Goal: Task Accomplishment & Management: Use online tool/utility

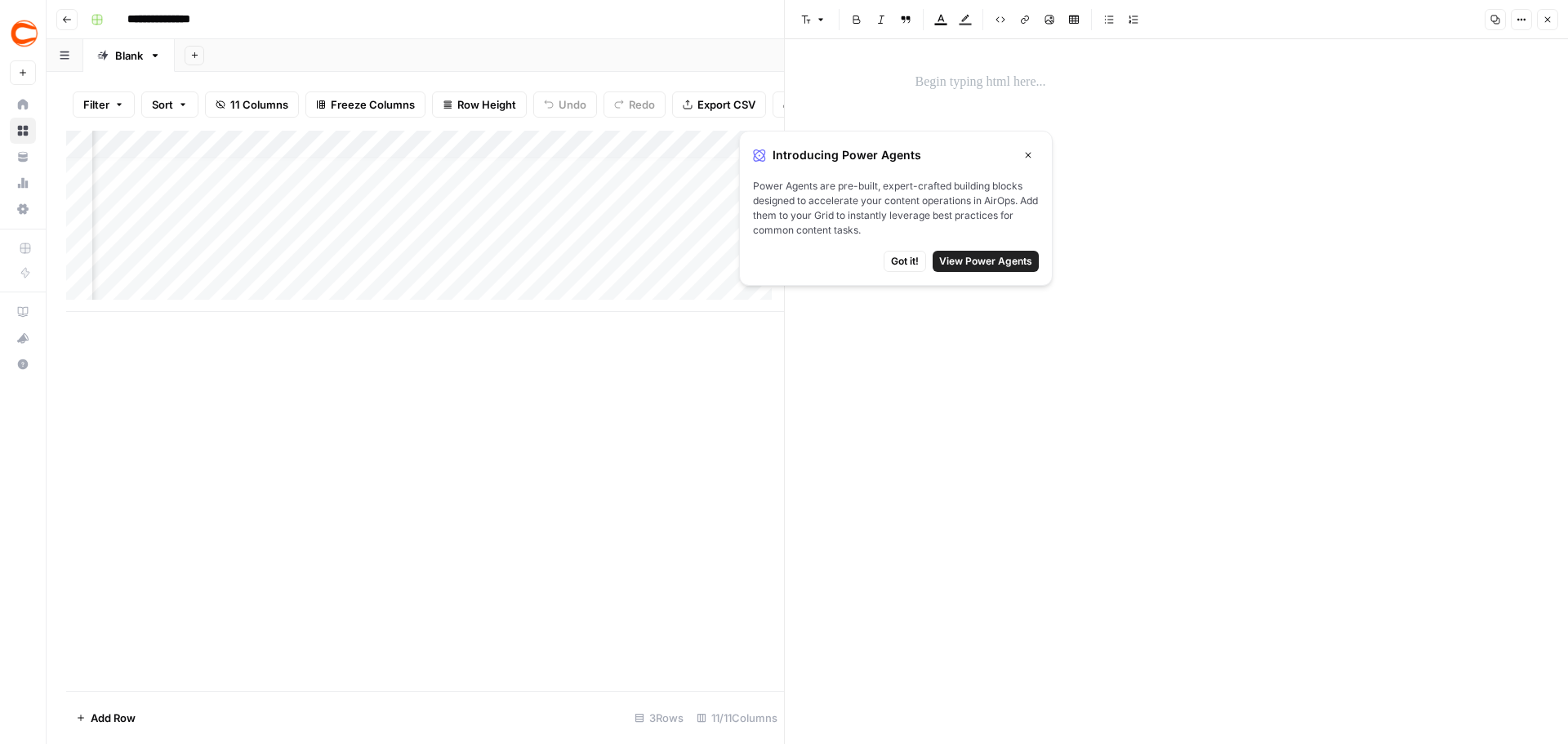
click at [914, 263] on span "Got it!" at bounding box center [904, 261] width 28 height 15
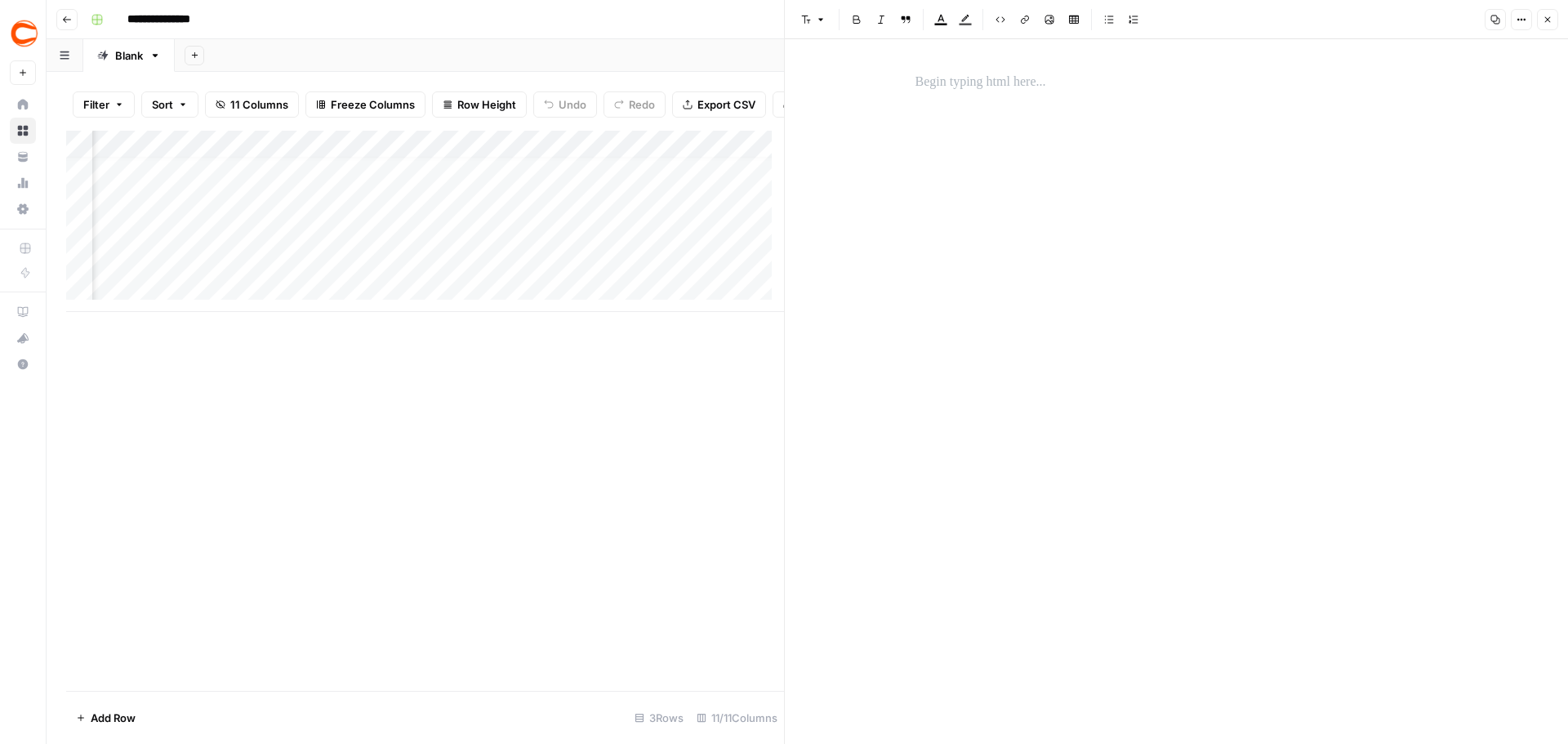
click at [1553, 20] on button "Close" at bounding box center [1548, 20] width 21 height 21
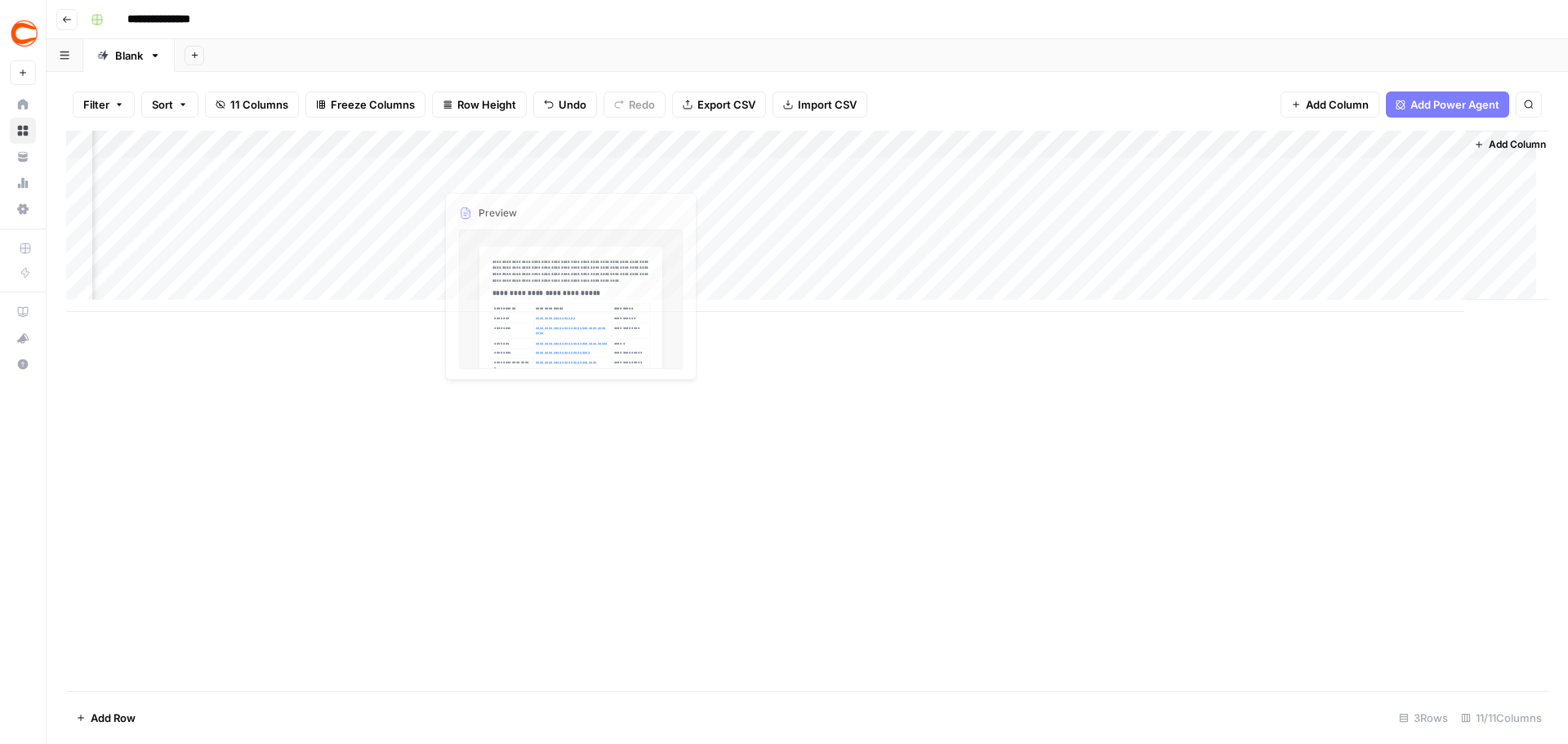
scroll to position [0, 524]
click at [398, 173] on div "Add Column" at bounding box center [807, 220] width 1482 height 181
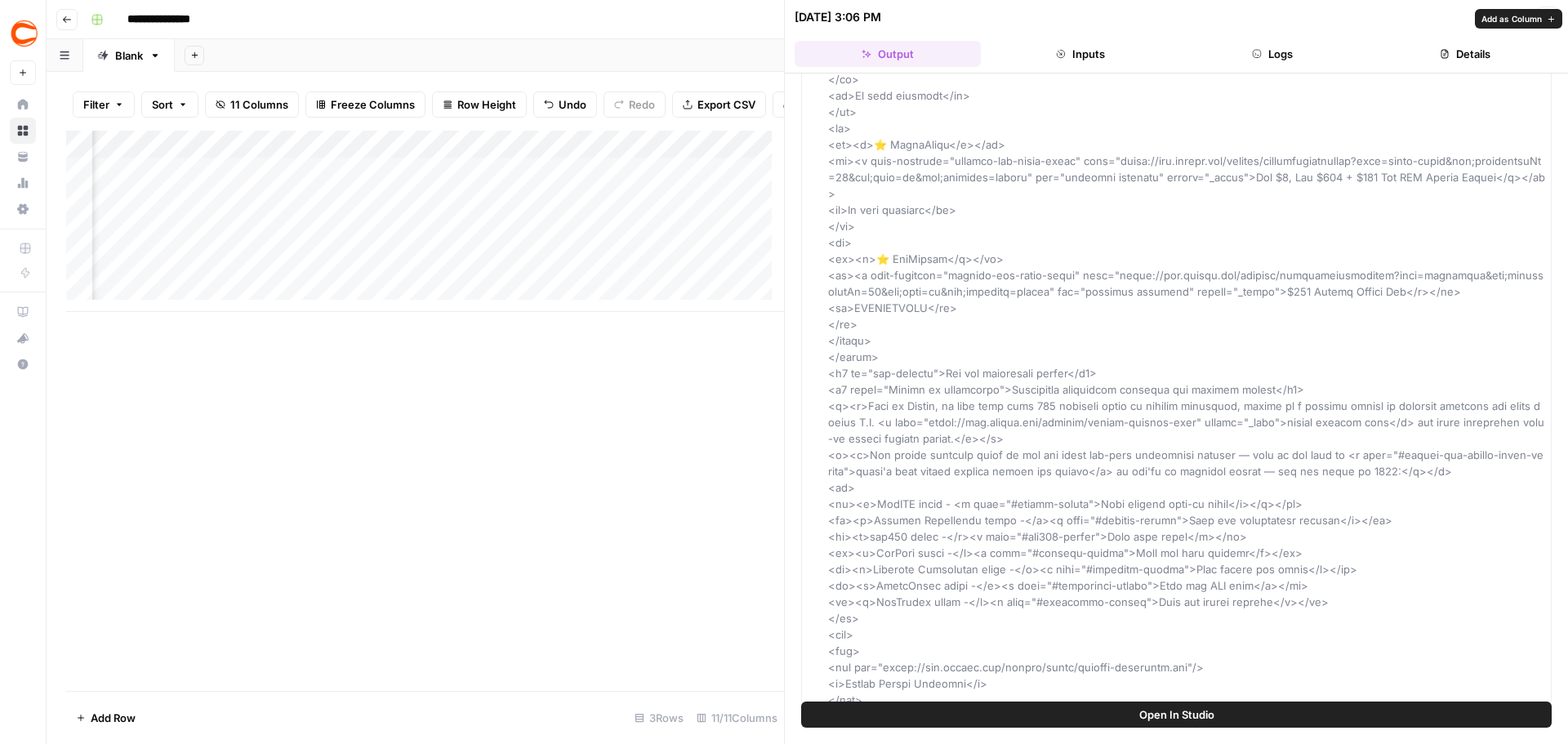
scroll to position [917, 0]
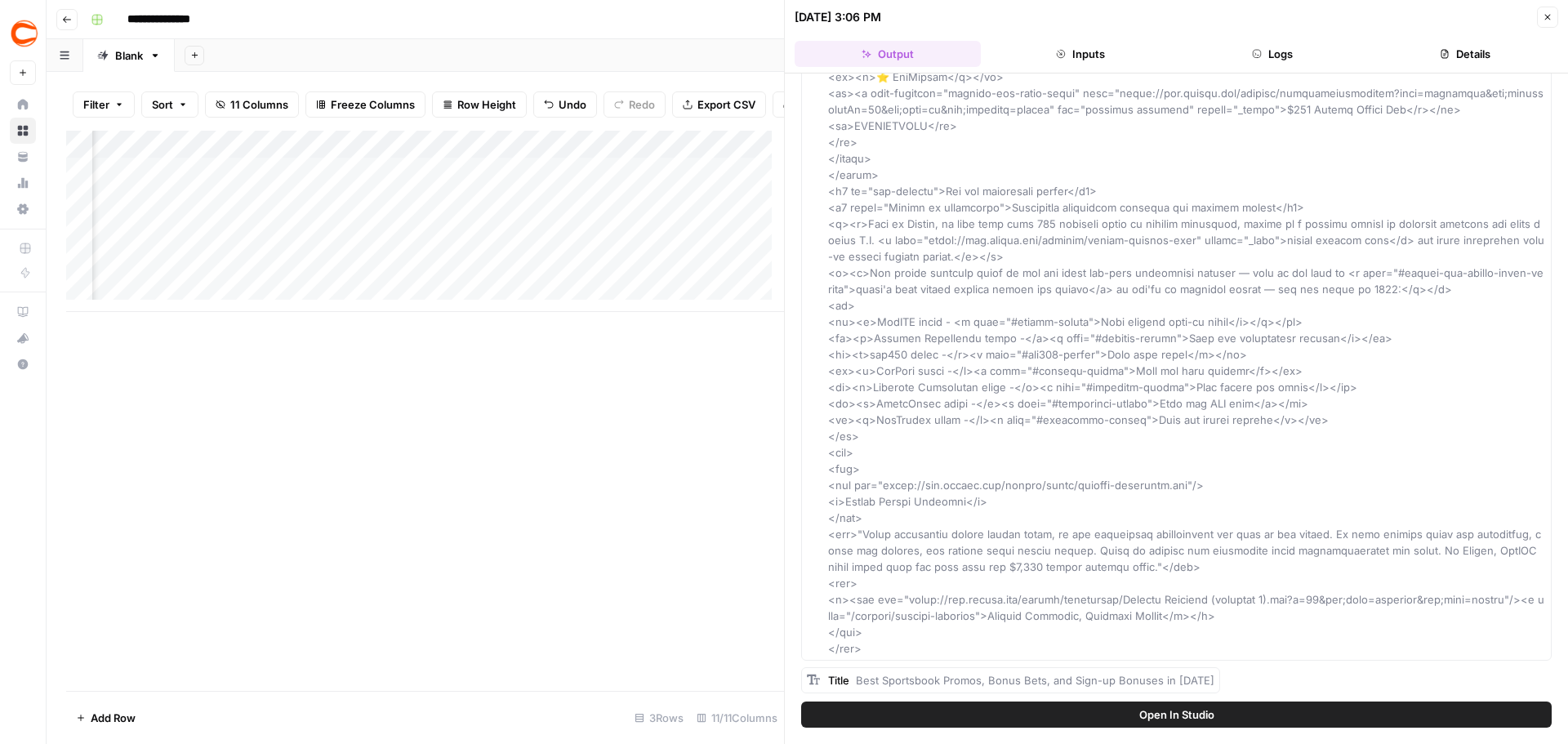
click at [1545, 20] on icon "button" at bounding box center [1548, 17] width 6 height 6
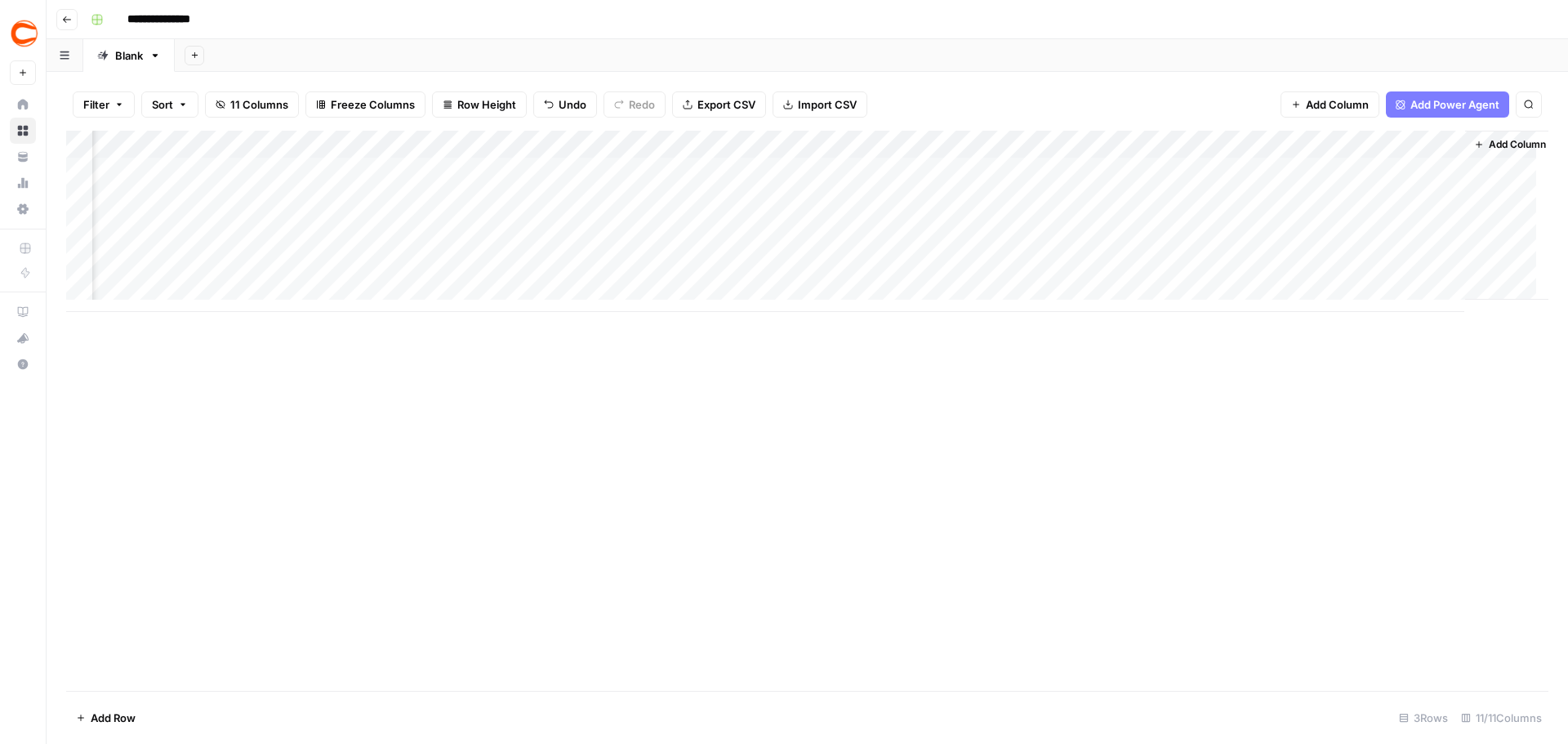
click at [625, 187] on div "Add Column" at bounding box center [807, 220] width 1482 height 181
click at [624, 186] on div "Add Column" at bounding box center [807, 220] width 1482 height 181
click at [838, 169] on div "Add Column" at bounding box center [807, 220] width 1482 height 181
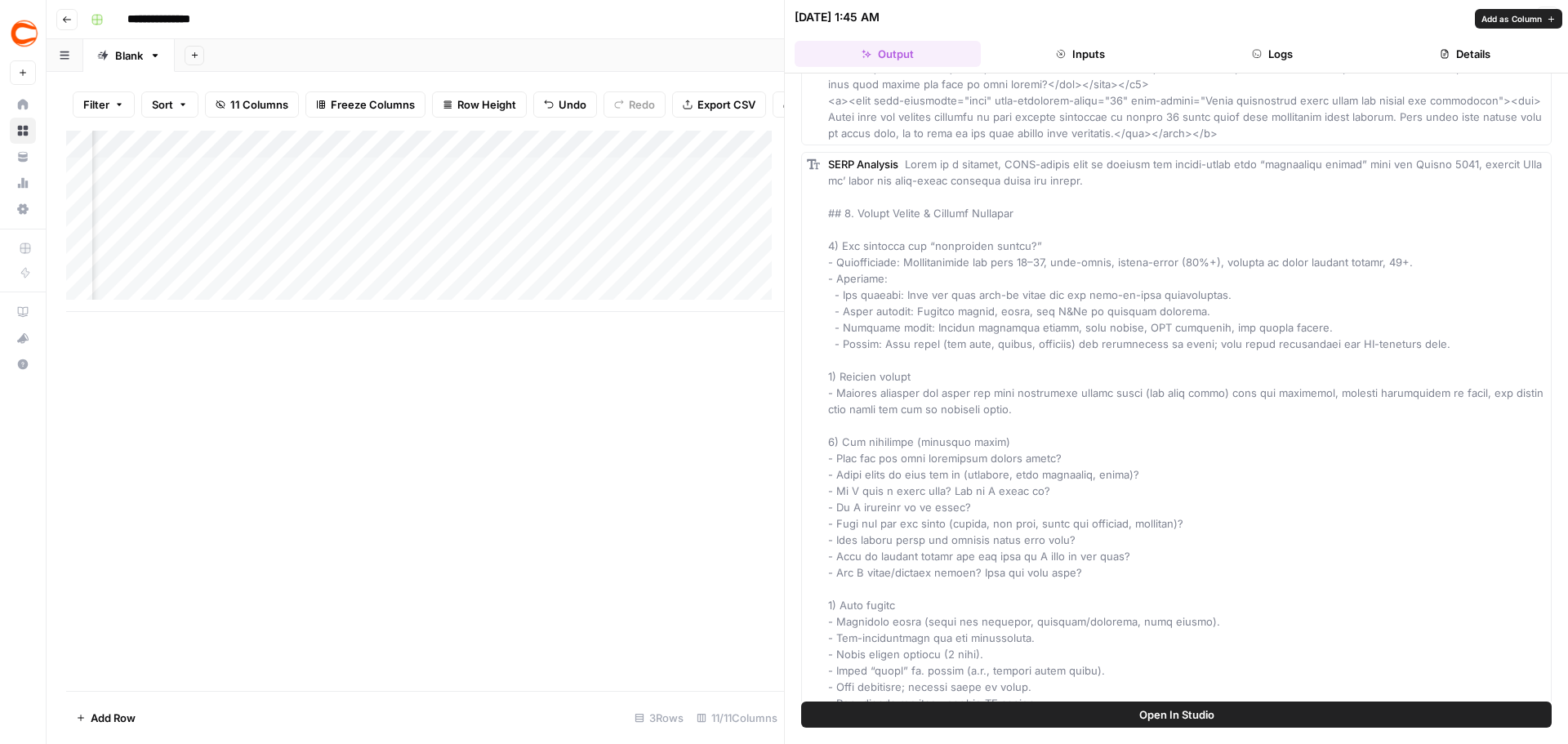
scroll to position [3349, 0]
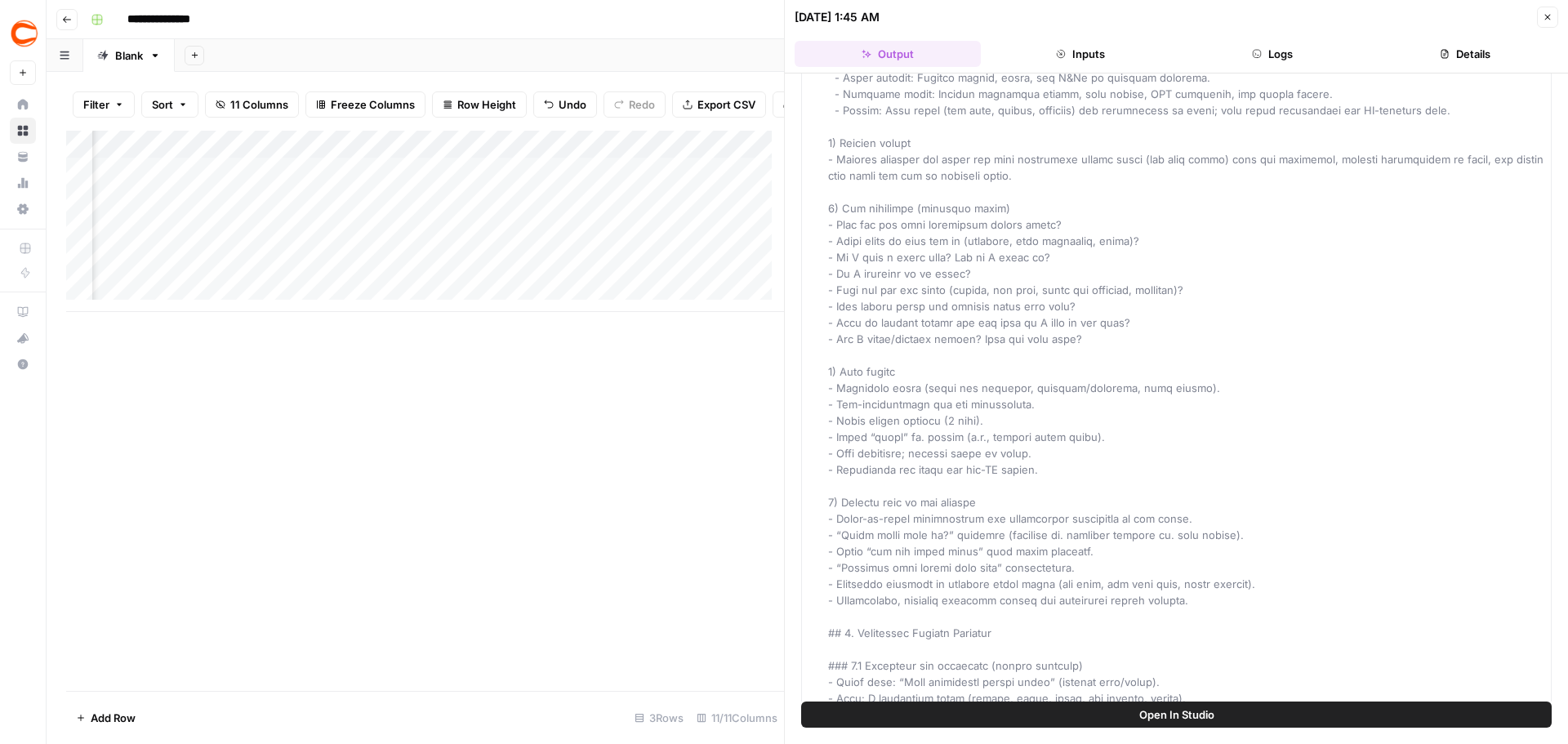
click at [1146, 710] on span "Open In Studio" at bounding box center [1176, 715] width 75 height 16
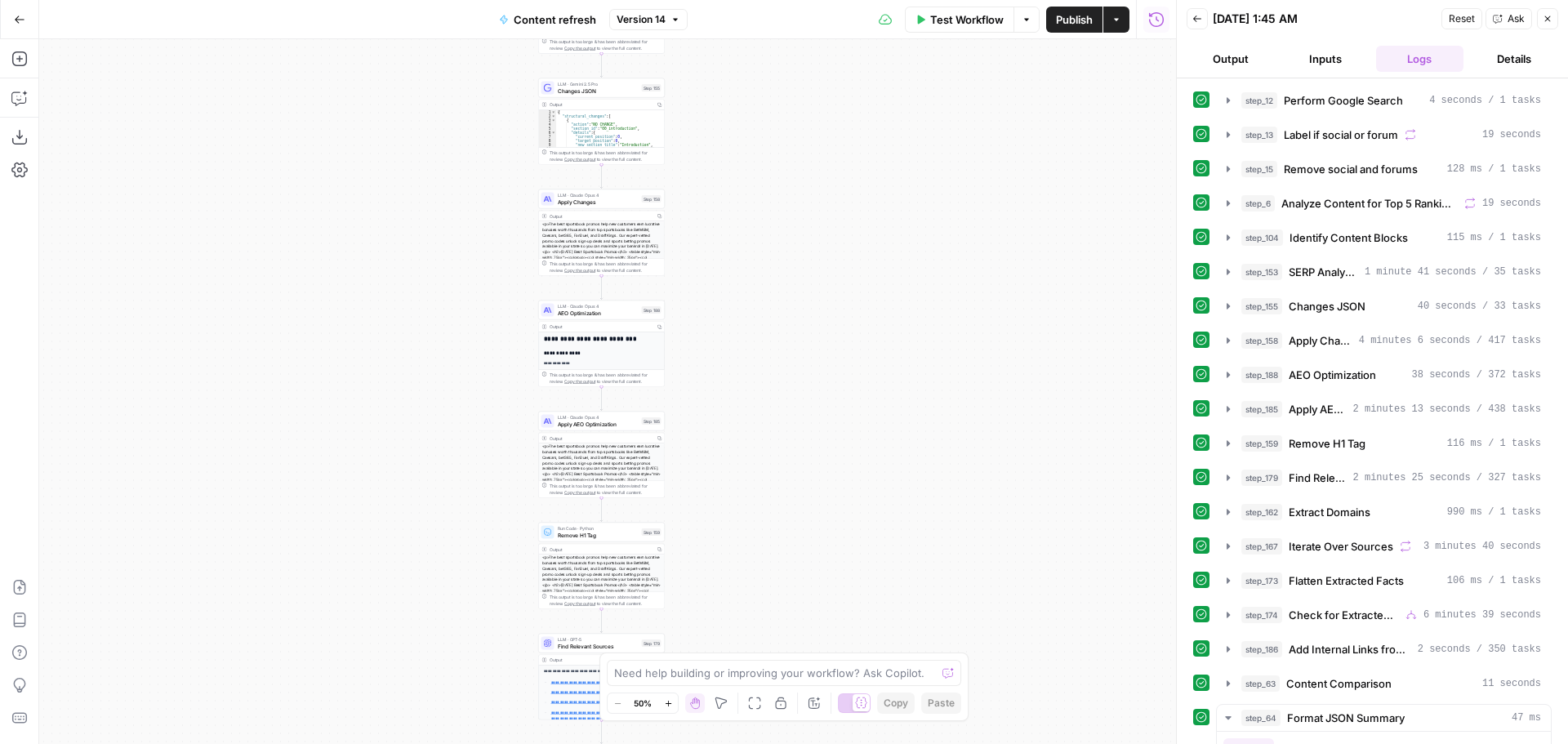
click at [664, 704] on icon "button" at bounding box center [668, 703] width 9 height 9
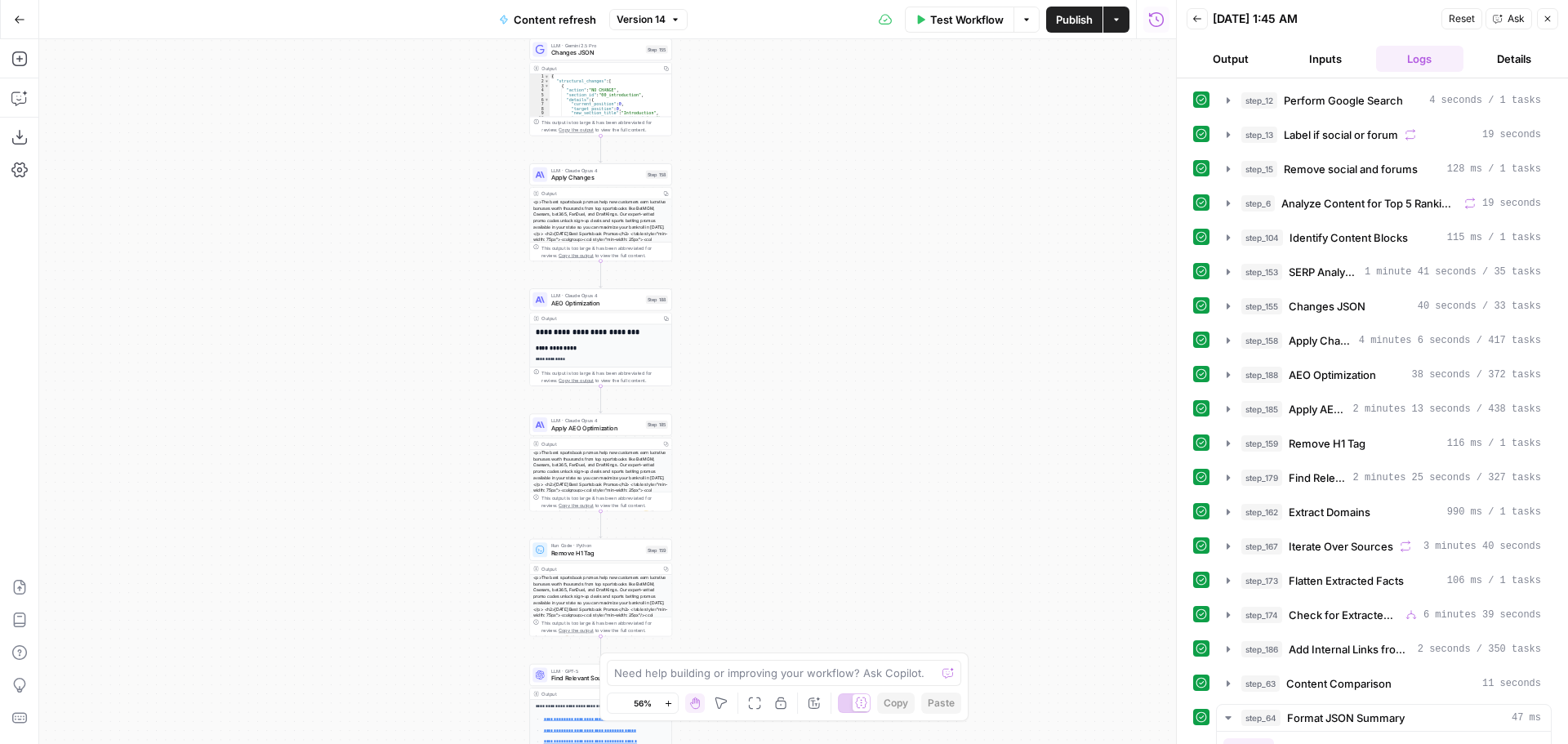
click at [664, 704] on icon "button" at bounding box center [668, 703] width 9 height 9
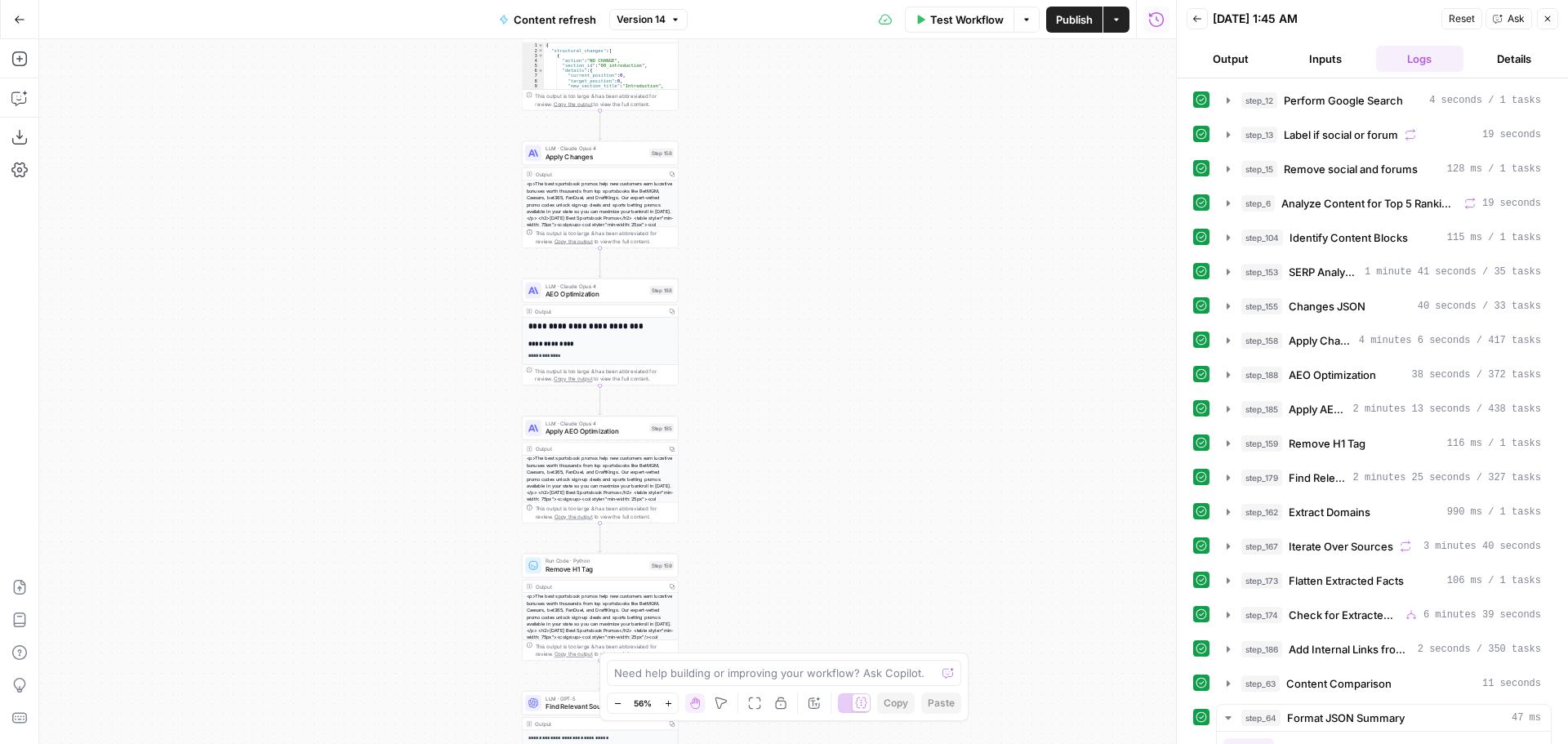
click at [664, 704] on icon "button" at bounding box center [668, 703] width 9 height 9
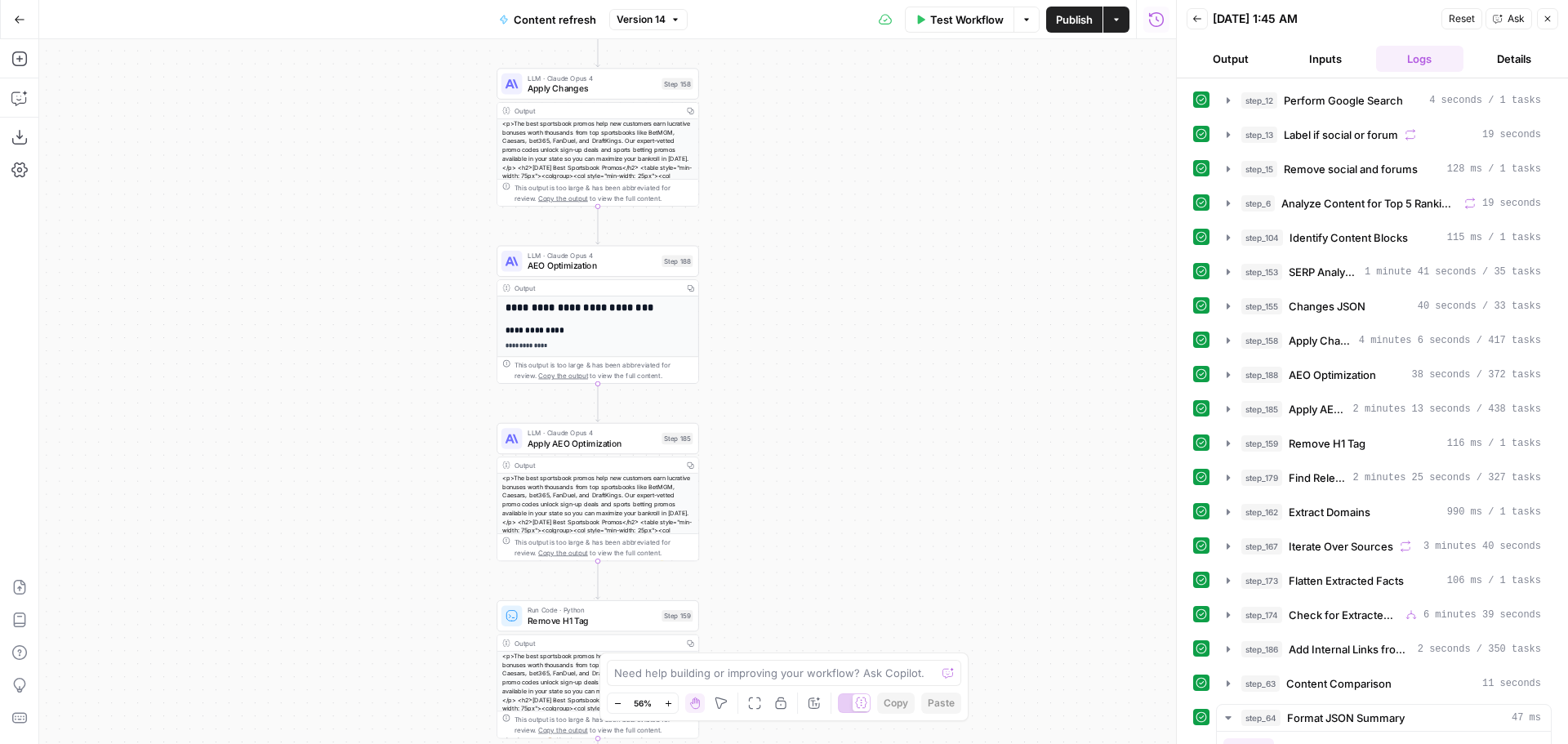
click at [664, 704] on icon "button" at bounding box center [668, 703] width 9 height 9
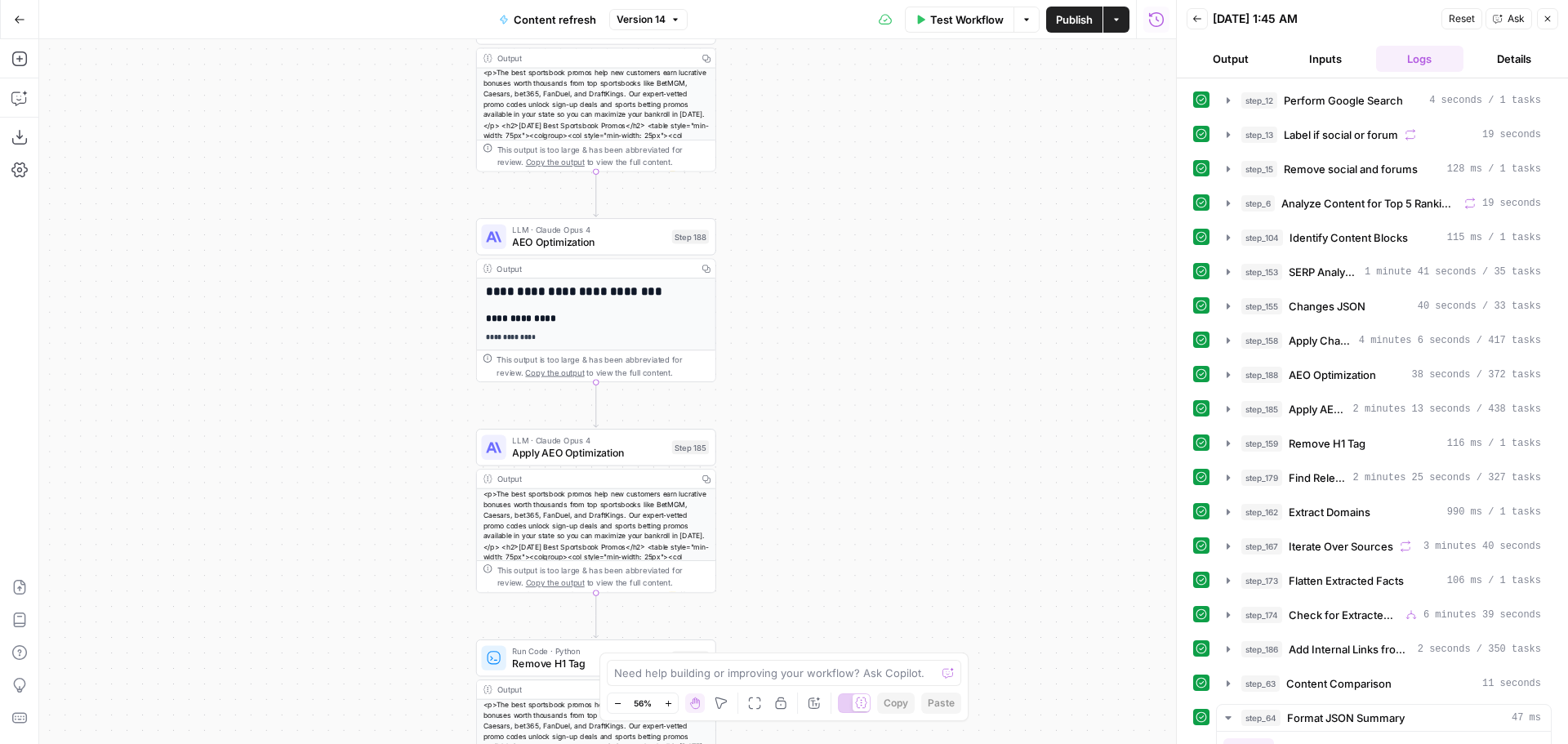
click at [664, 704] on icon "button" at bounding box center [668, 703] width 9 height 9
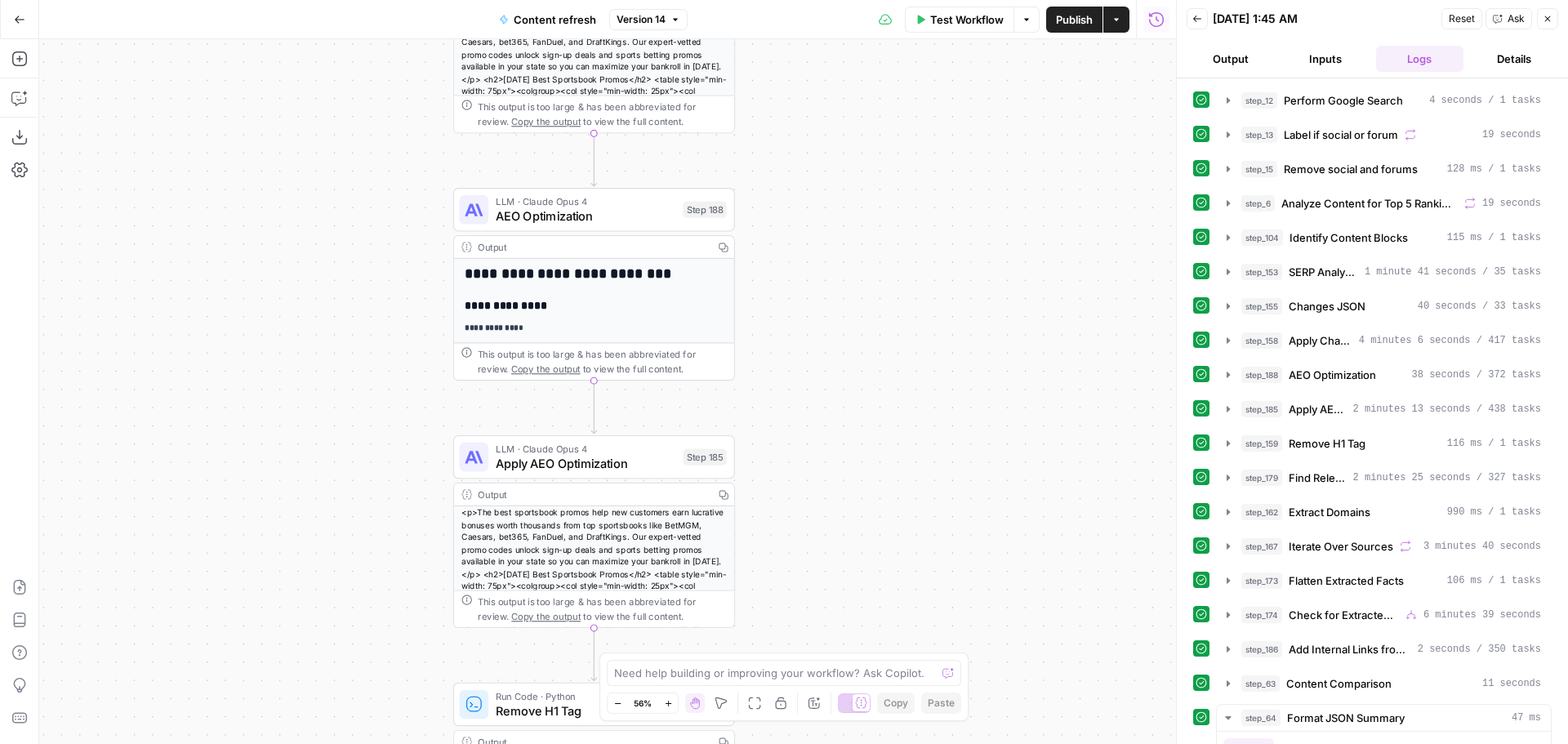
click at [664, 704] on icon "button" at bounding box center [668, 703] width 9 height 9
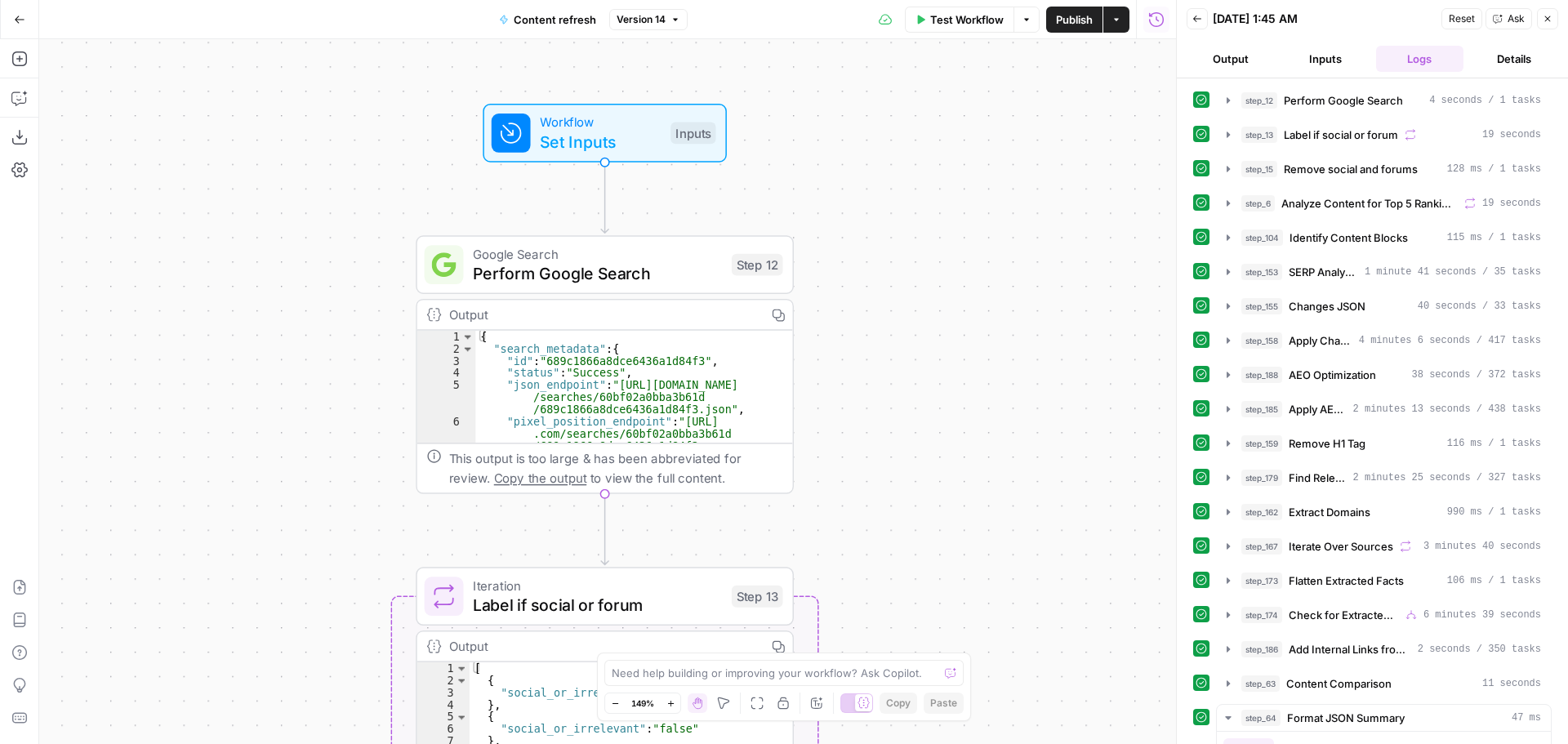
drag, startPoint x: 913, startPoint y: 401, endPoint x: 926, endPoint y: 201, distance: 200.4
click at [927, 204] on div "true false true false true false Workflow Set Inputs Inputs Google Search Perfo…" at bounding box center [607, 392] width 1136 height 705
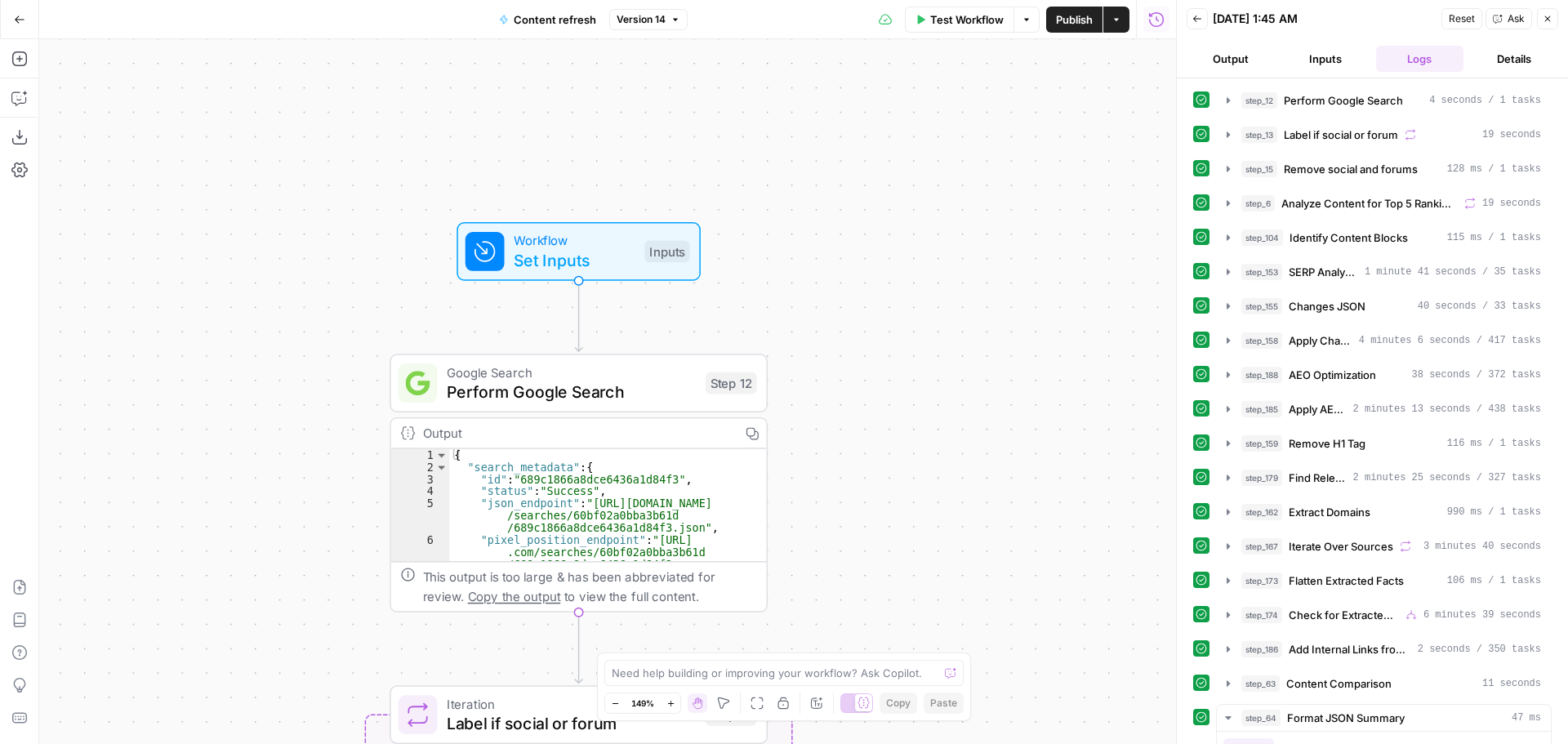
drag, startPoint x: 947, startPoint y: 349, endPoint x: 931, endPoint y: 263, distance: 87.5
click at [931, 263] on div "true false true false true false Workflow Set Inputs Inputs Google Search Perfo…" at bounding box center [607, 392] width 1136 height 705
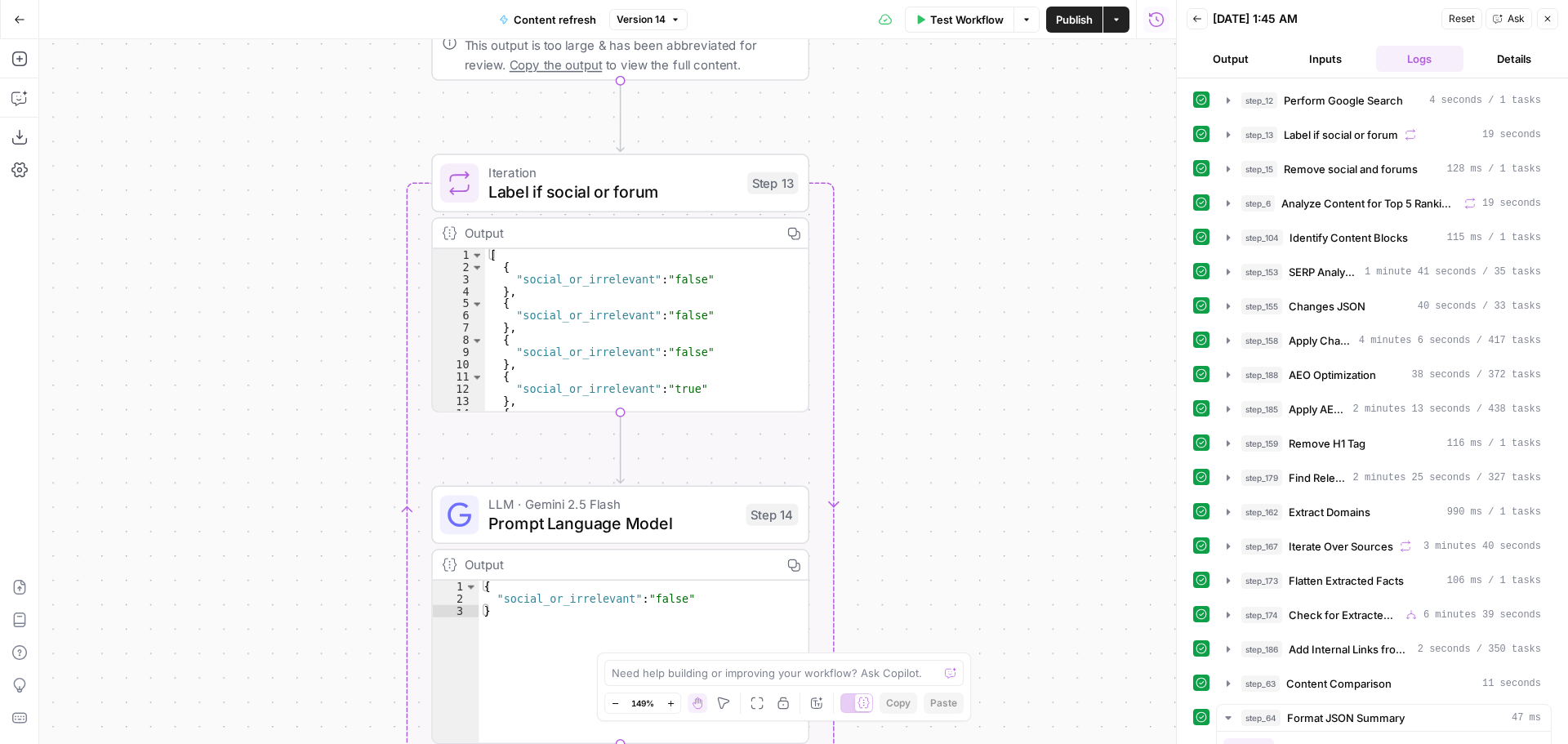
drag, startPoint x: 916, startPoint y: 611, endPoint x: 940, endPoint y: 50, distance: 561.5
click at [940, 52] on div "true false true false true false Workflow Set Inputs Inputs Google Search Perfo…" at bounding box center [607, 392] width 1136 height 705
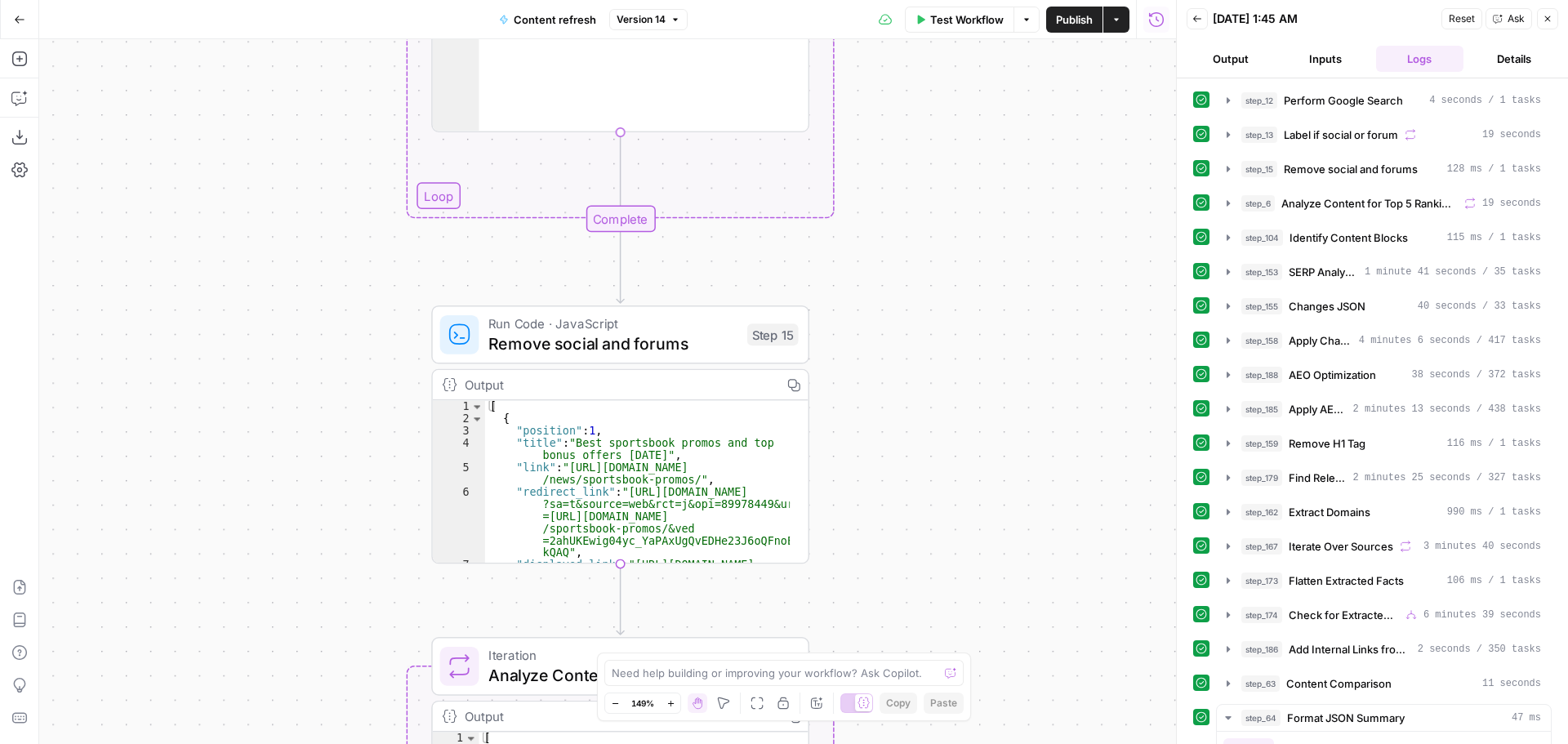
drag, startPoint x: 926, startPoint y: 565, endPoint x: 939, endPoint y: 39, distance: 526.2
click at [939, 41] on div "true false true false true false Workflow Set Inputs Inputs Google Search Perfo…" at bounding box center [607, 392] width 1136 height 705
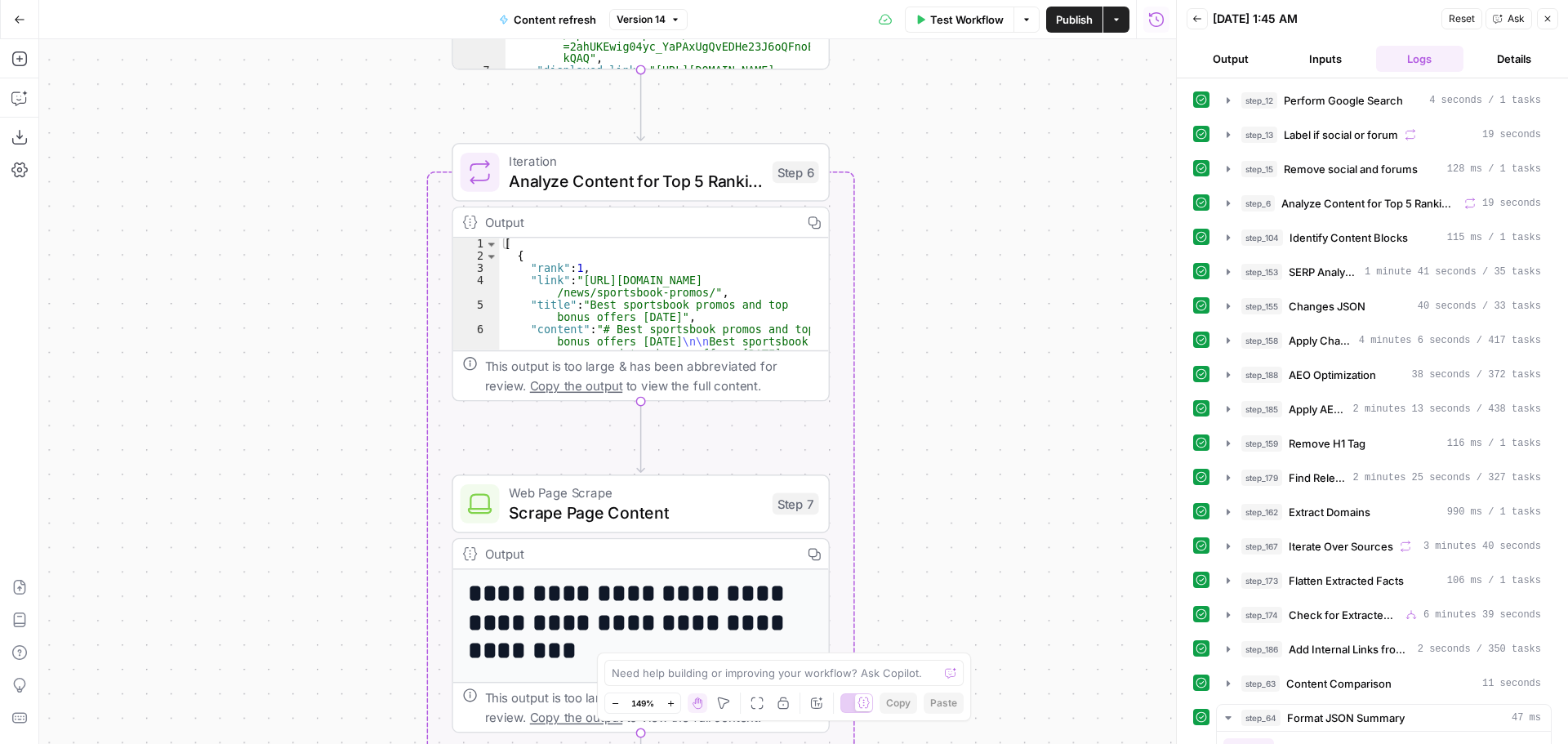
drag, startPoint x: 920, startPoint y: 533, endPoint x: 942, endPoint y: 47, distance: 486.5
click at [940, 43] on div "true false true false true false Workflow Set Inputs Inputs Google Search Perfo…" at bounding box center [607, 392] width 1136 height 705
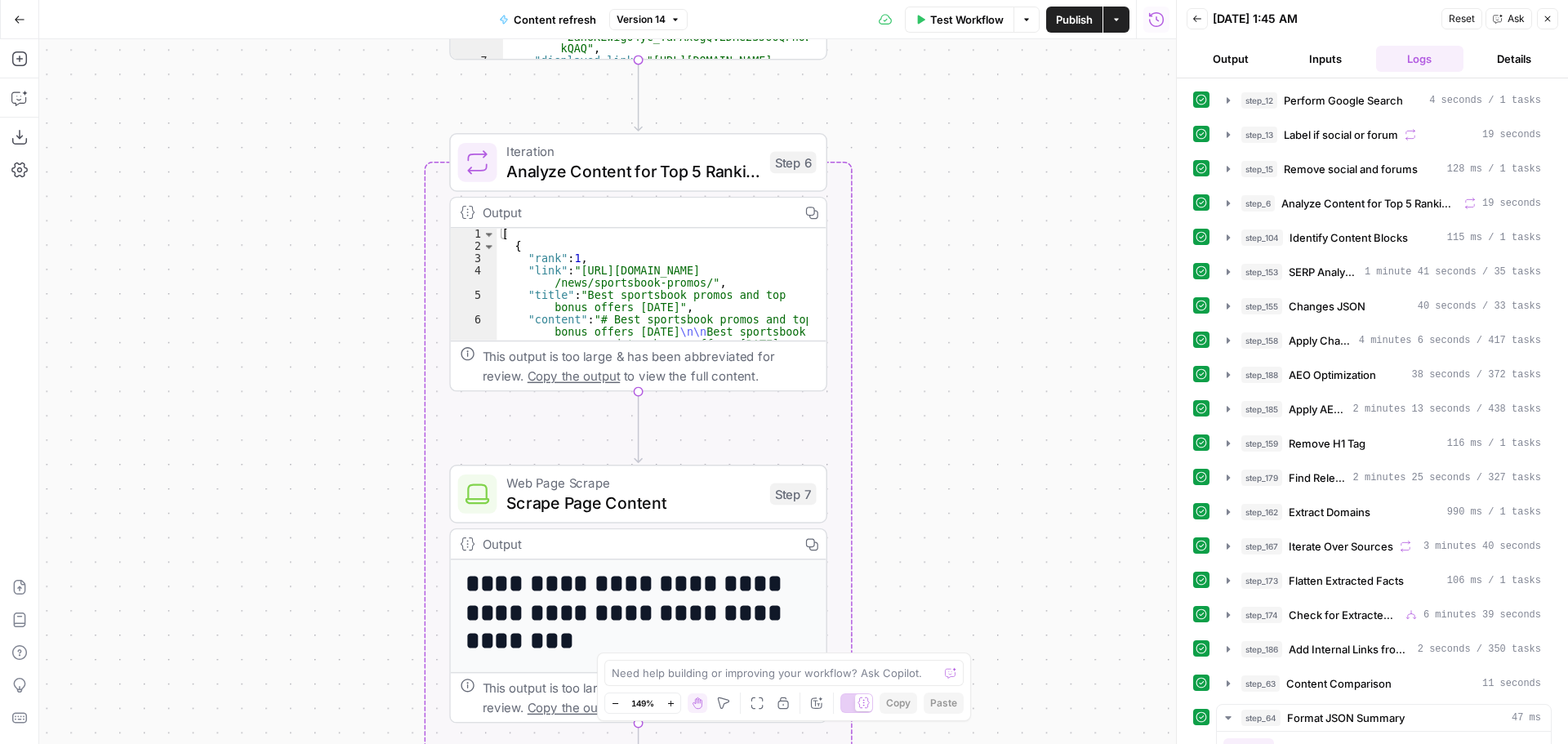
click at [19, 22] on icon "button" at bounding box center [20, 20] width 11 height 11
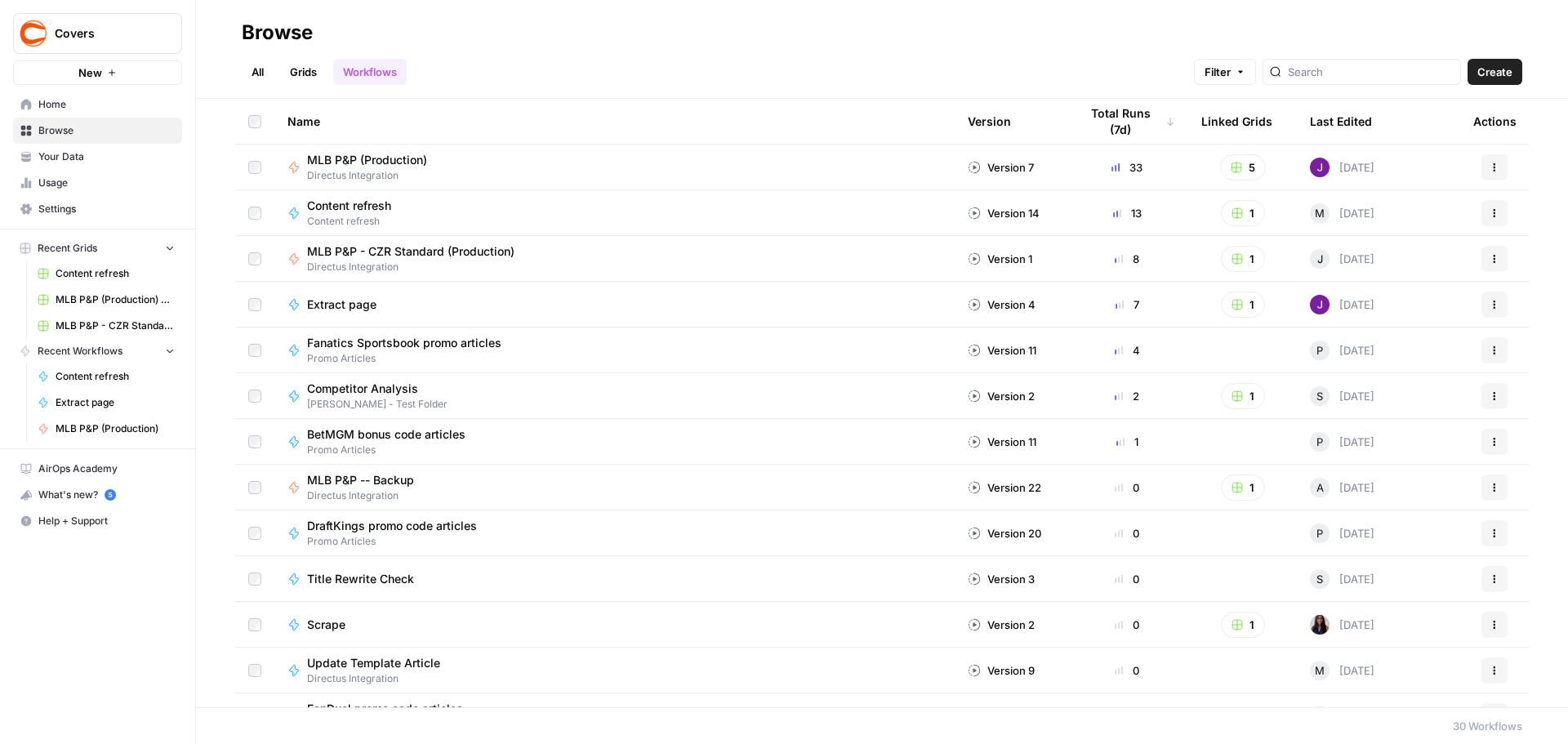
click at [41, 102] on span "Home" at bounding box center [106, 105] width 136 height 15
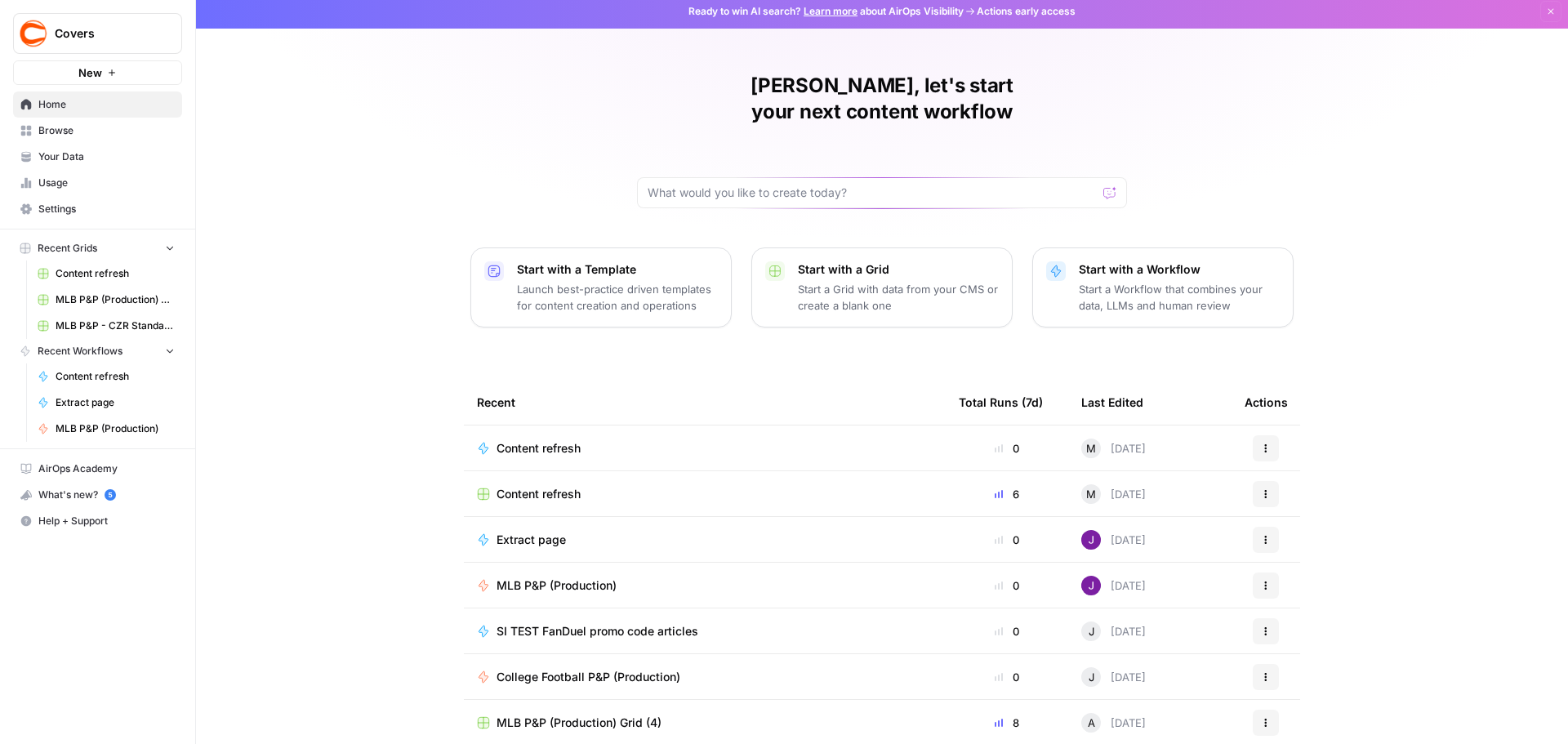
scroll to position [7, 0]
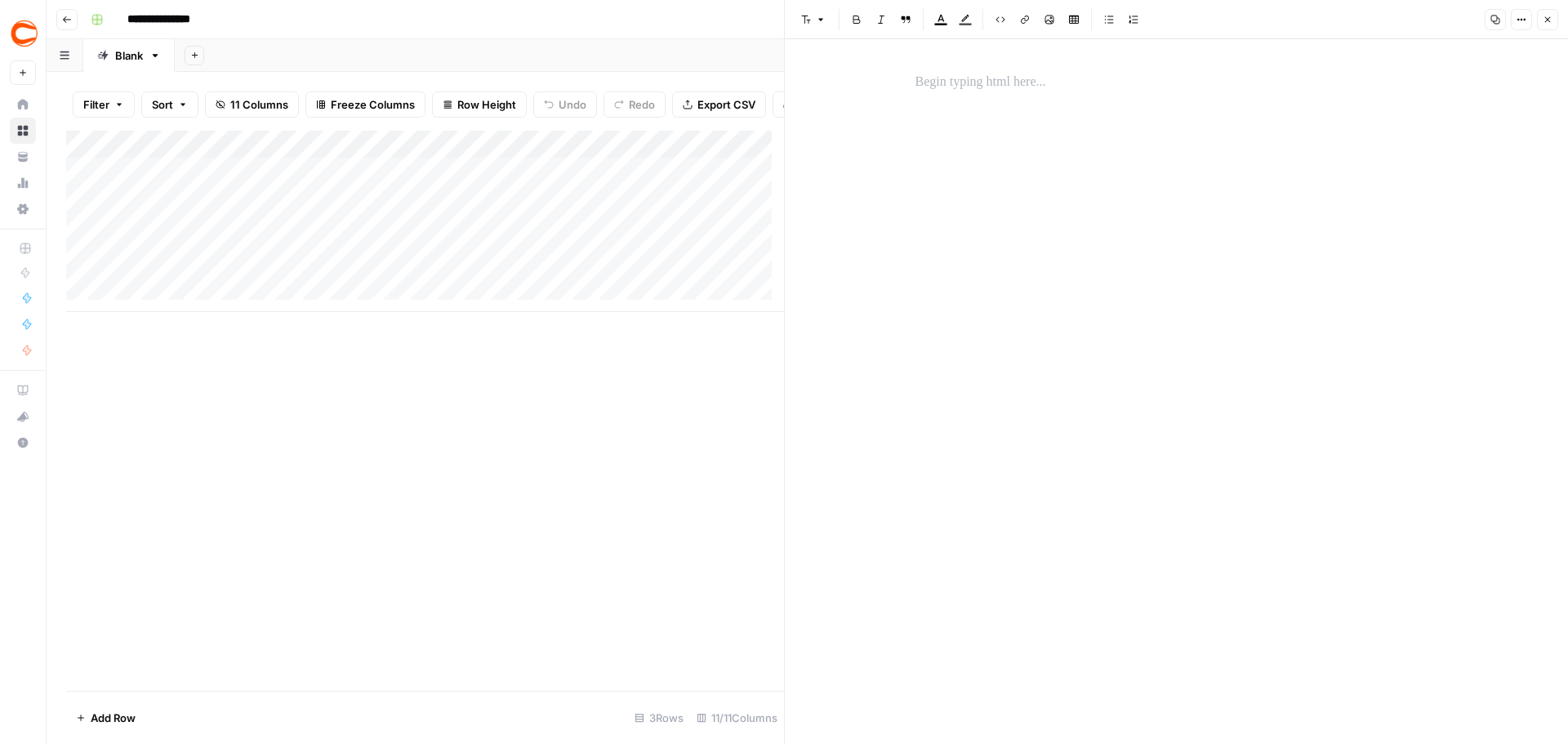
click at [1548, 14] on button "Close" at bounding box center [1548, 20] width 21 height 21
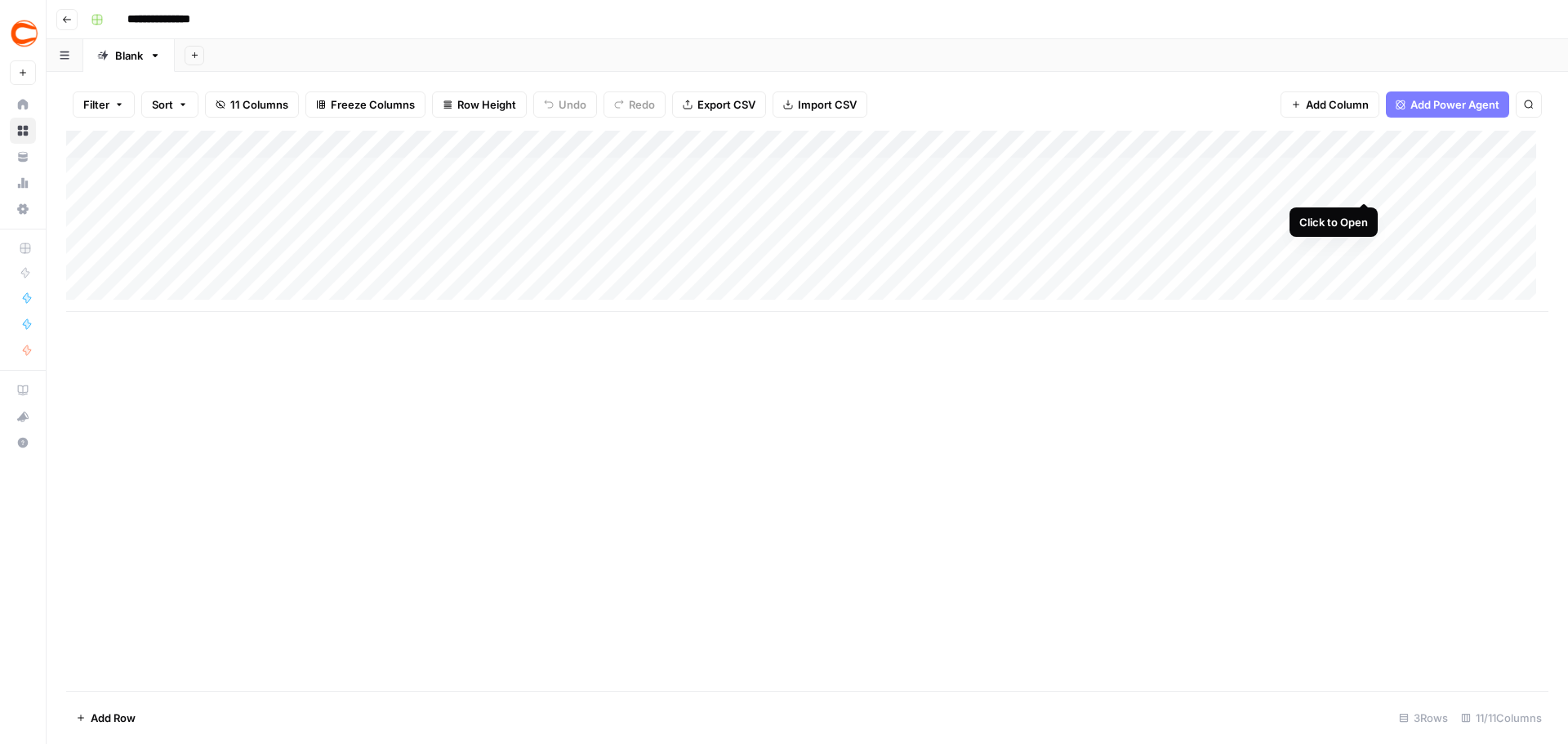
click at [1367, 170] on div "Add Column" at bounding box center [807, 220] width 1482 height 181
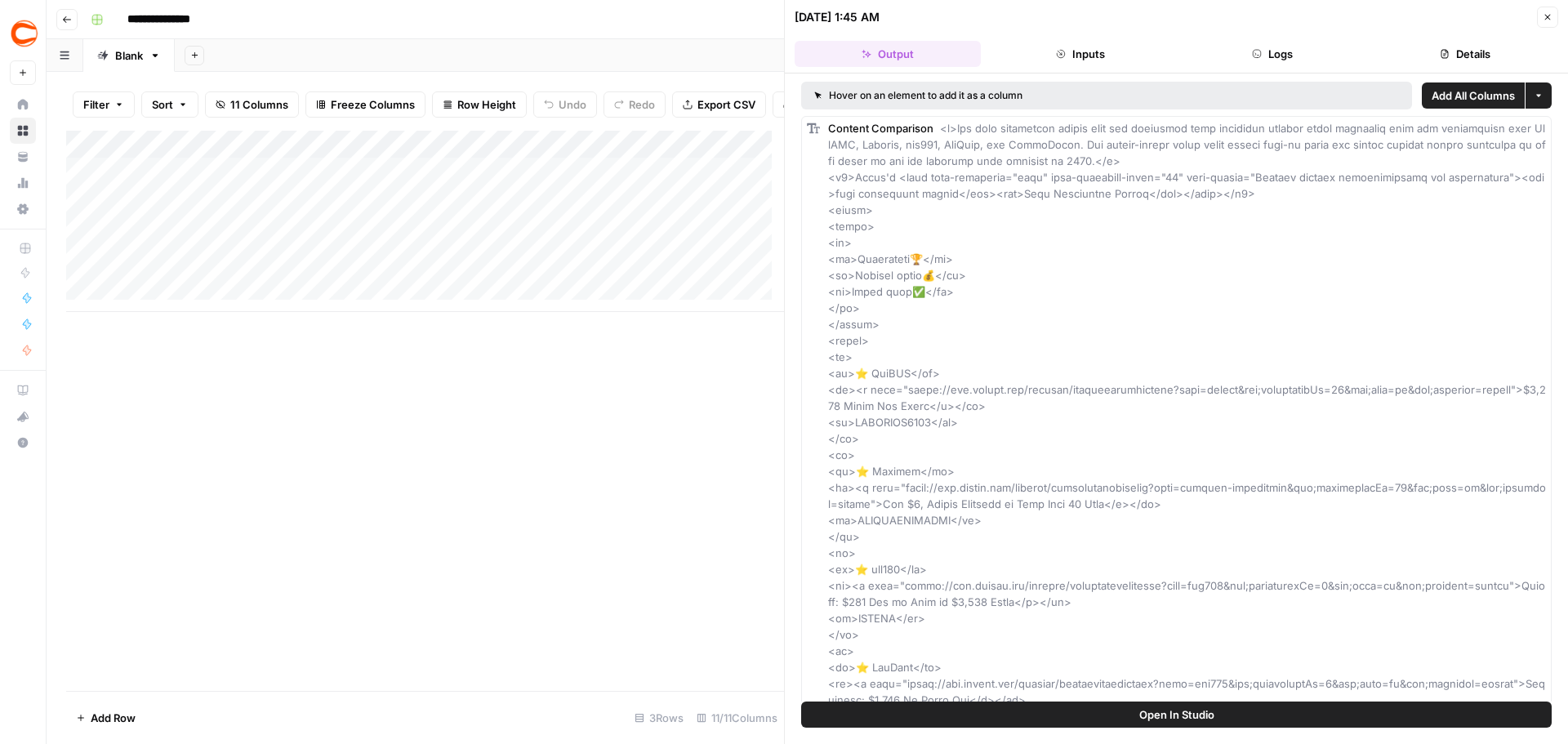
click at [1058, 53] on icon "button" at bounding box center [1061, 54] width 10 height 10
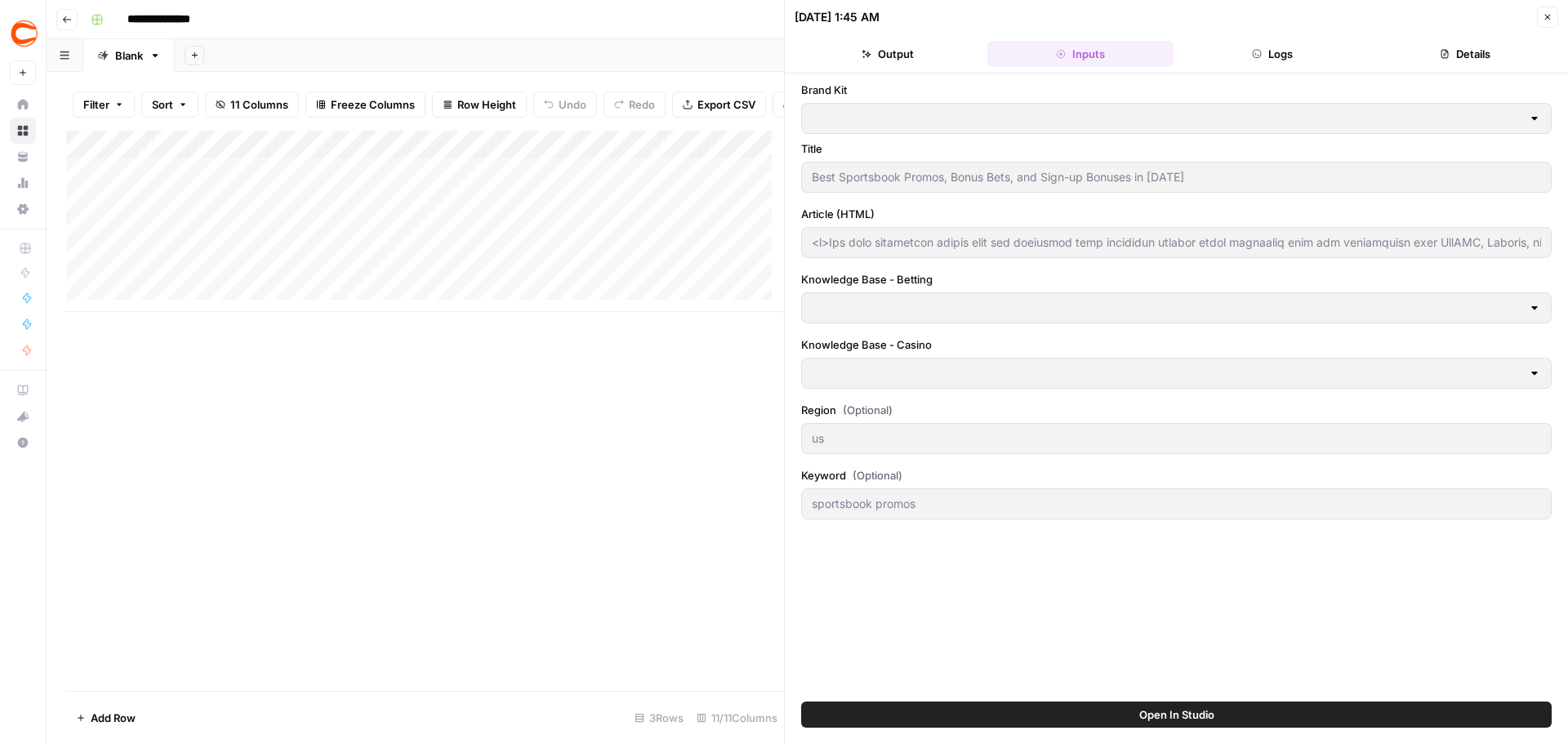
type input "Betting sitemap"
type input "Casino sitemap"
type input "Covers"
click at [930, 52] on button "Output" at bounding box center [887, 54] width 186 height 26
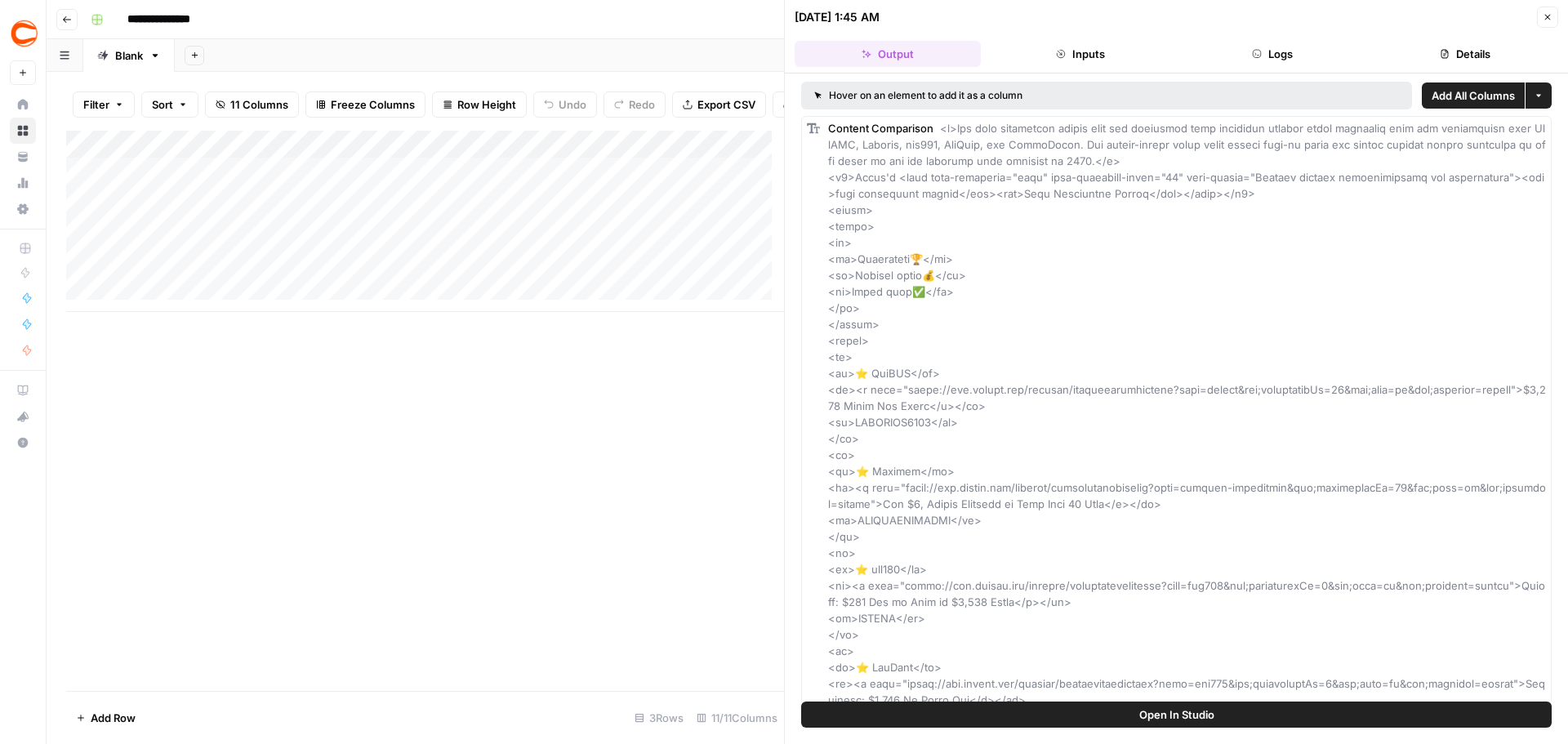
click at [1443, 50] on icon "button" at bounding box center [1444, 54] width 7 height 9
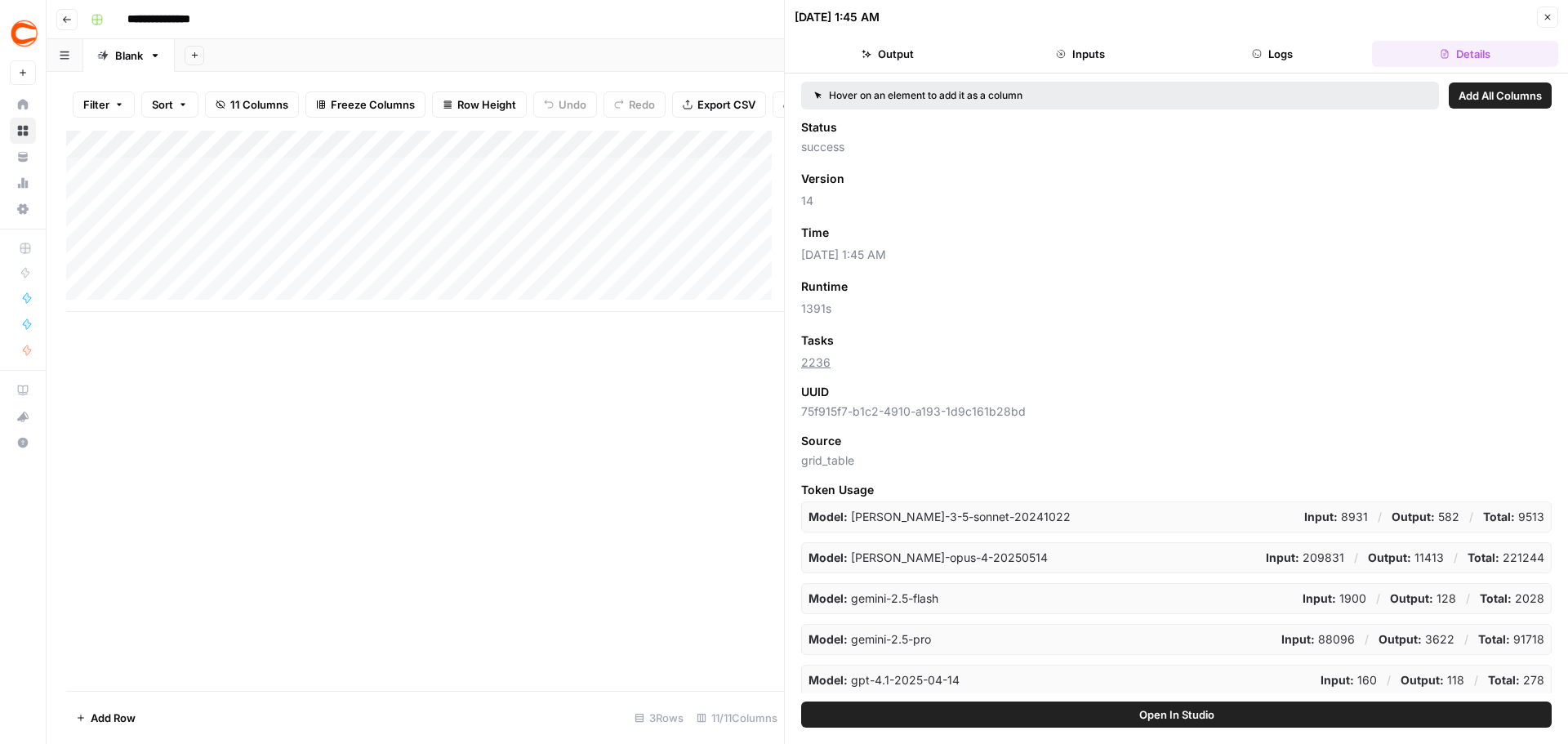
click at [886, 60] on button "Output" at bounding box center [887, 54] width 186 height 26
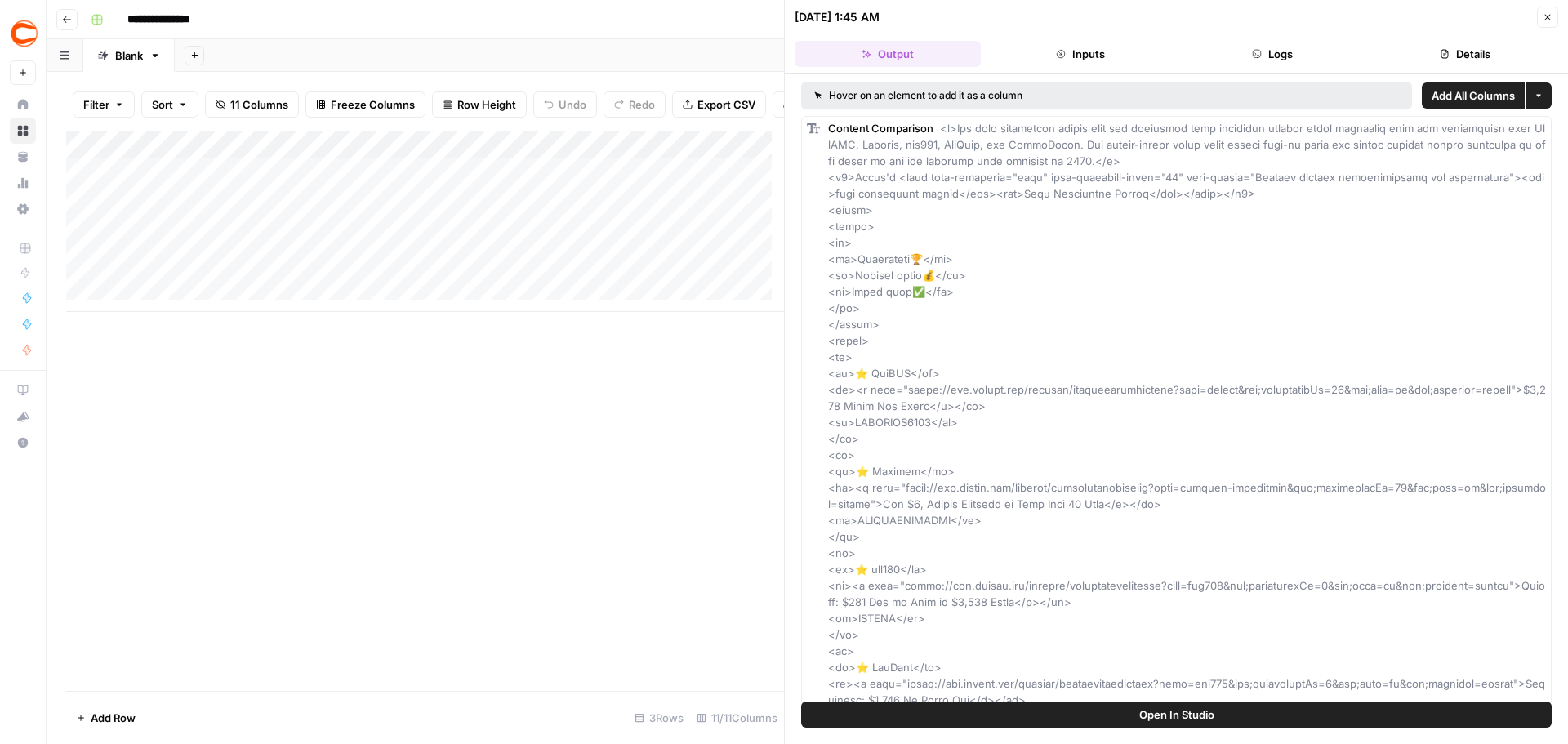
drag, startPoint x: 1068, startPoint y: 162, endPoint x: 1168, endPoint y: 25, distance: 169.6
click at [1168, 25] on div "08/13/25 at 1:45 AM Close" at bounding box center [1176, 17] width 764 height 21
click at [853, 52] on button "Output" at bounding box center [887, 54] width 186 height 26
click at [1108, 53] on button "Inputs" at bounding box center [1080, 54] width 186 height 26
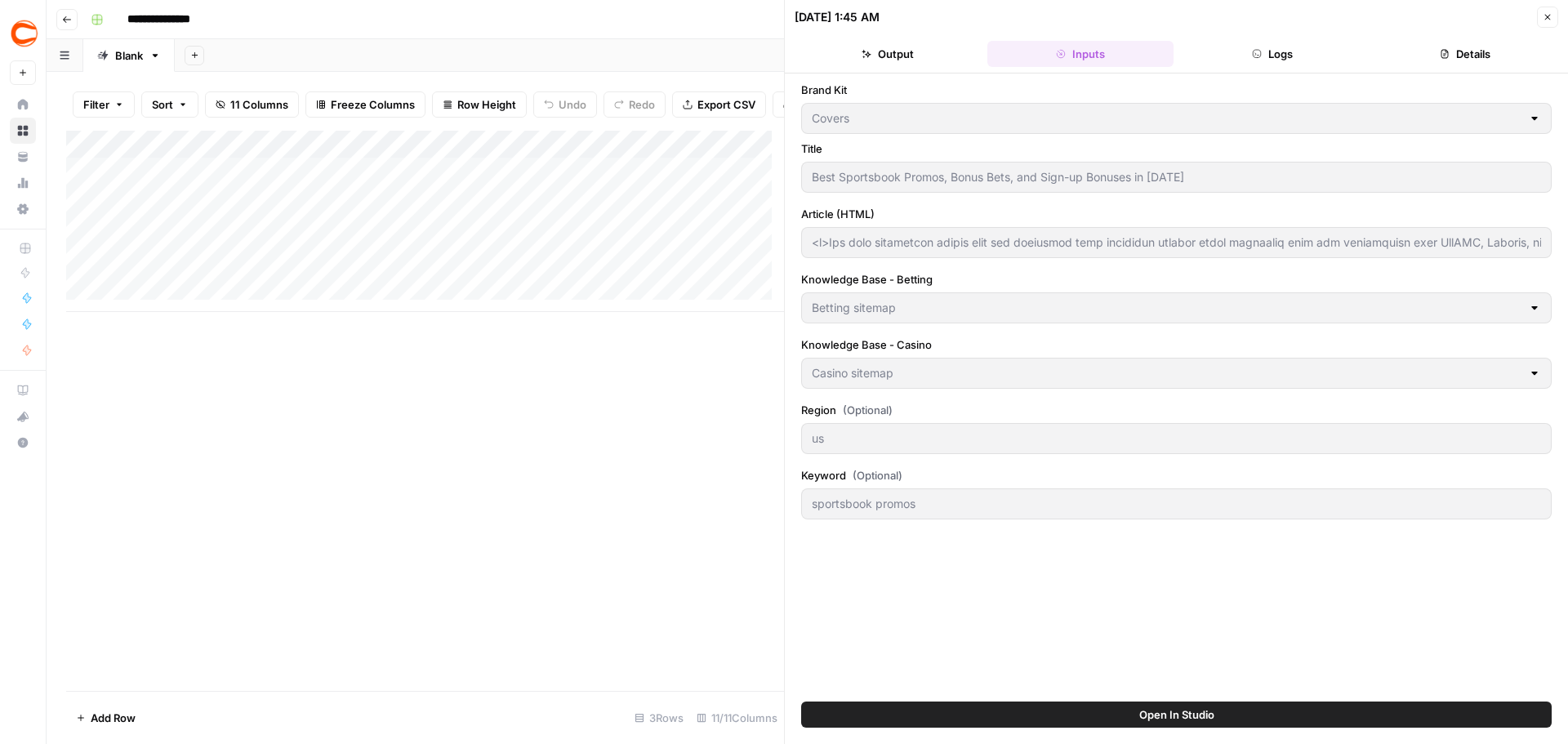
click at [918, 50] on button "Output" at bounding box center [887, 54] width 186 height 26
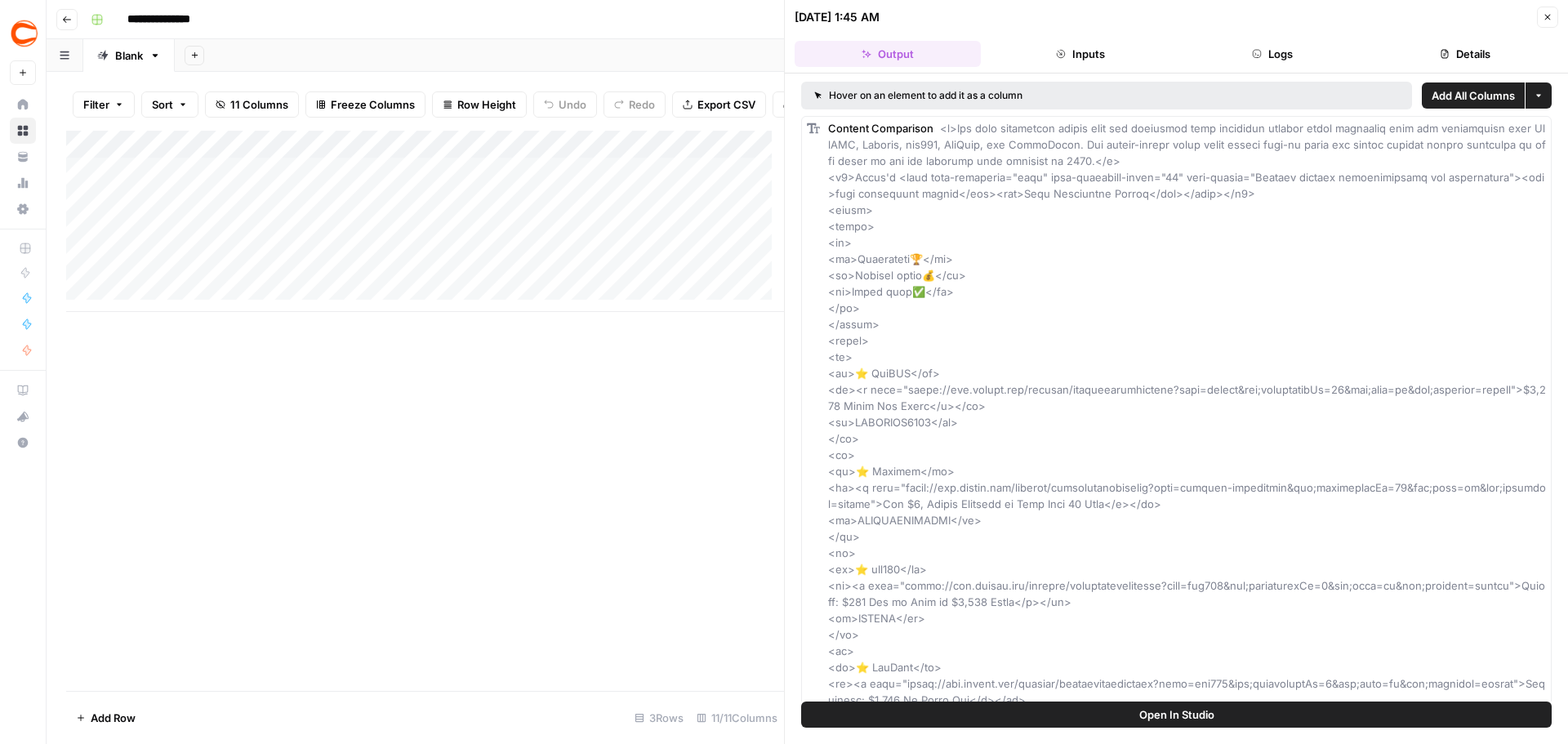
click at [1316, 717] on button "Open In Studio" at bounding box center [1176, 715] width 750 height 26
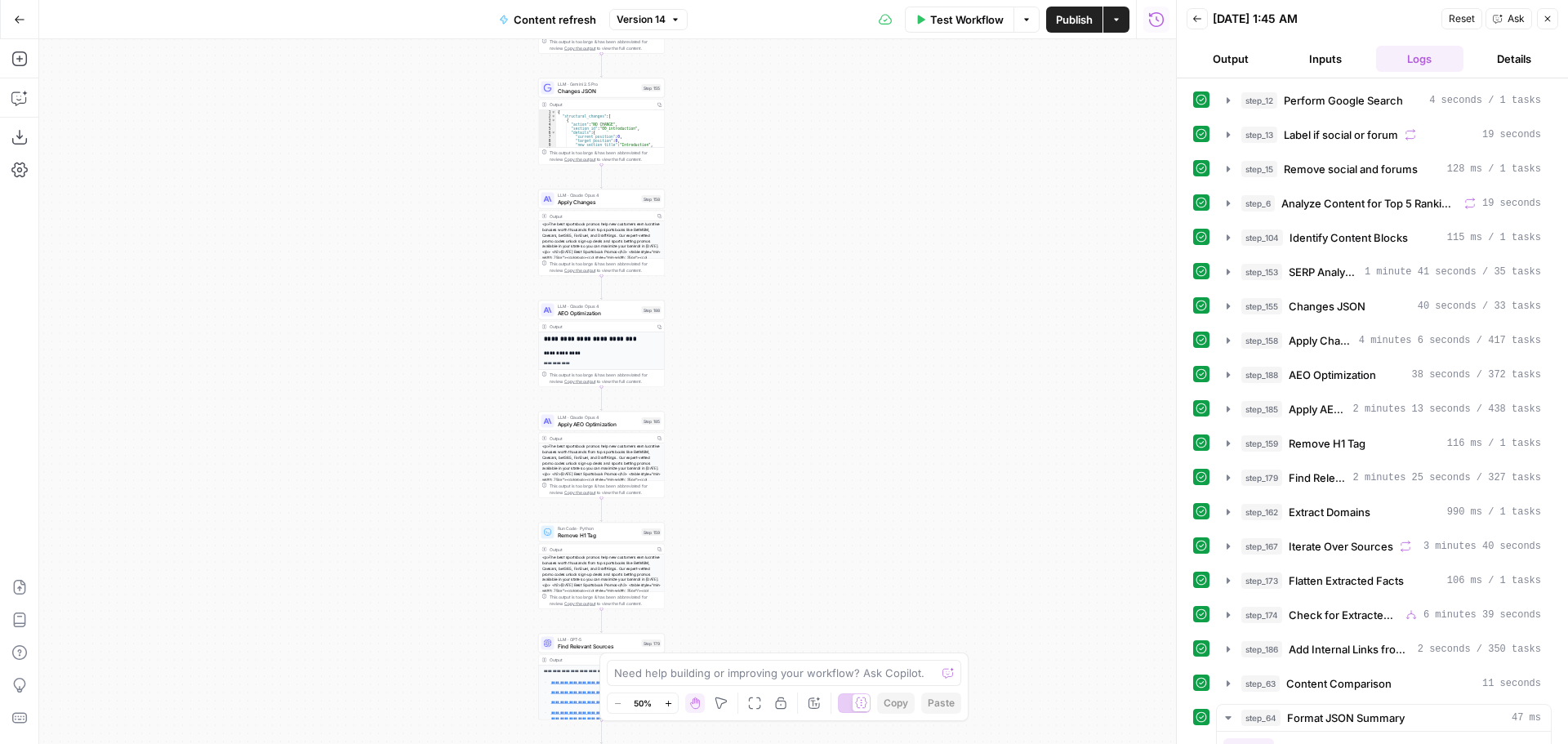
click at [670, 703] on icon "button" at bounding box center [667, 702] width 6 height 6
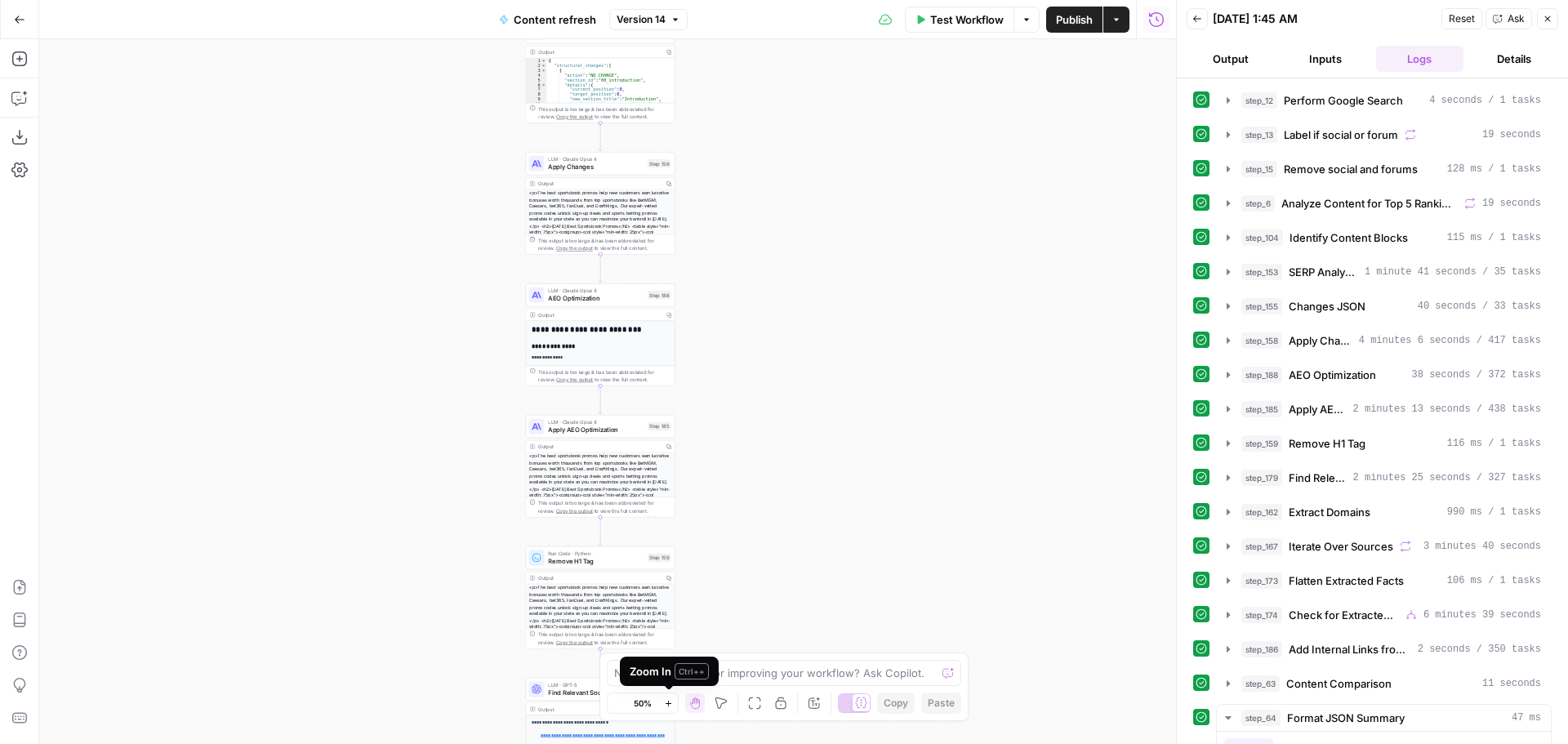
click at [670, 703] on icon "button" at bounding box center [667, 702] width 6 height 6
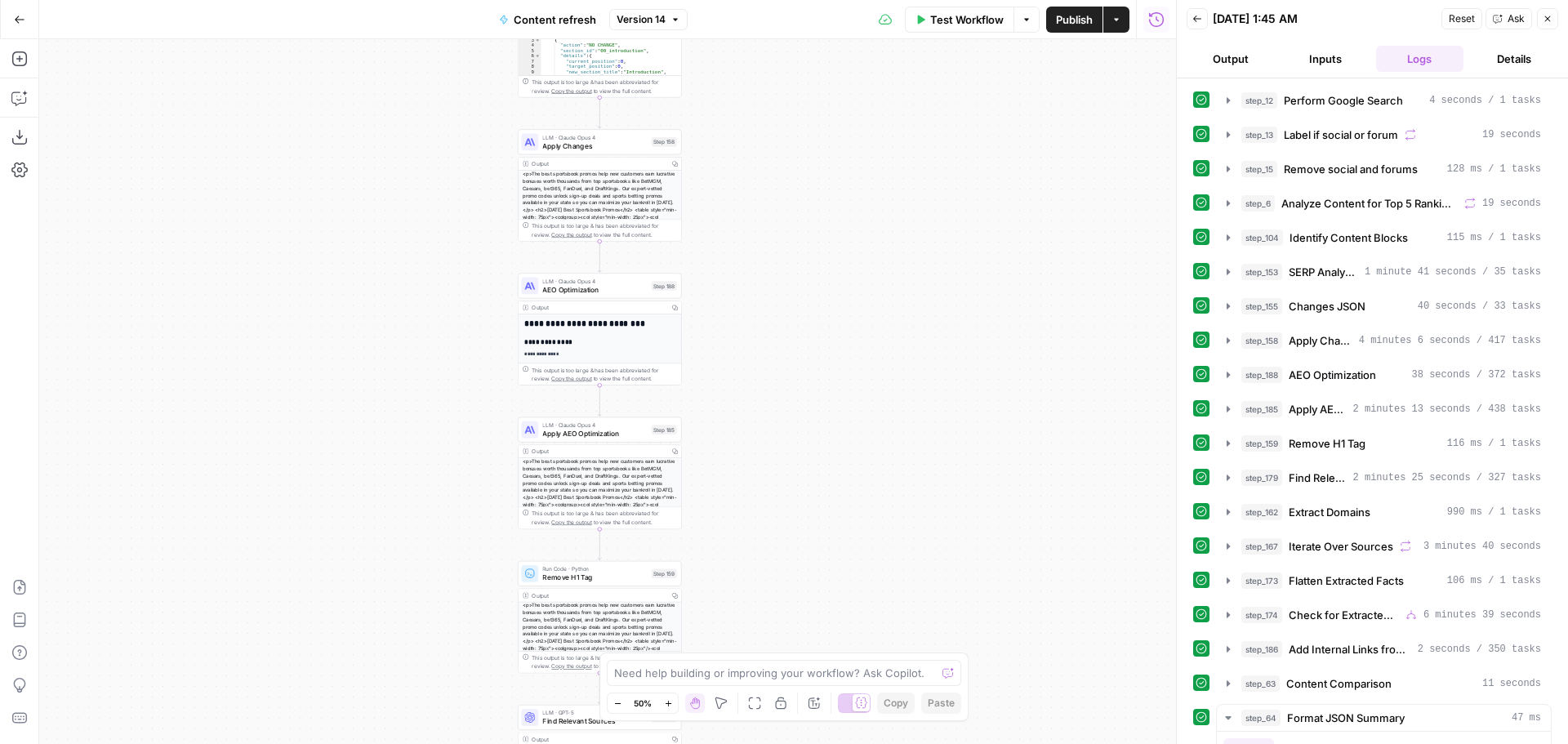
click at [670, 703] on icon "button" at bounding box center [667, 702] width 6 height 6
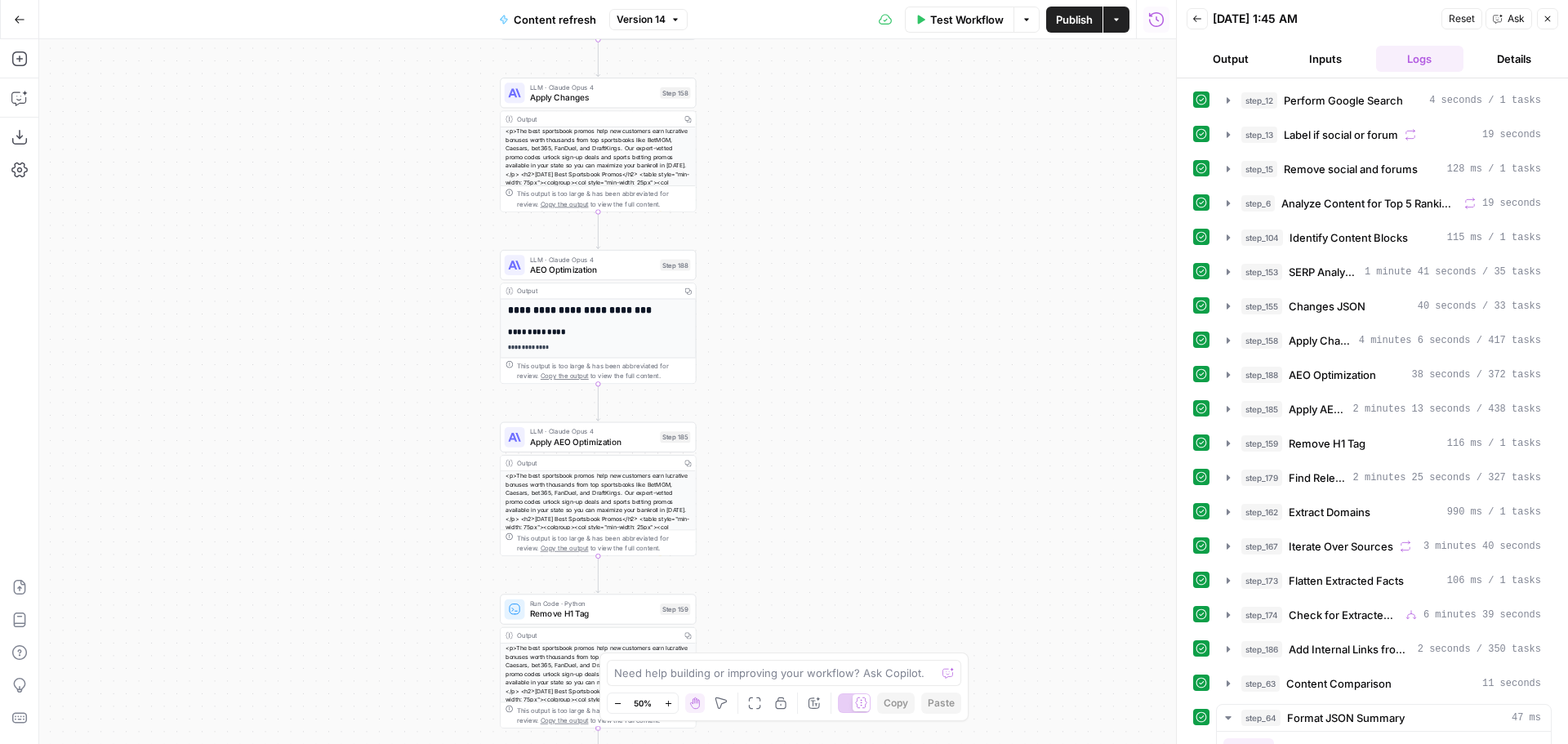
click at [670, 703] on icon "button" at bounding box center [667, 702] width 6 height 6
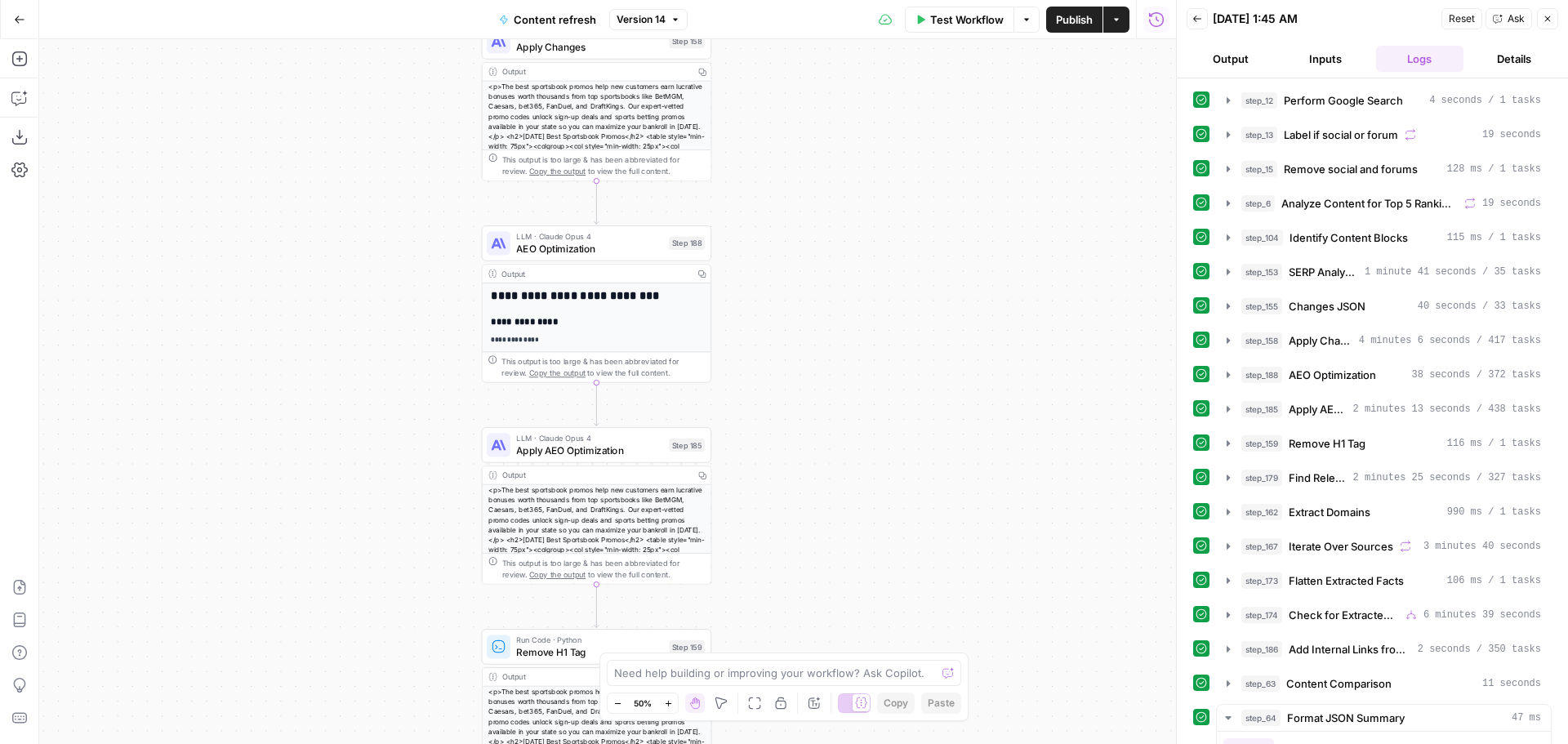
click at [670, 703] on icon "button" at bounding box center [667, 702] width 6 height 6
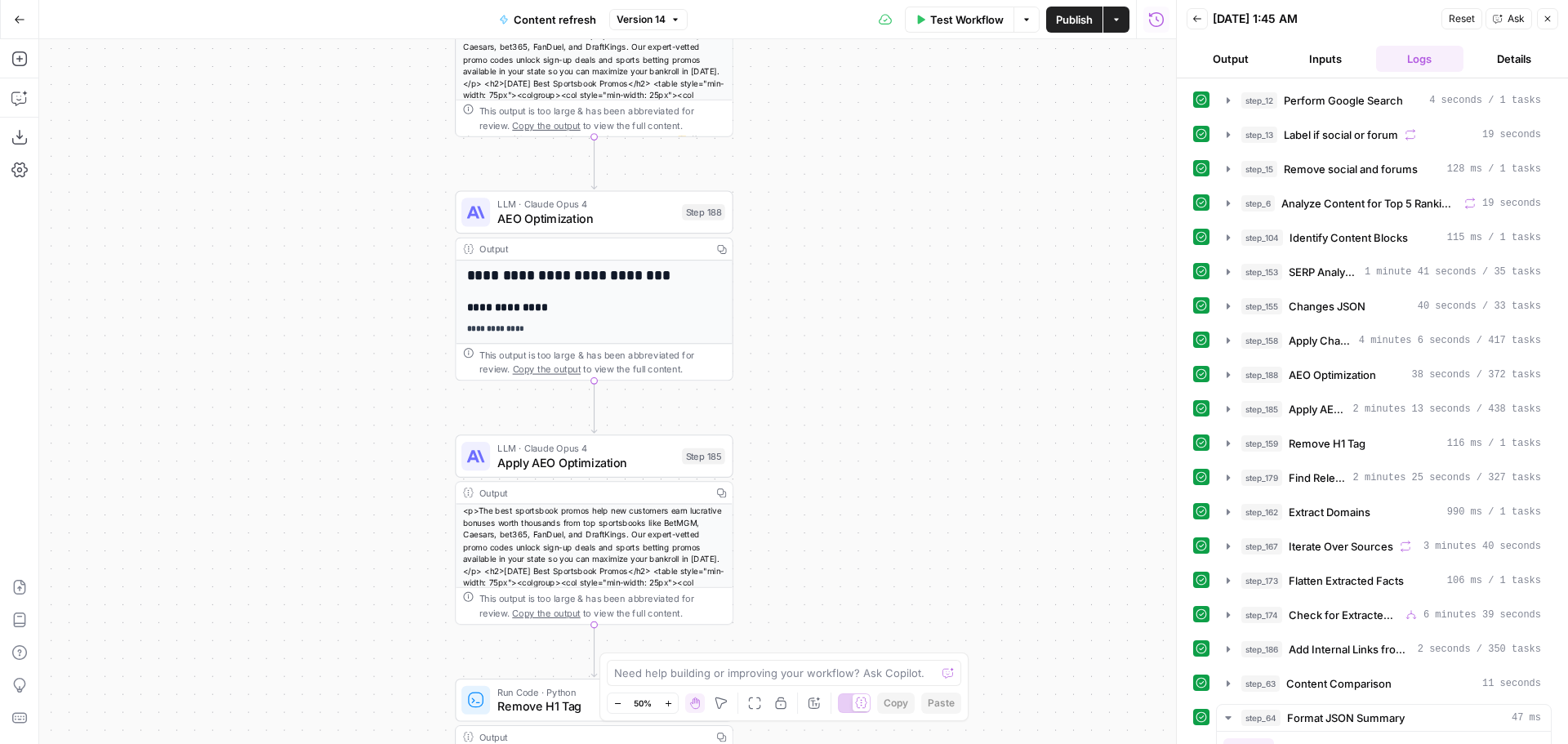
click at [670, 703] on icon "button" at bounding box center [667, 702] width 6 height 6
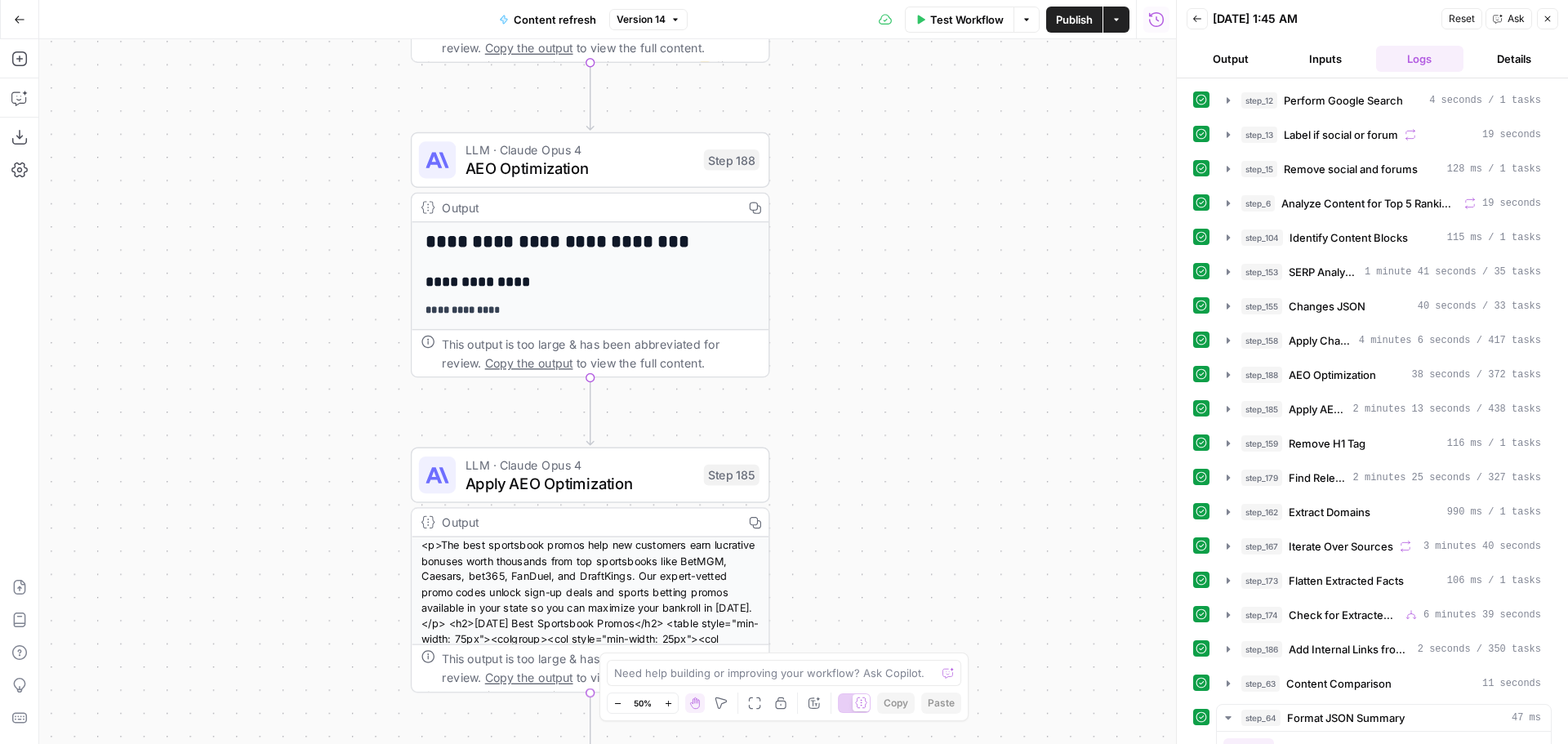
click at [670, 703] on icon "button" at bounding box center [667, 702] width 6 height 6
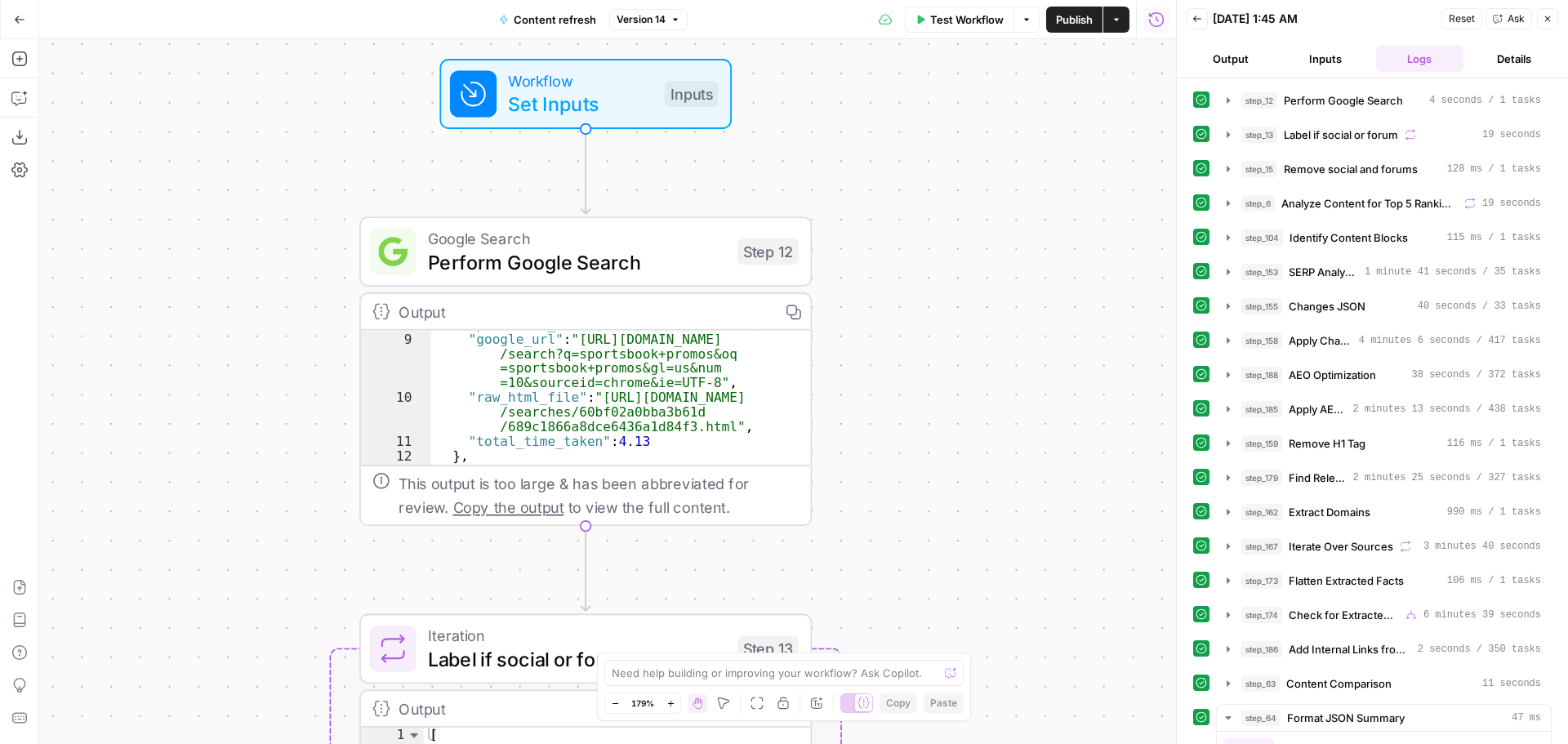
scroll to position [130, 0]
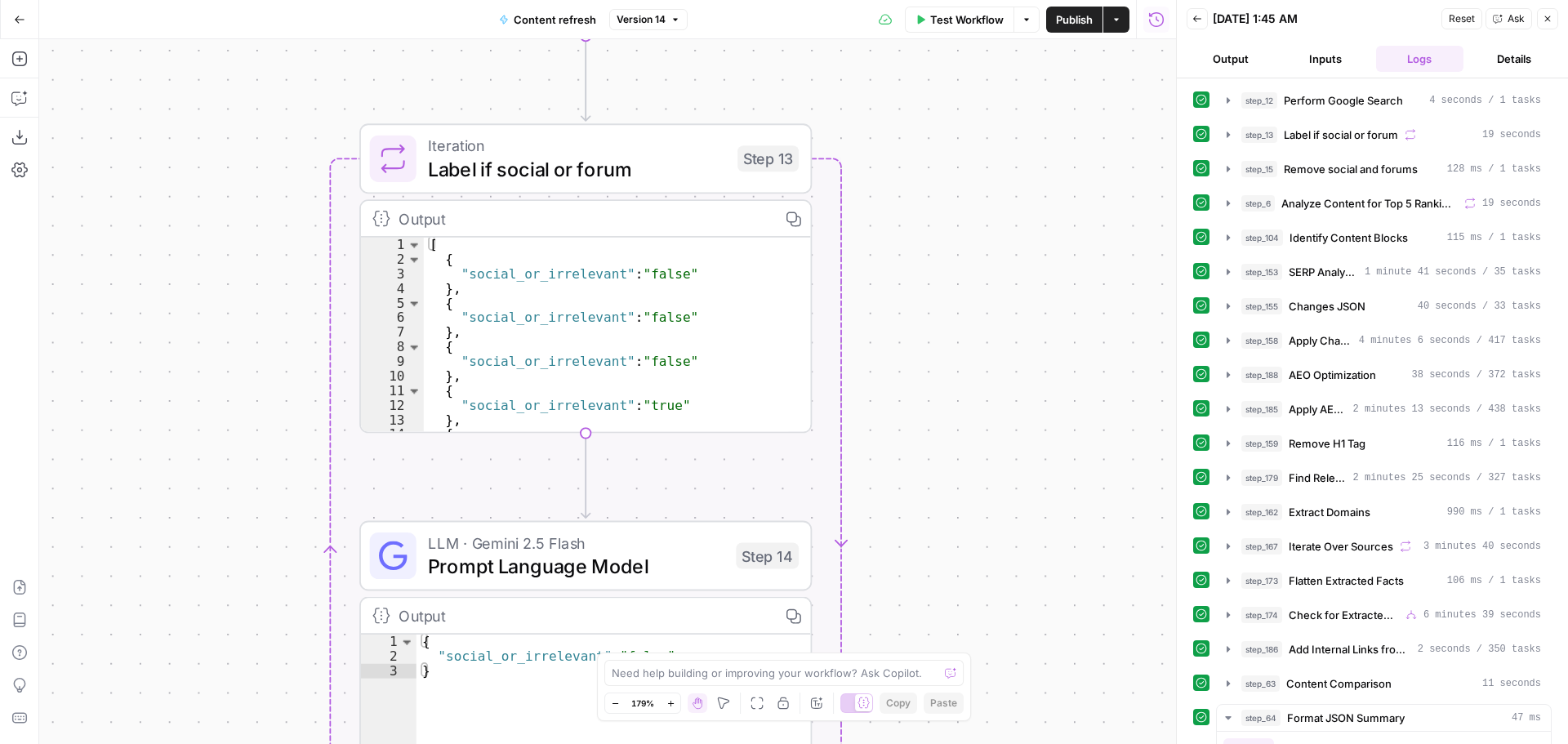
click at [1501, 59] on button "Details" at bounding box center [1514, 59] width 88 height 26
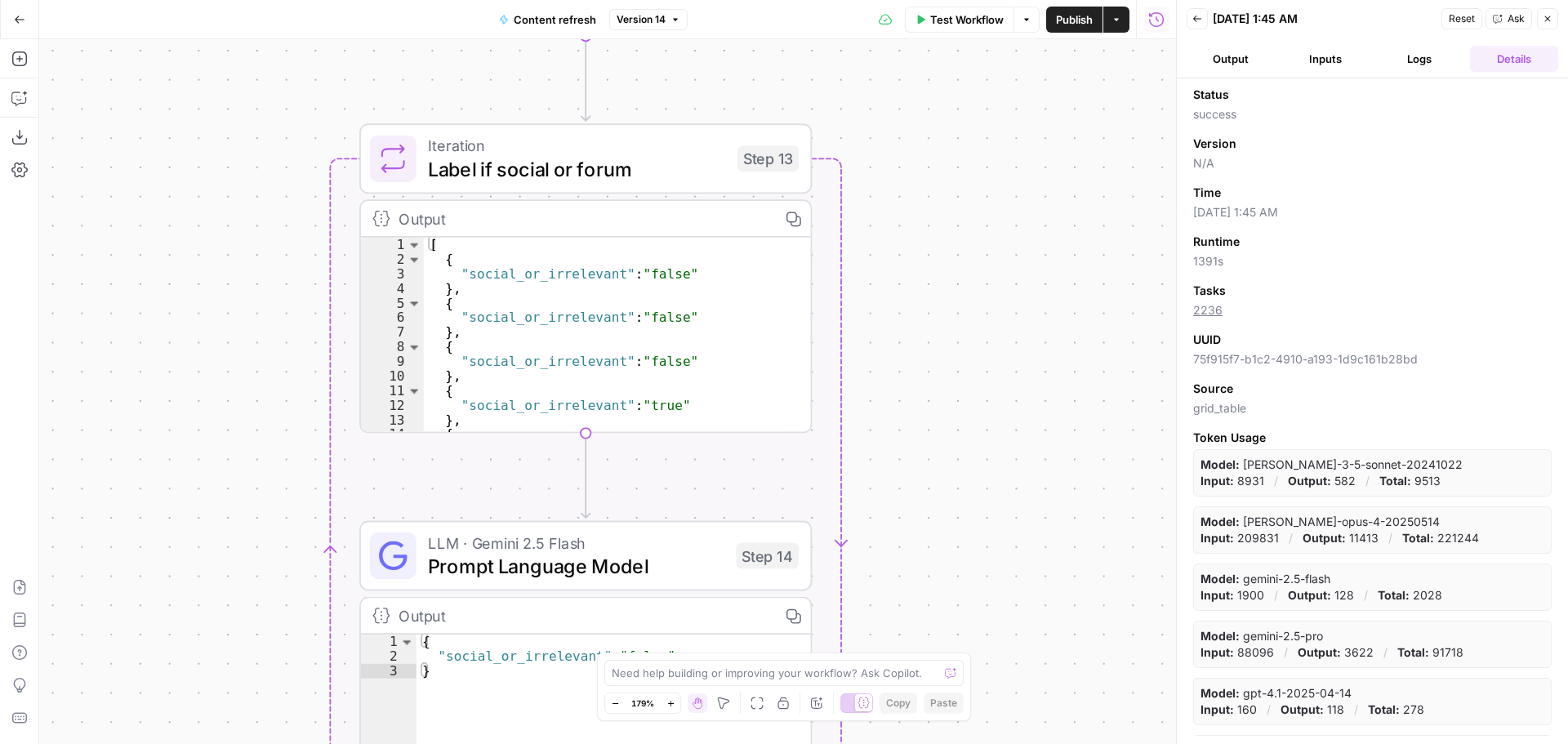
scroll to position [47, 0]
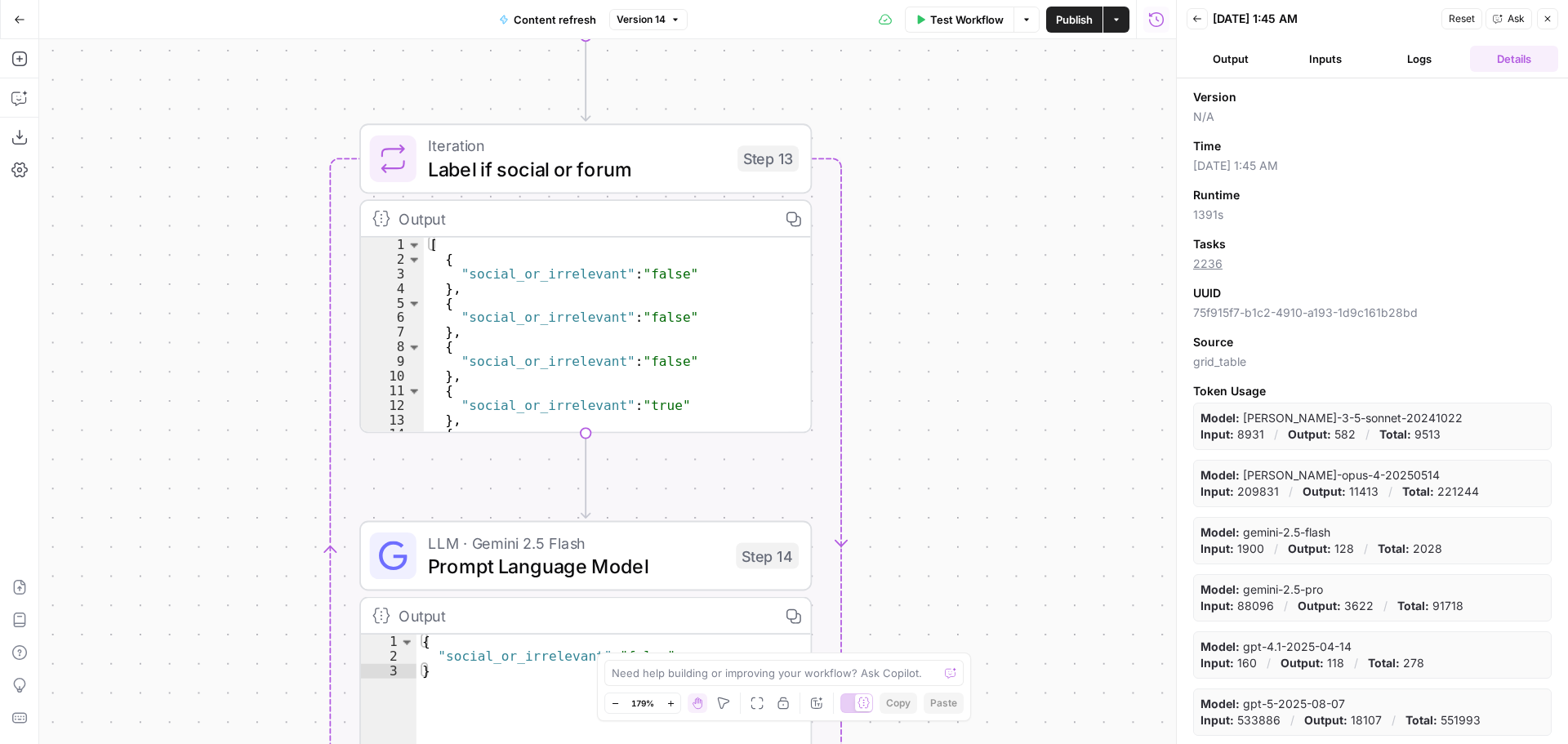
click at [1309, 66] on button "Inputs" at bounding box center [1326, 59] width 88 height 26
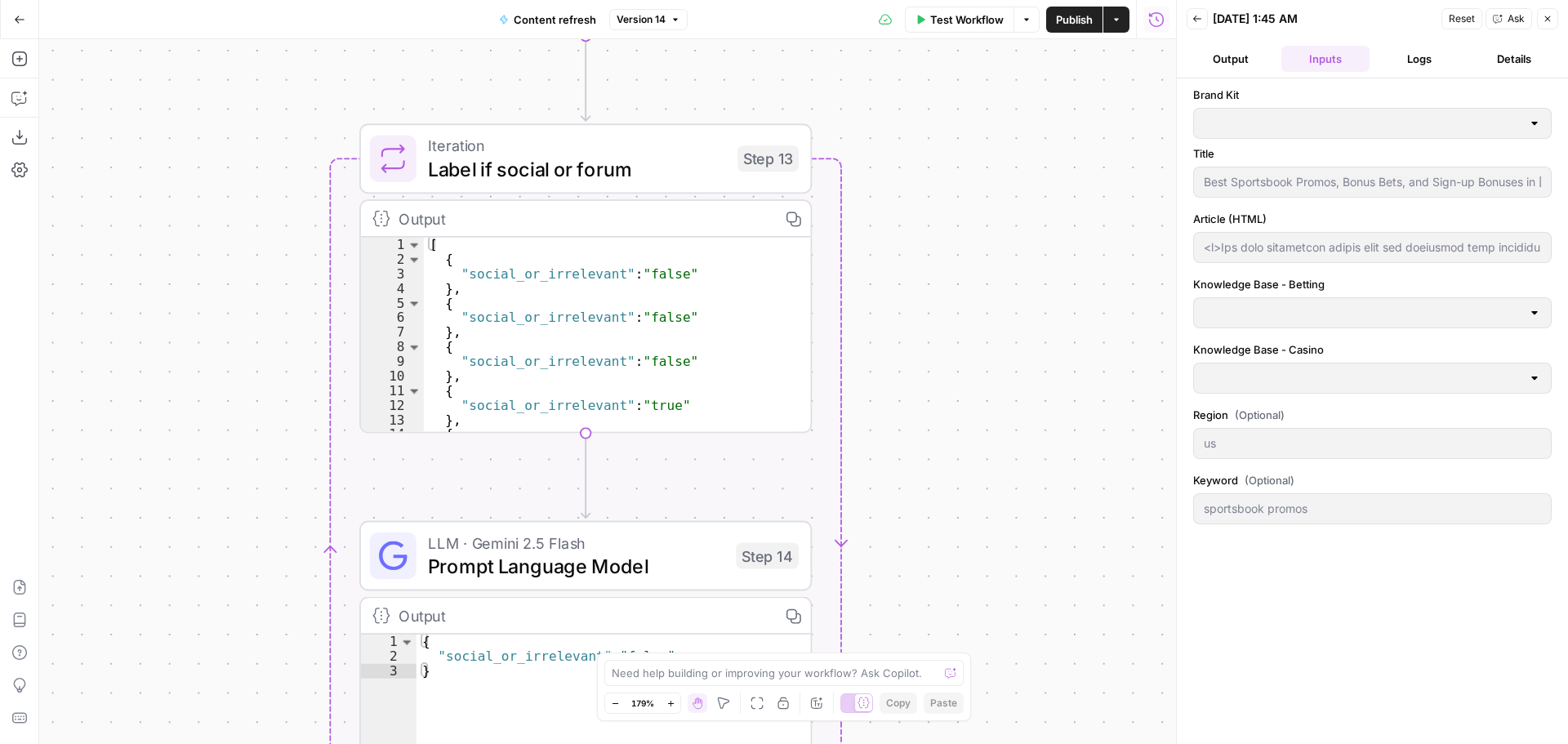
type input "Betting sitemap"
type input "Casino sitemap"
type input "Covers"
click at [1230, 58] on button "Output" at bounding box center [1230, 59] width 88 height 26
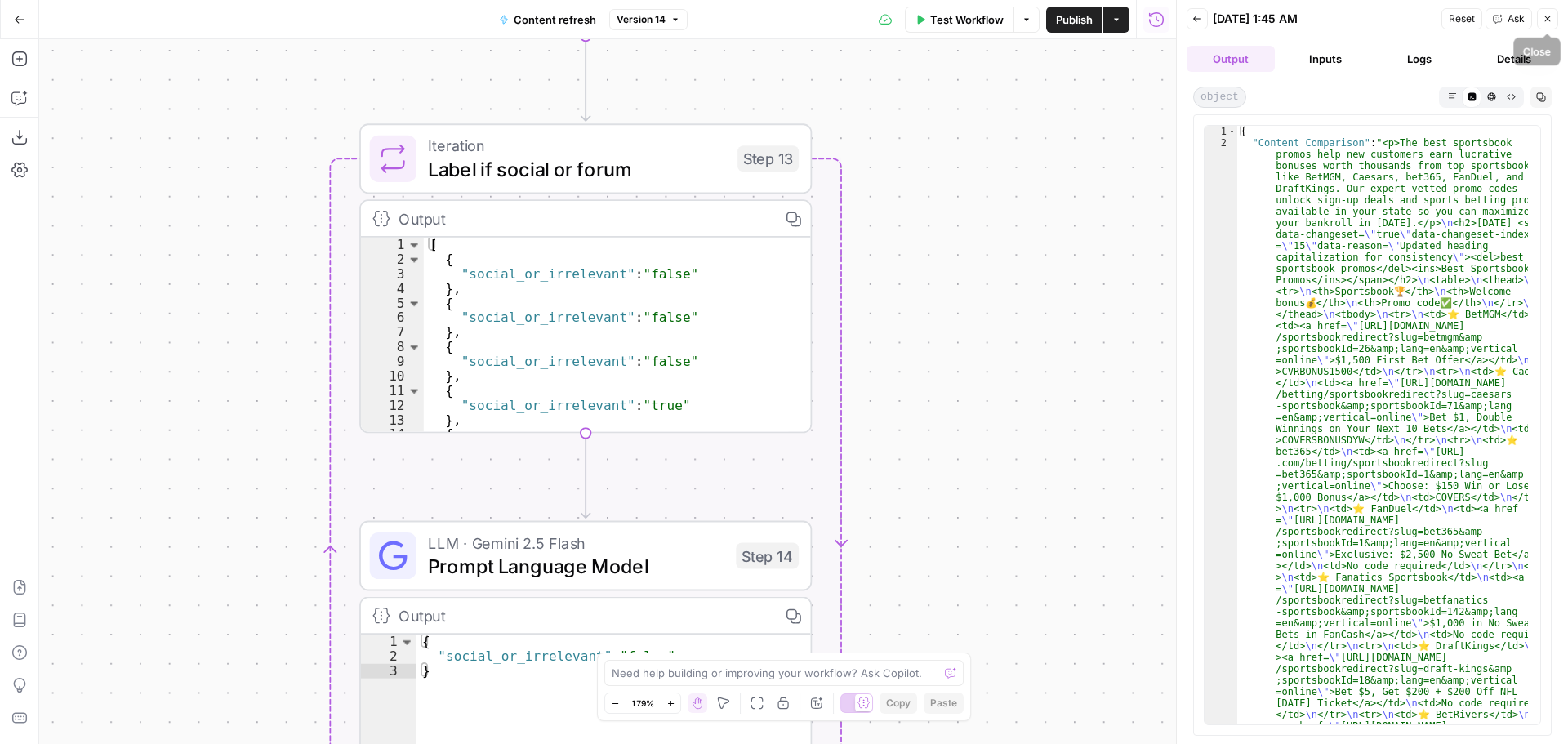
click at [1547, 25] on button "Close" at bounding box center [1548, 19] width 21 height 21
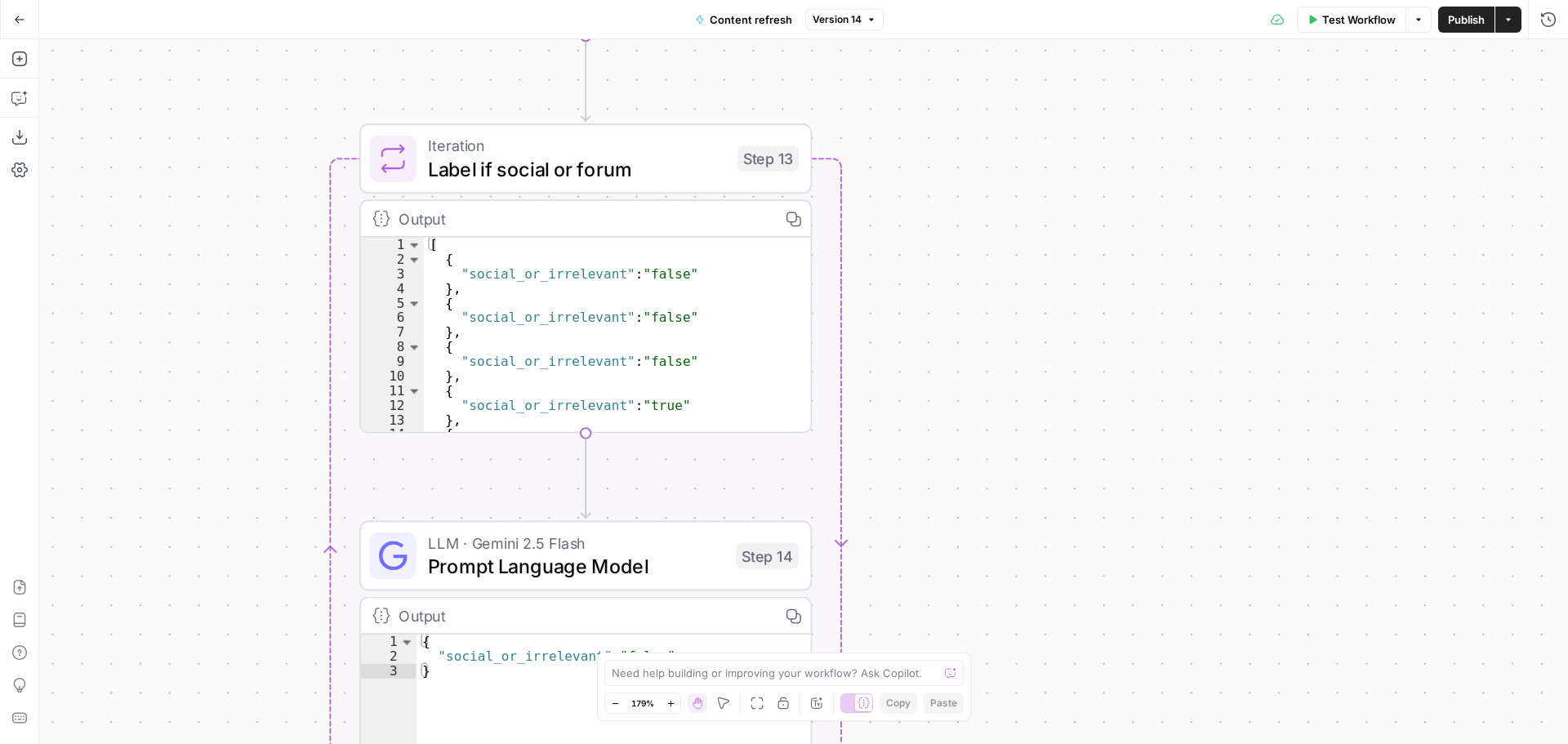
click at [1343, 18] on span "Test Workflow" at bounding box center [1359, 20] width 74 height 16
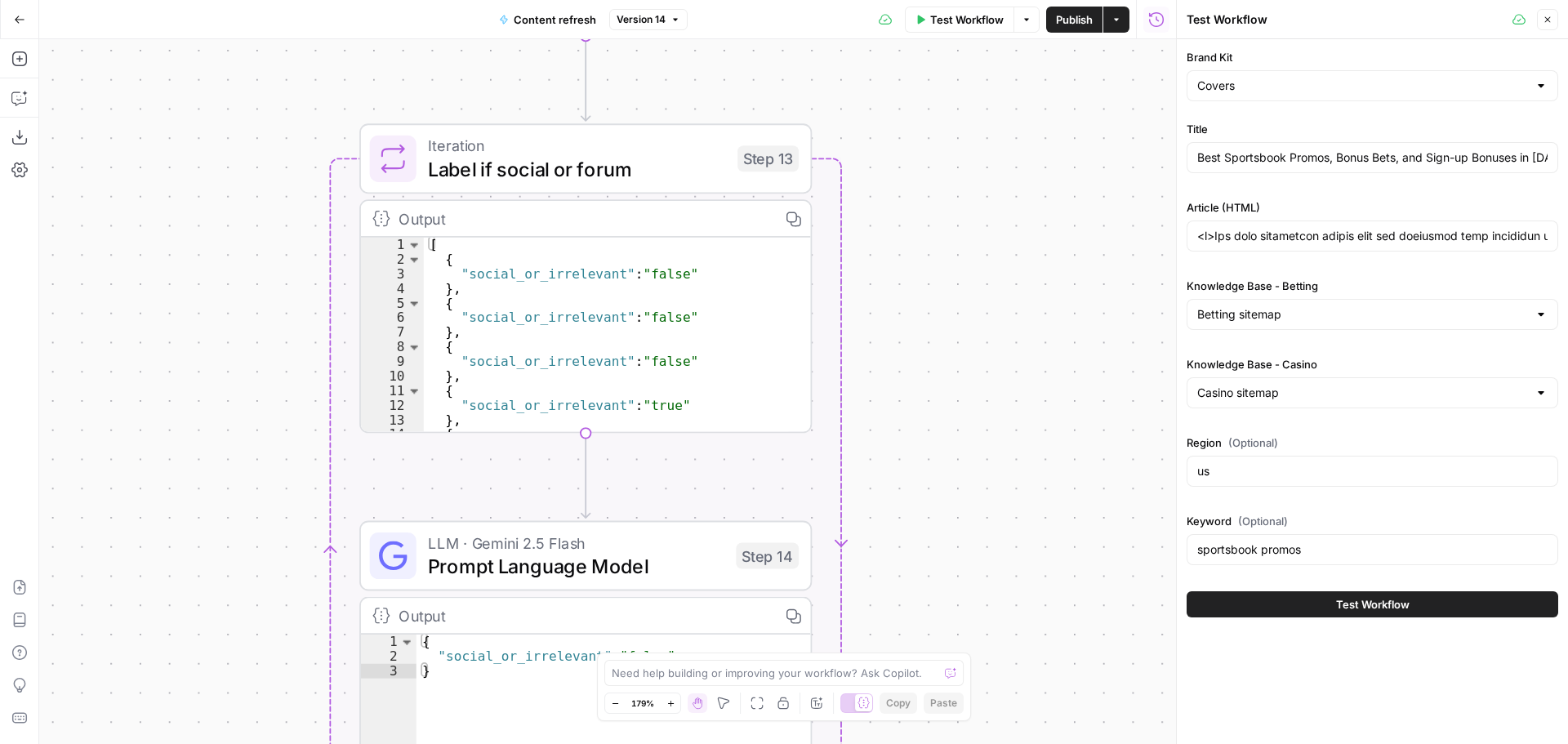
click at [1108, 21] on button "Actions" at bounding box center [1117, 20] width 26 height 26
click at [1068, 136] on div "true false false true false true Workflow Set Inputs Inputs Google Search Perfo…" at bounding box center [607, 392] width 1136 height 705
click at [1022, 20] on icon "button" at bounding box center [1026, 20] width 10 height 10
click at [955, 53] on span "Run Test" at bounding box center [980, 58] width 72 height 16
click at [1235, 597] on button "Test Workflow" at bounding box center [1372, 605] width 372 height 26
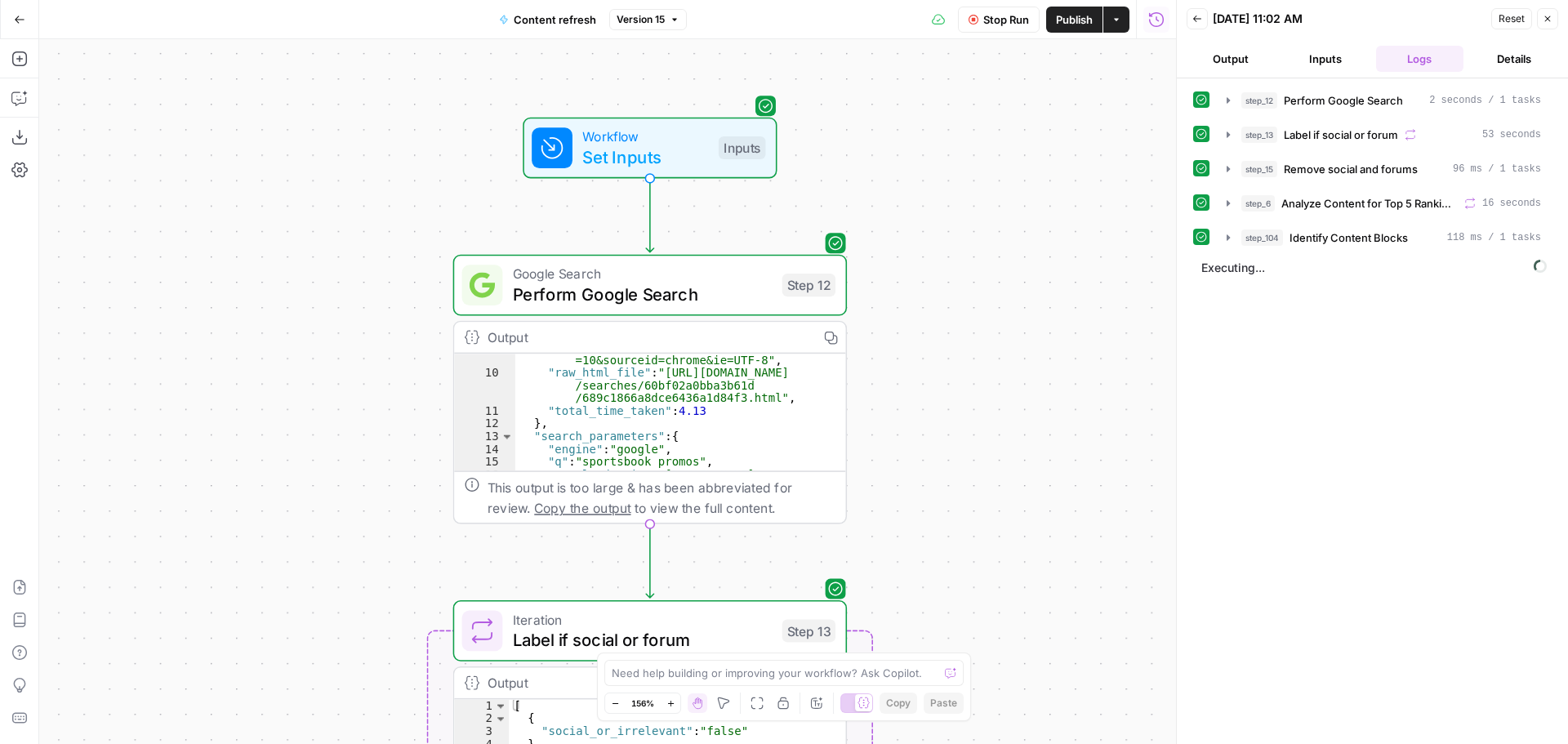
click at [15, 22] on icon "button" at bounding box center [20, 20] width 11 height 11
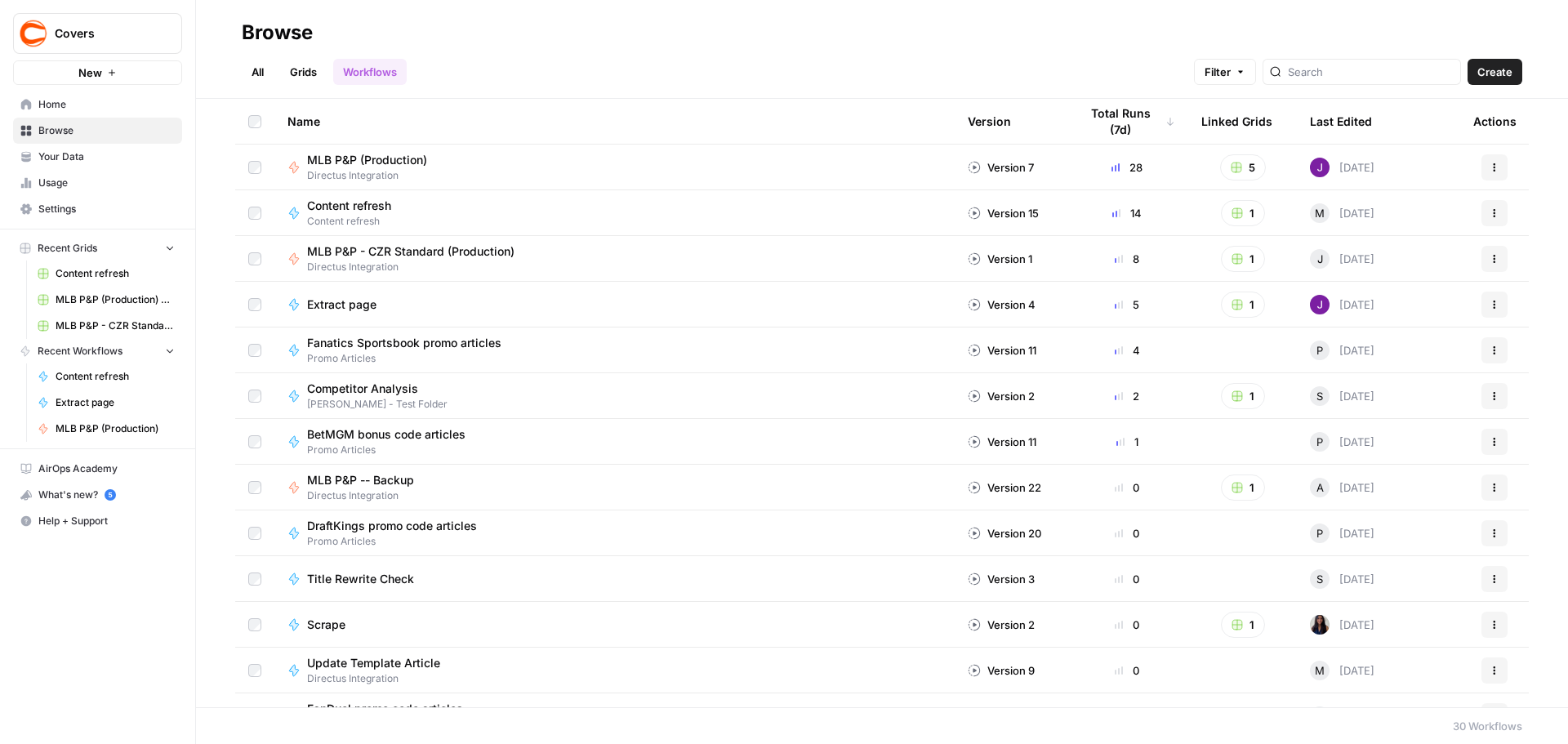
click at [105, 111] on span "Home" at bounding box center [106, 105] width 136 height 15
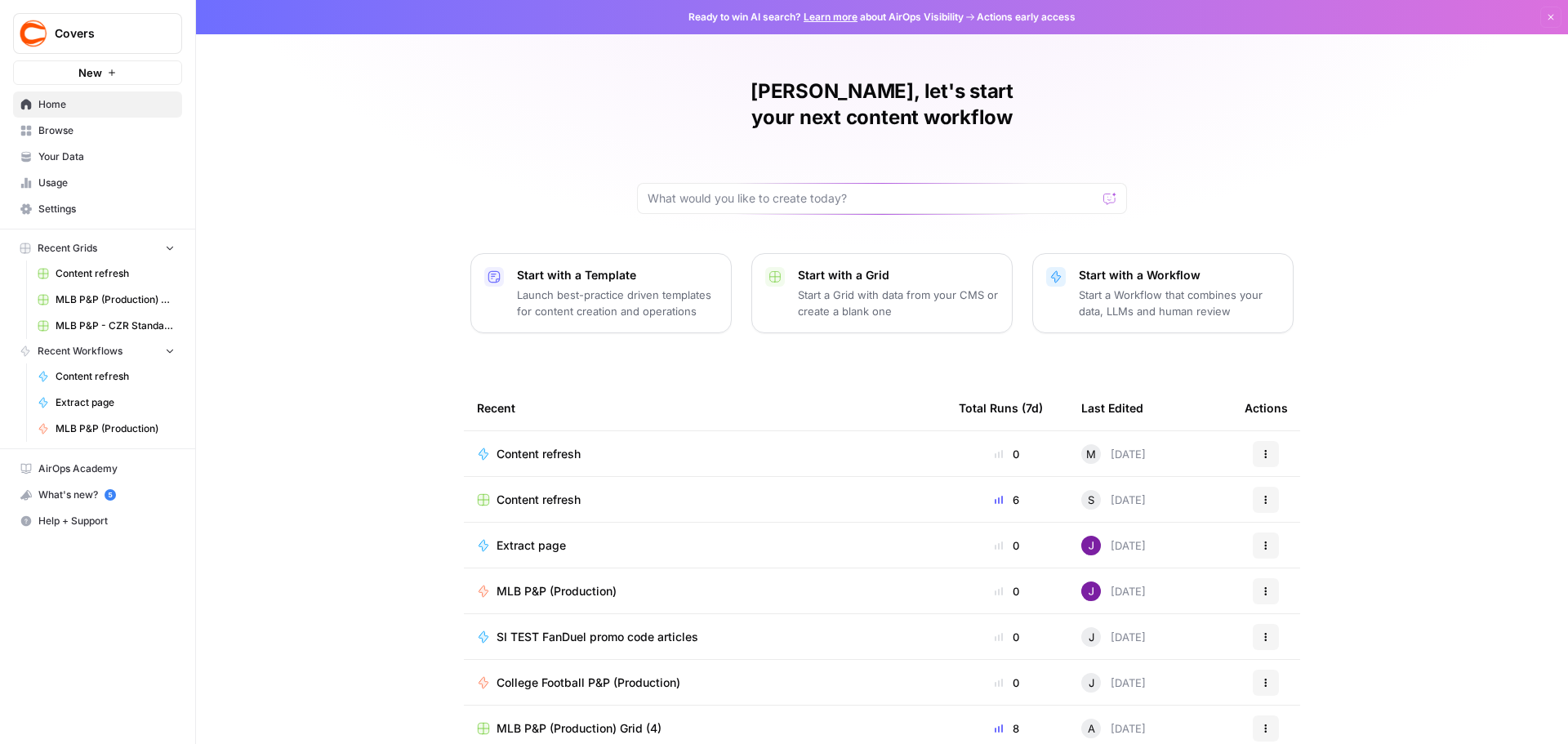
scroll to position [7, 0]
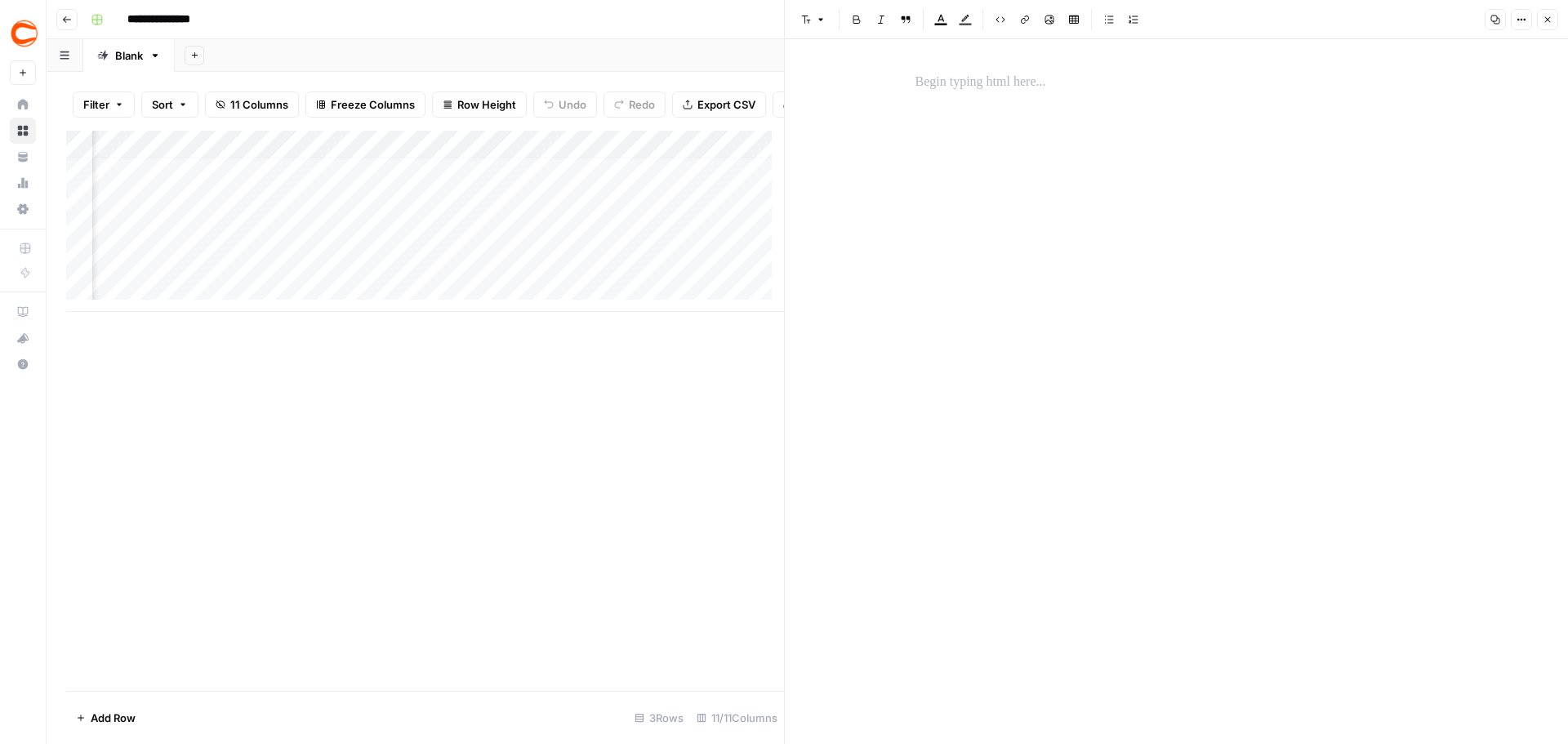
click at [1552, 14] on button "Close" at bounding box center [1548, 20] width 21 height 21
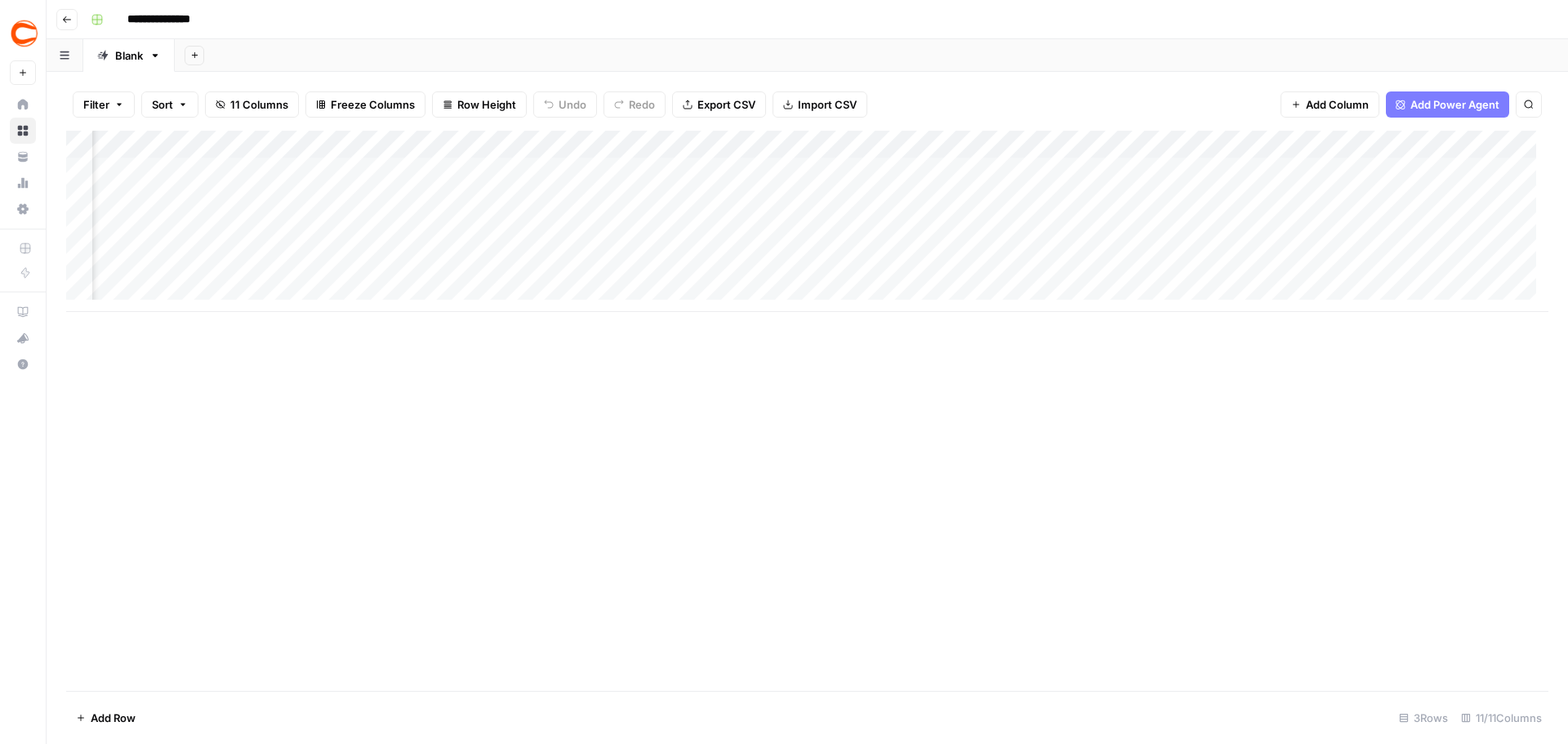
scroll to position [0, 450]
click at [921, 169] on div "Add Column" at bounding box center [807, 220] width 1482 height 181
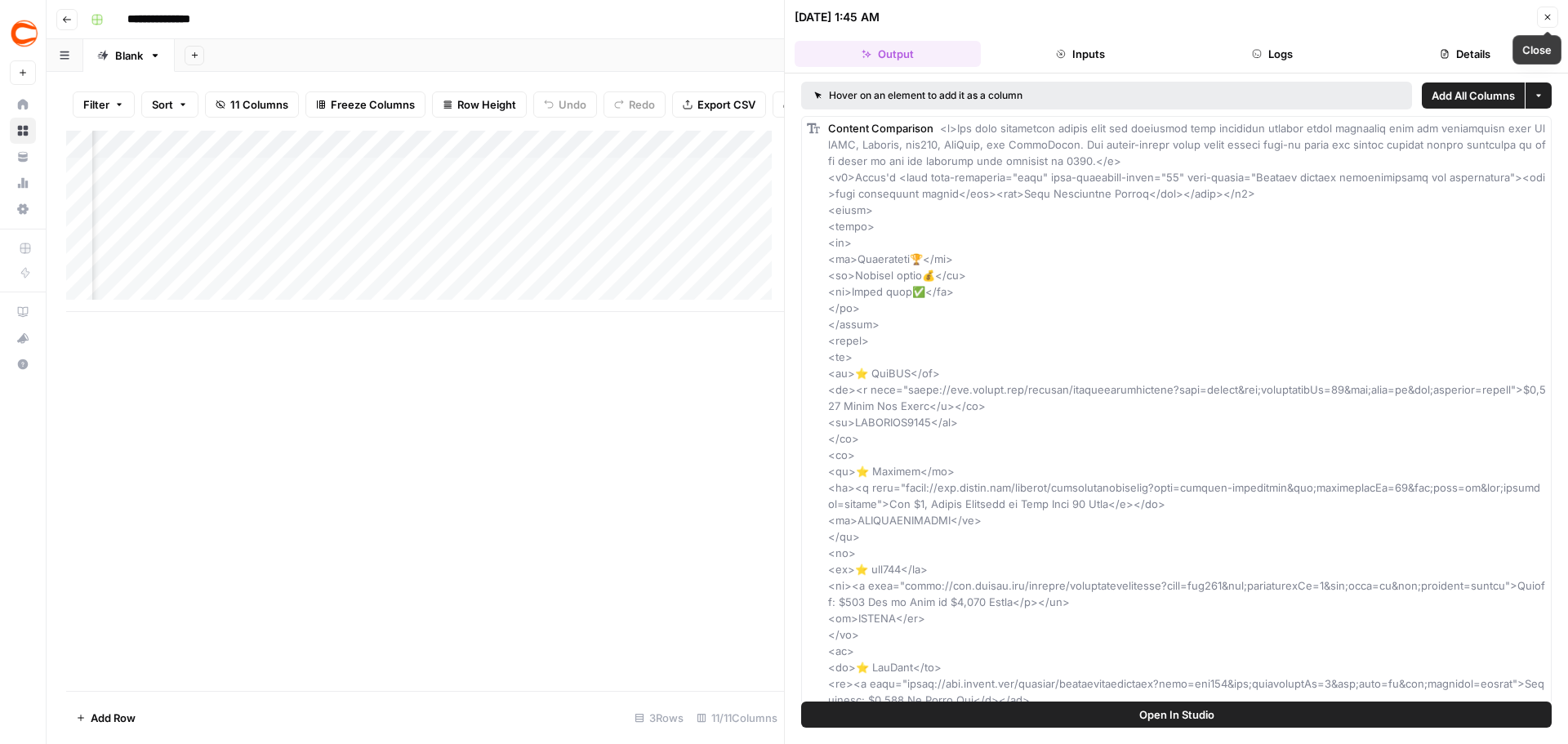
click at [1542, 17] on button "Close" at bounding box center [1548, 17] width 21 height 21
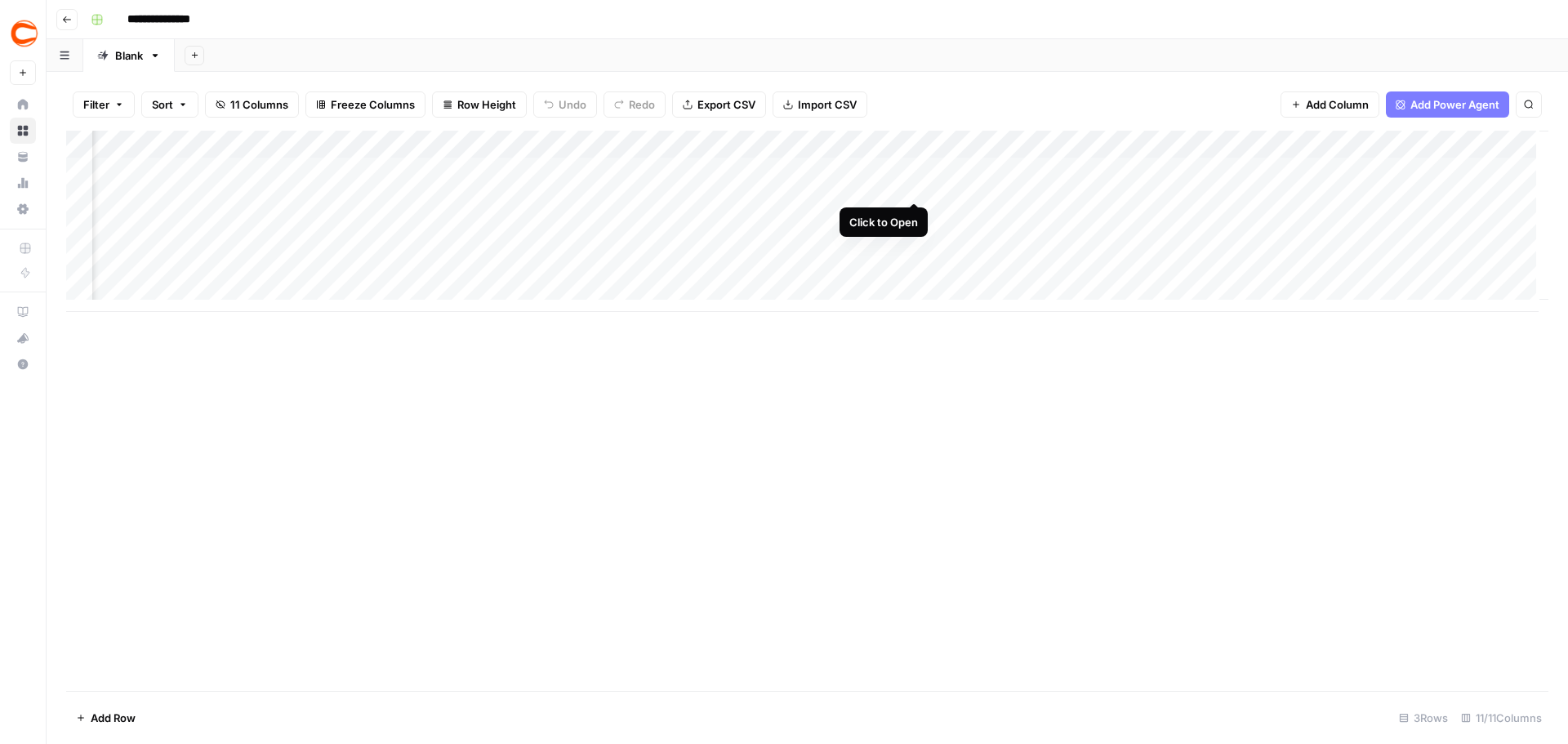
click at [918, 170] on div "Add Column" at bounding box center [807, 220] width 1482 height 181
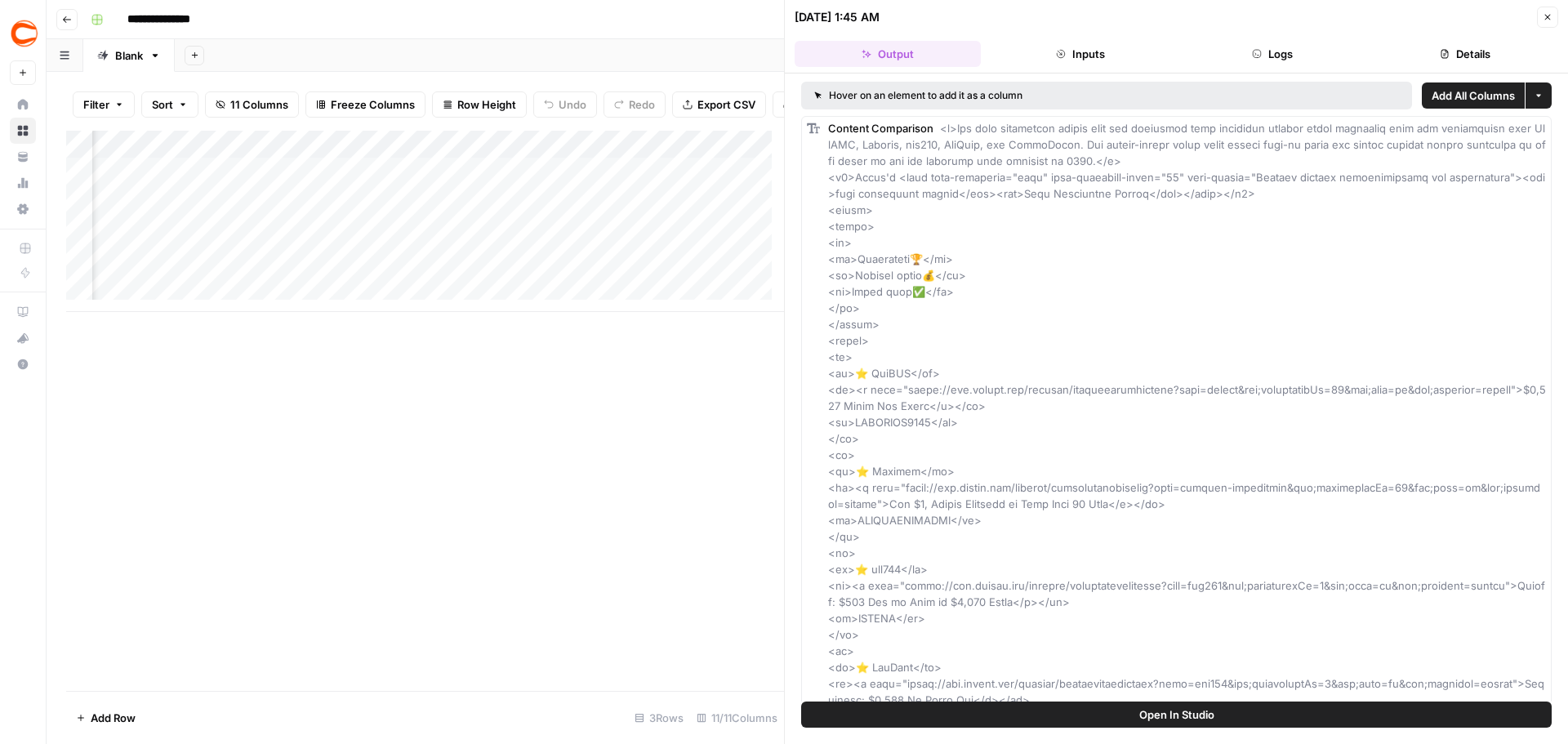
click at [1184, 703] on button "Open In Studio" at bounding box center [1176, 715] width 750 height 26
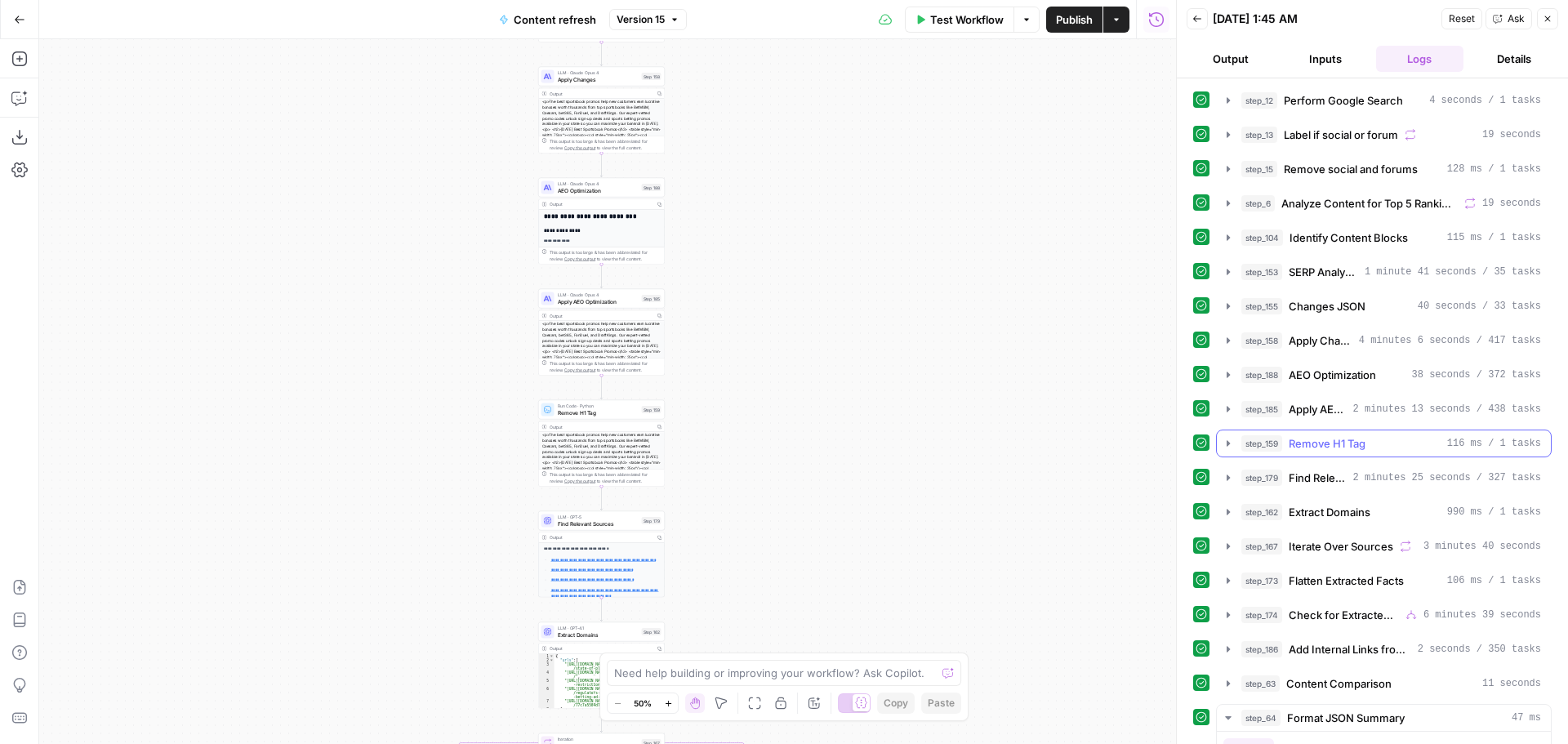
click at [1335, 450] on span "Remove H1 Tag" at bounding box center [1327, 443] width 77 height 16
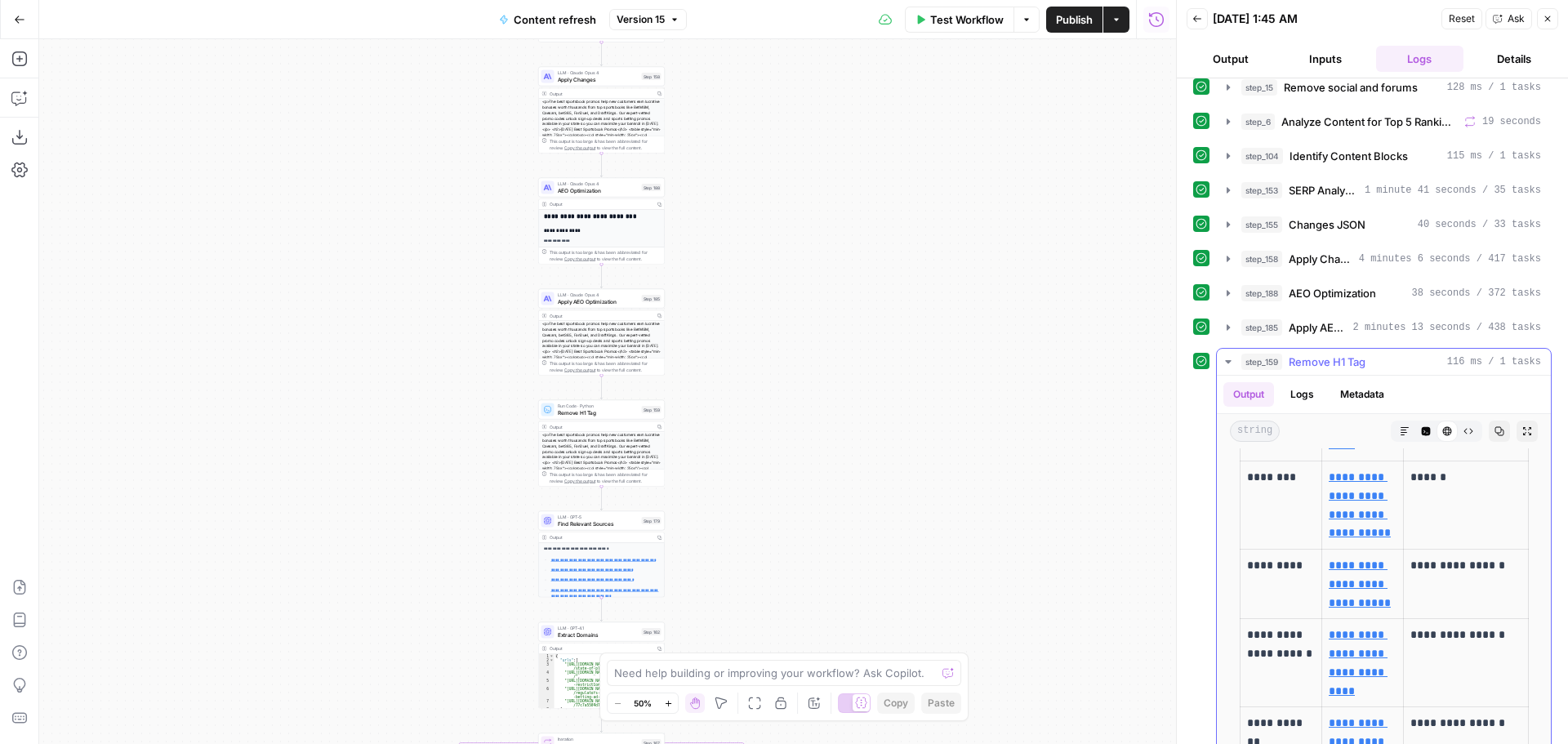
scroll to position [490, 0]
click at [1221, 361] on button "step_159 Remove H1 Tag 116 ms / 1 tasks" at bounding box center [1384, 362] width 334 height 26
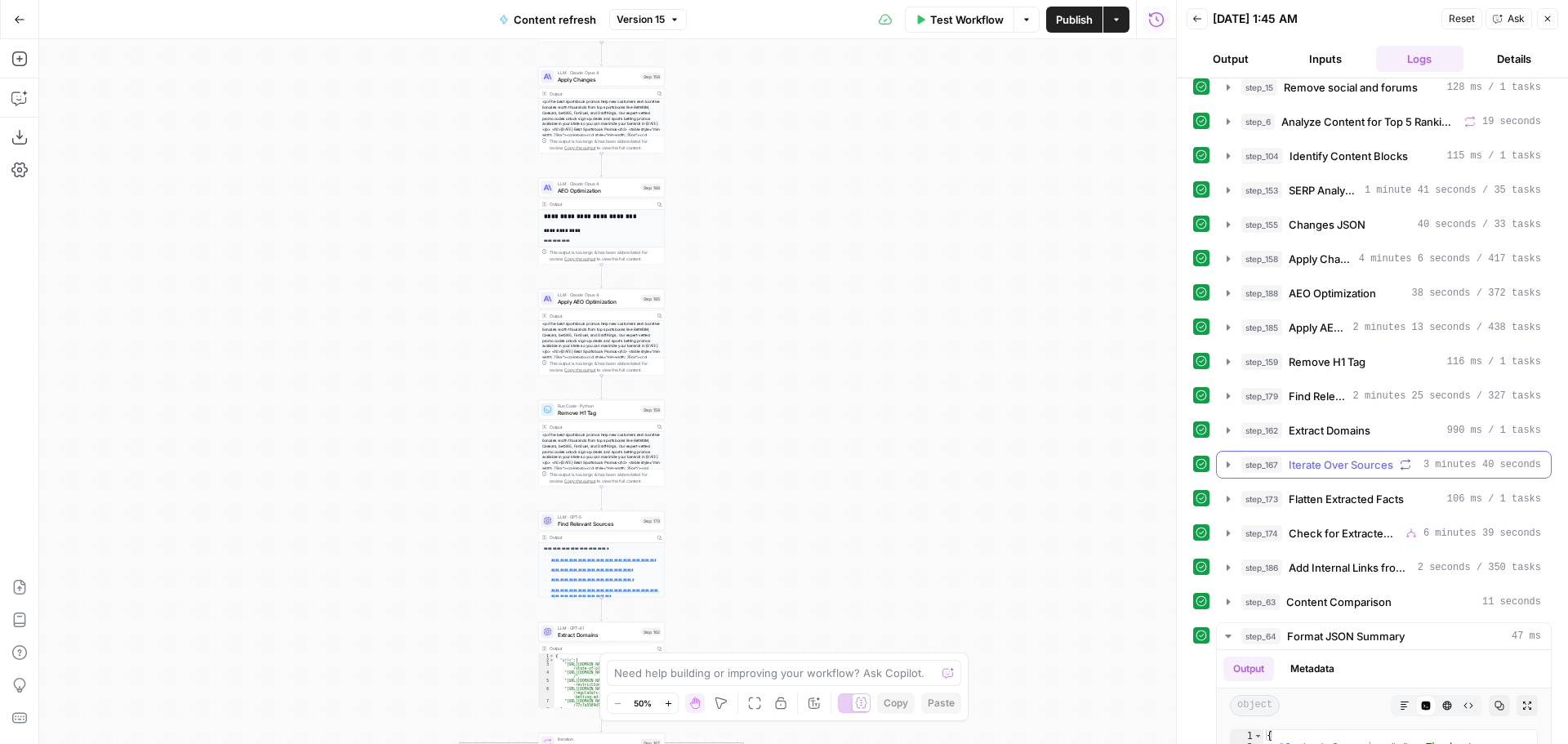
scroll to position [0, 0]
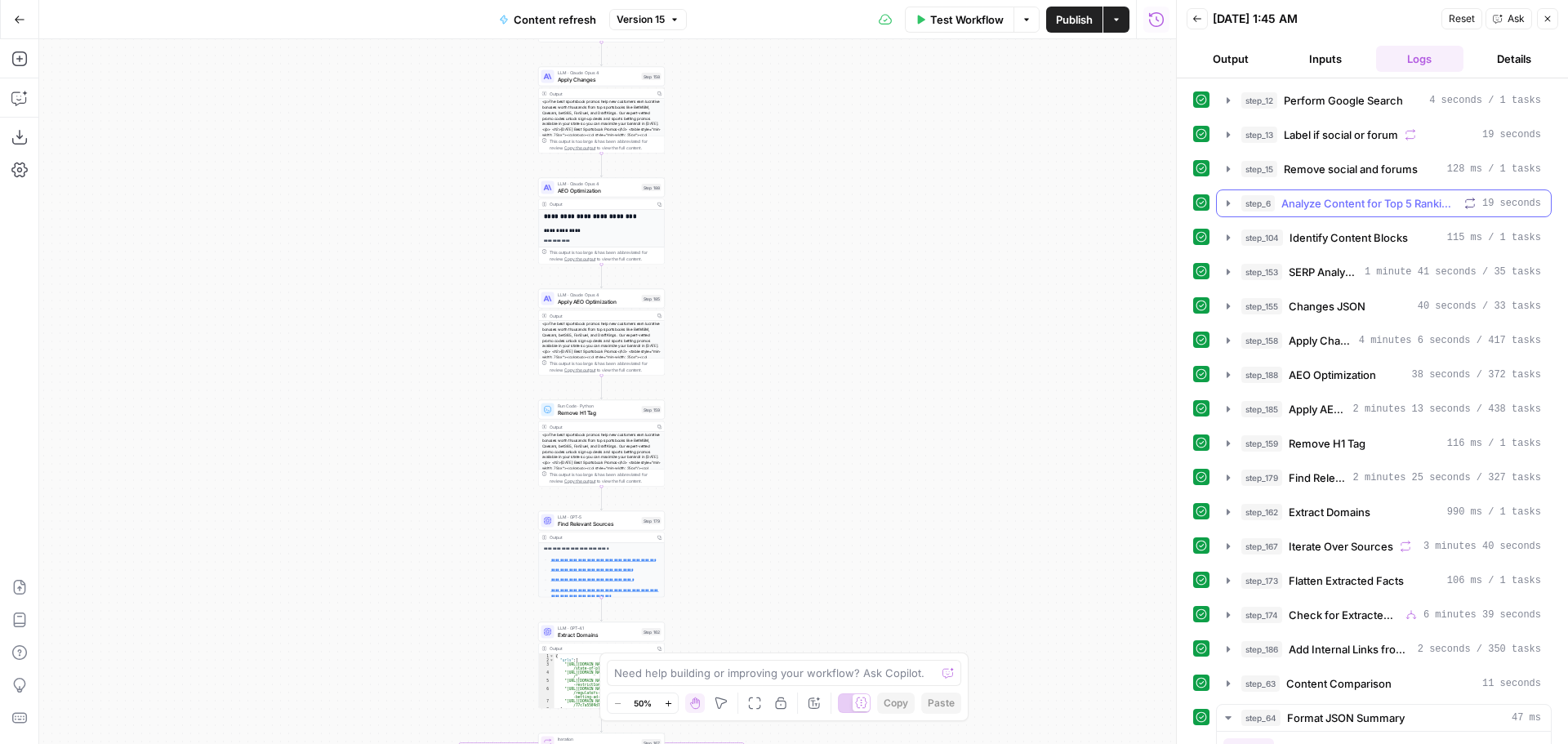
click at [1224, 205] on icon "button" at bounding box center [1228, 203] width 13 height 13
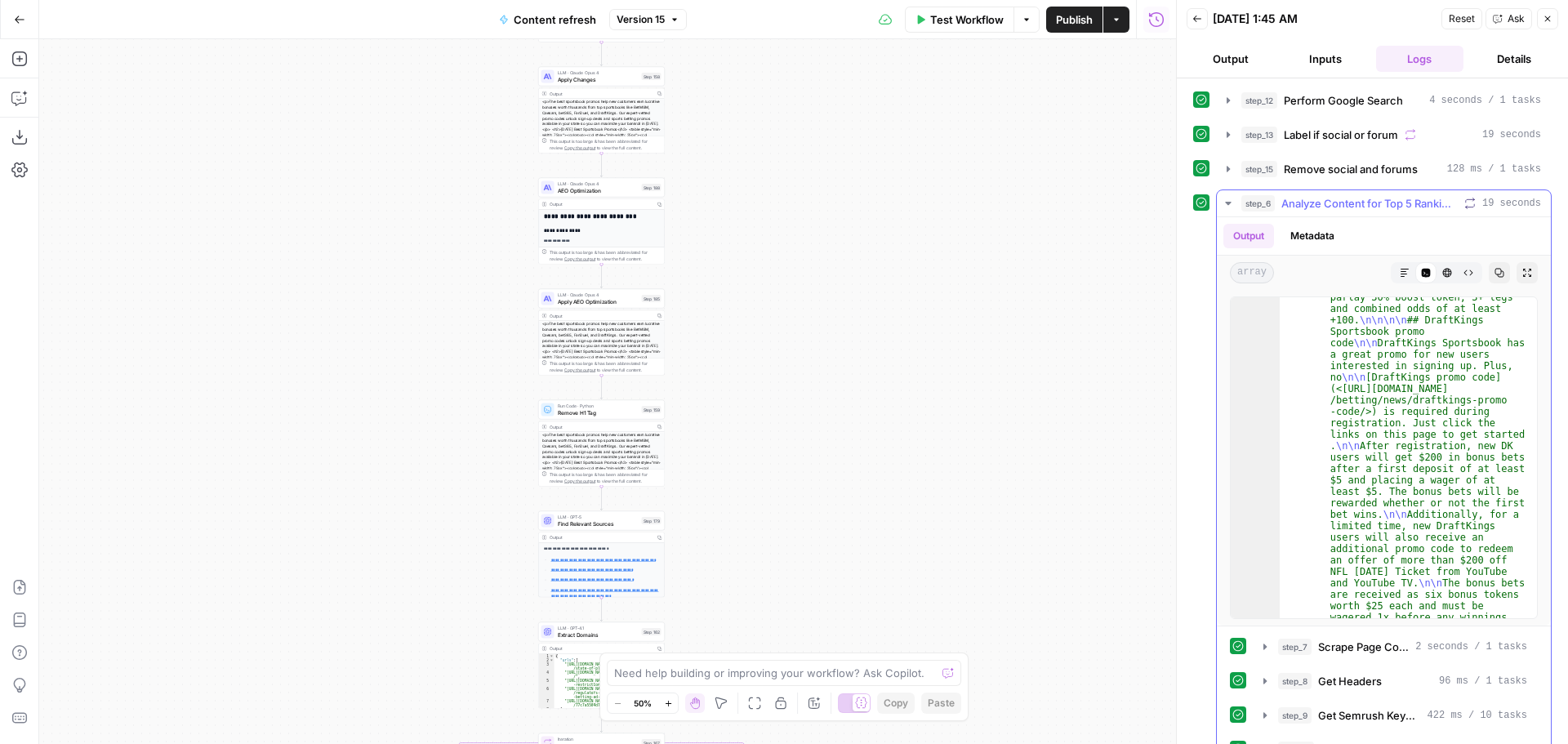
scroll to position [287, 0]
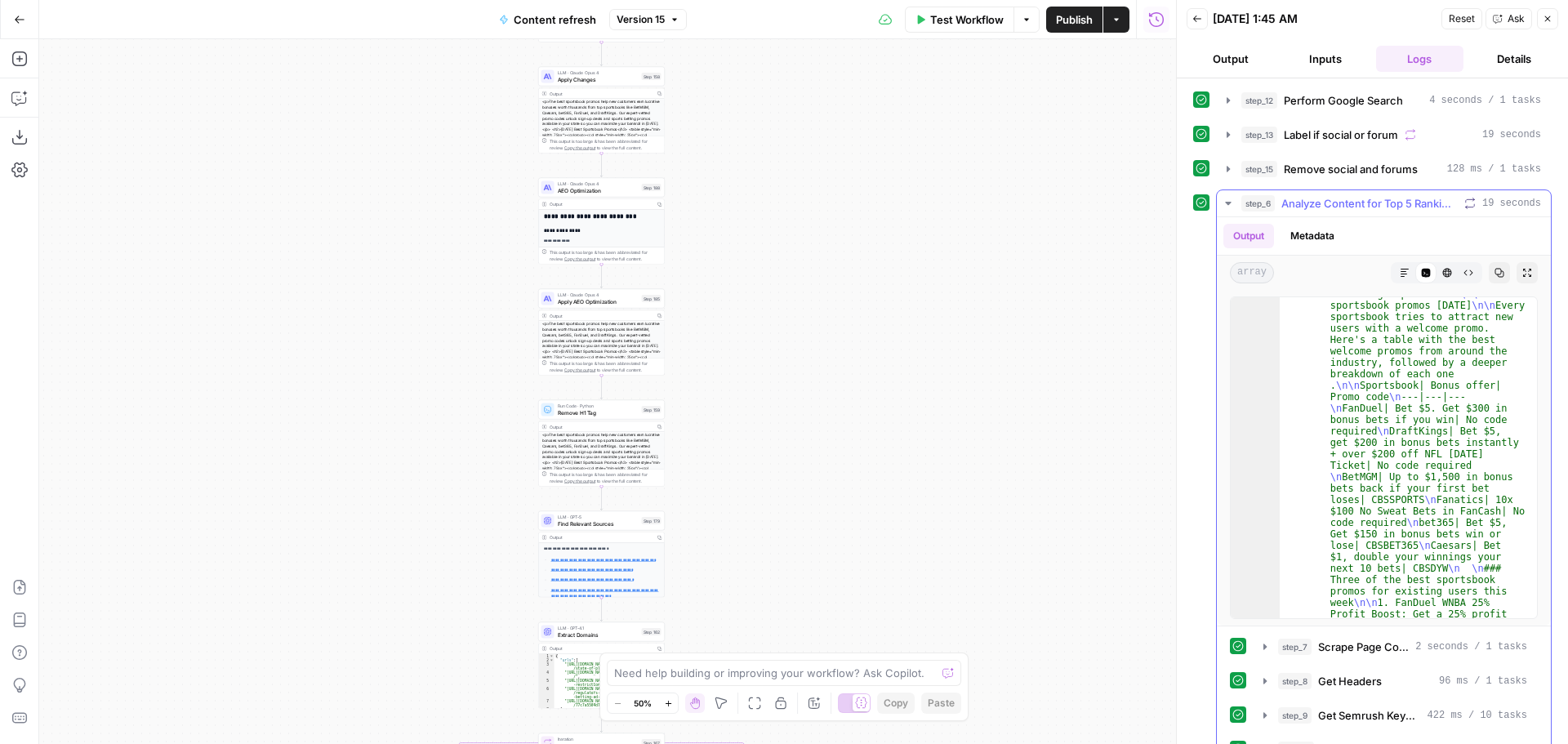
click at [1223, 196] on button "step_6 Analyze Content for Top 5 Ranking Pages 19 seconds" at bounding box center [1384, 203] width 334 height 26
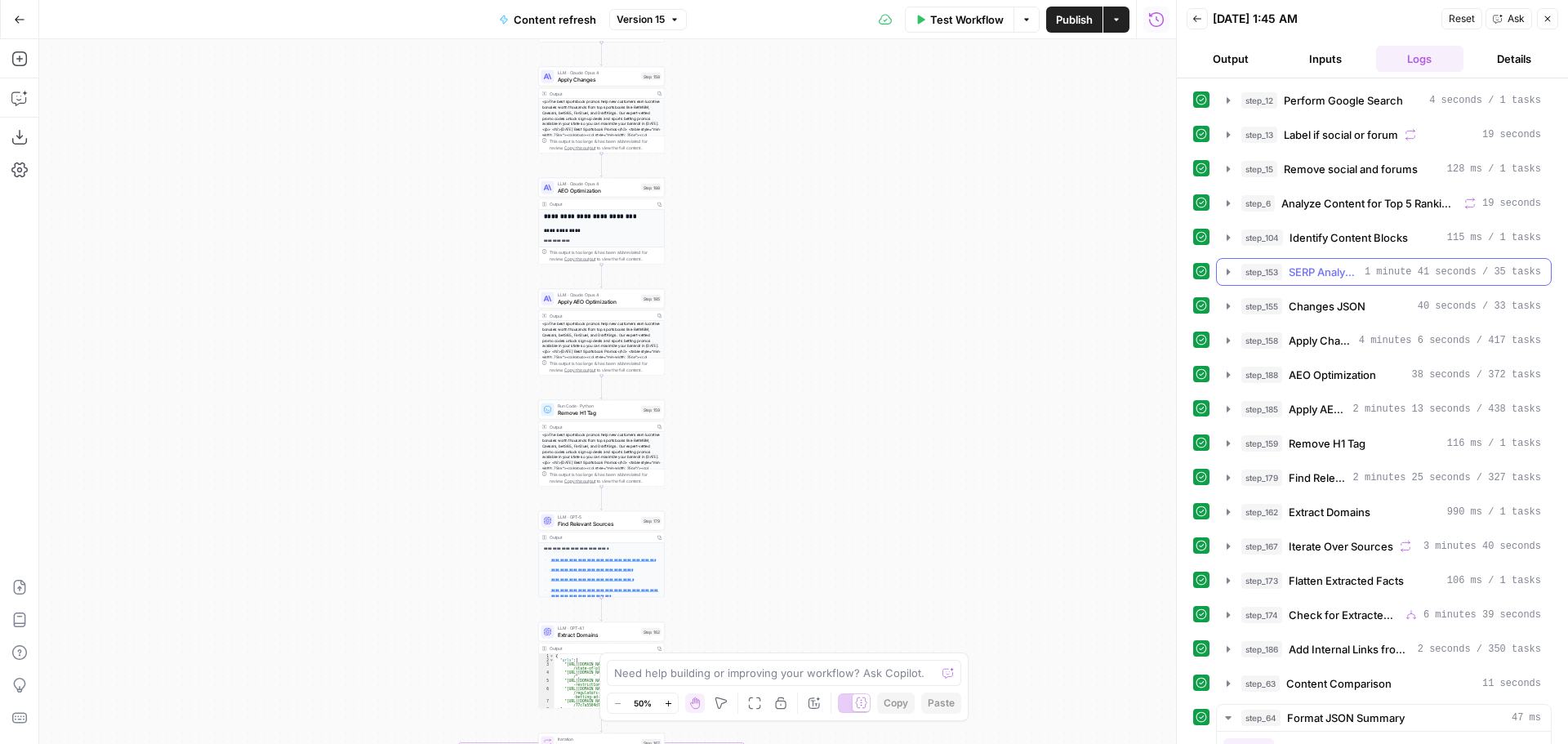
click at [1230, 274] on icon "button" at bounding box center [1228, 272] width 13 height 13
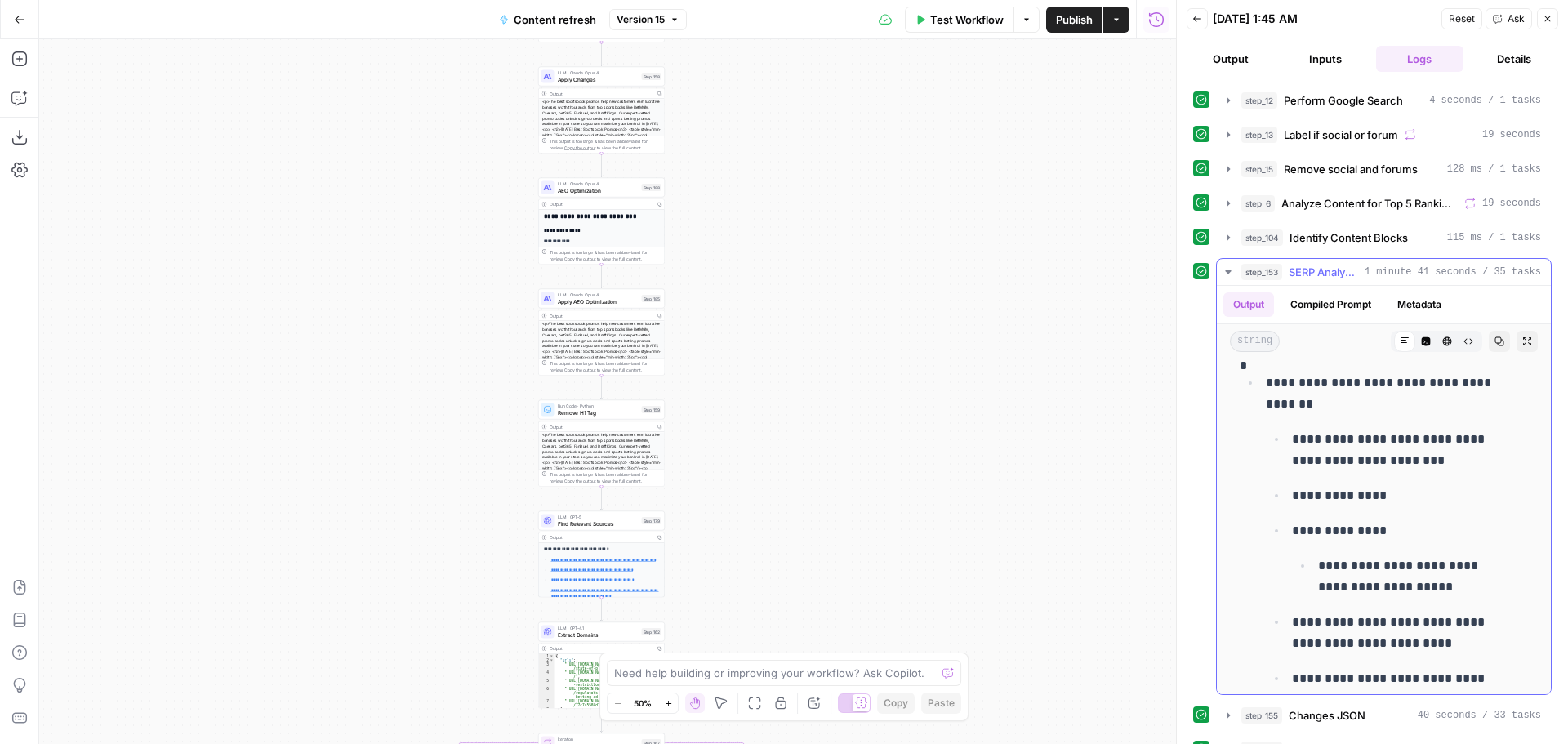
scroll to position [7759, 0]
drag, startPoint x: 1339, startPoint y: 298, endPoint x: 1320, endPoint y: 304, distance: 19.9
click at [1339, 298] on button "Compiled Prompt" at bounding box center [1330, 305] width 101 height 25
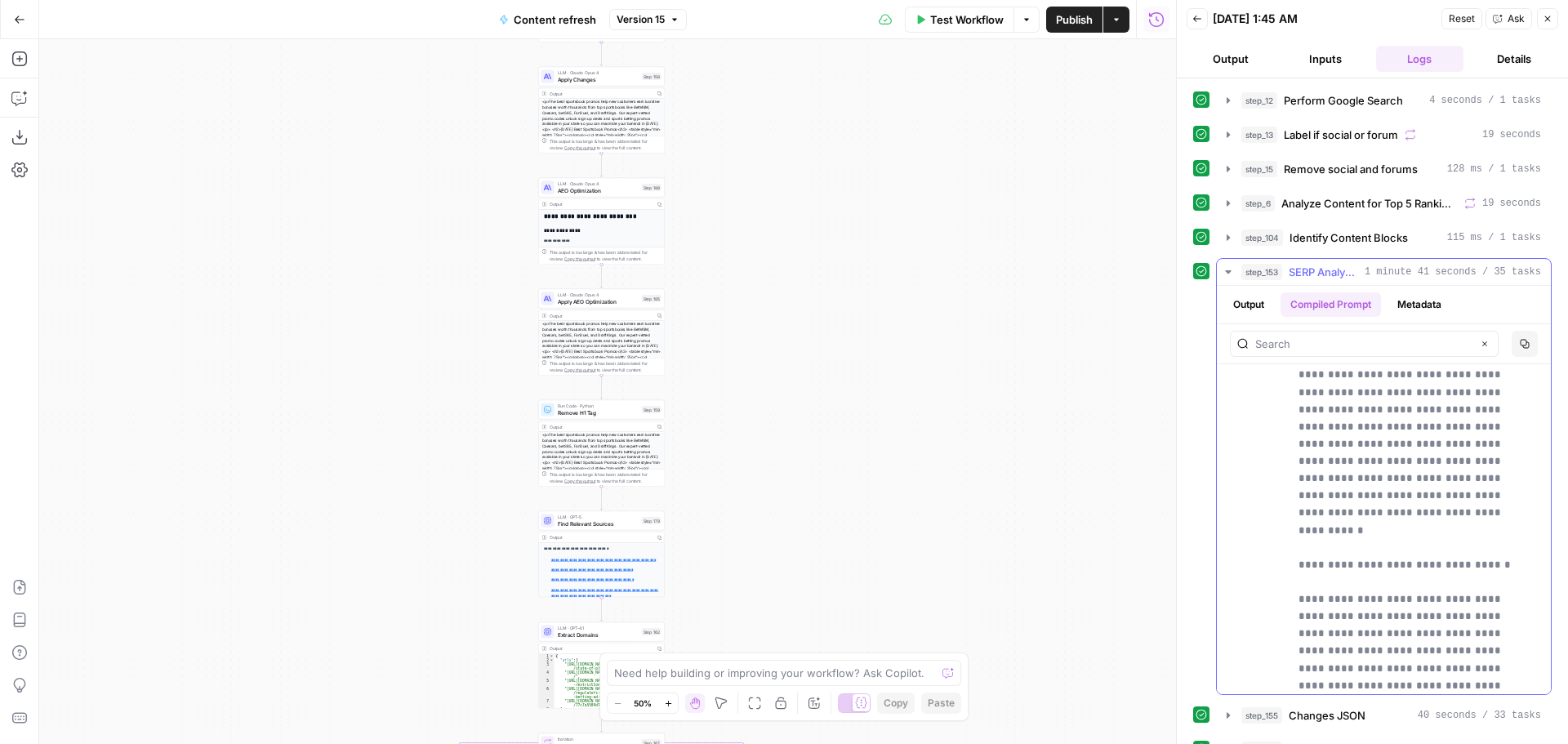
scroll to position [1960, 0]
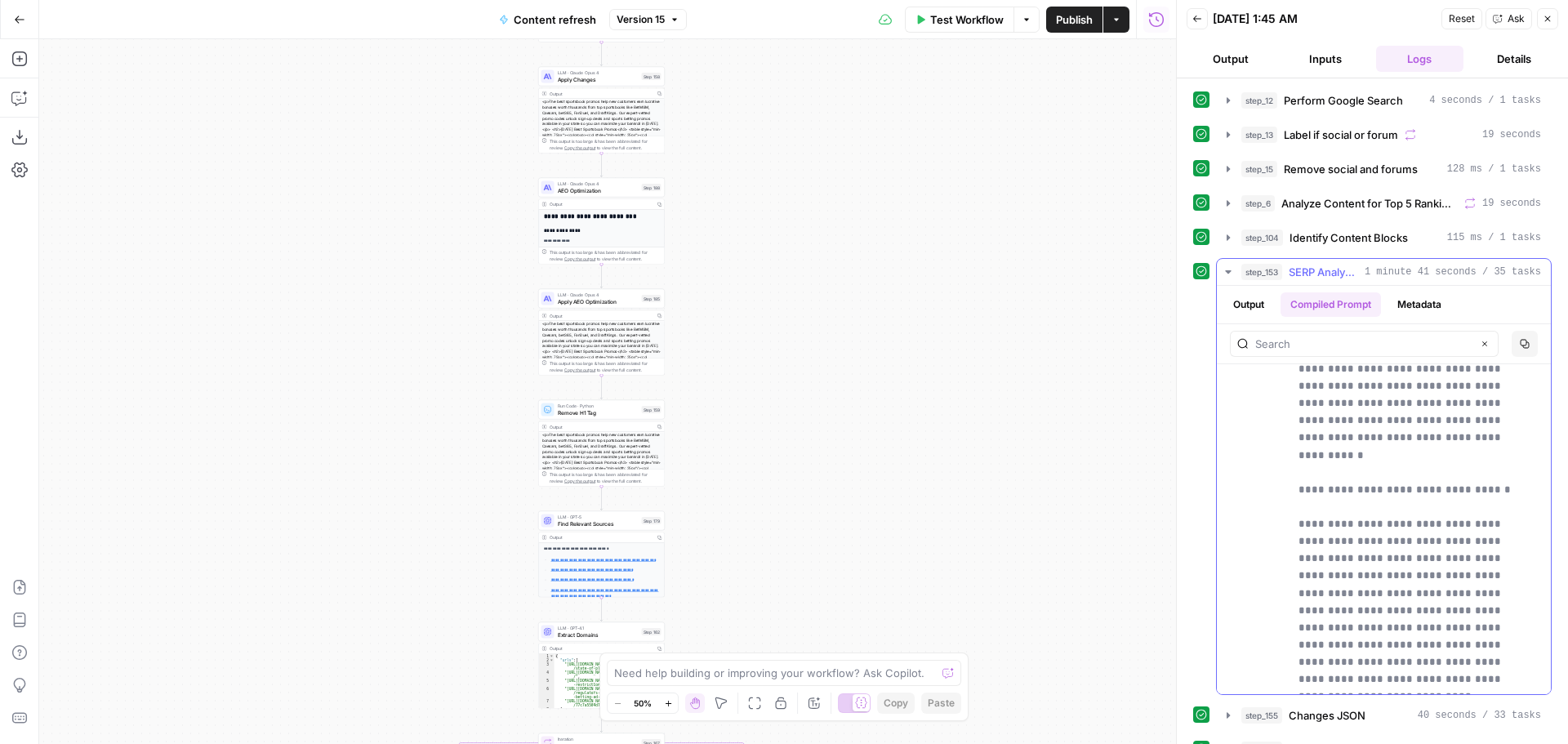
click at [1250, 294] on button "Output" at bounding box center [1249, 305] width 51 height 25
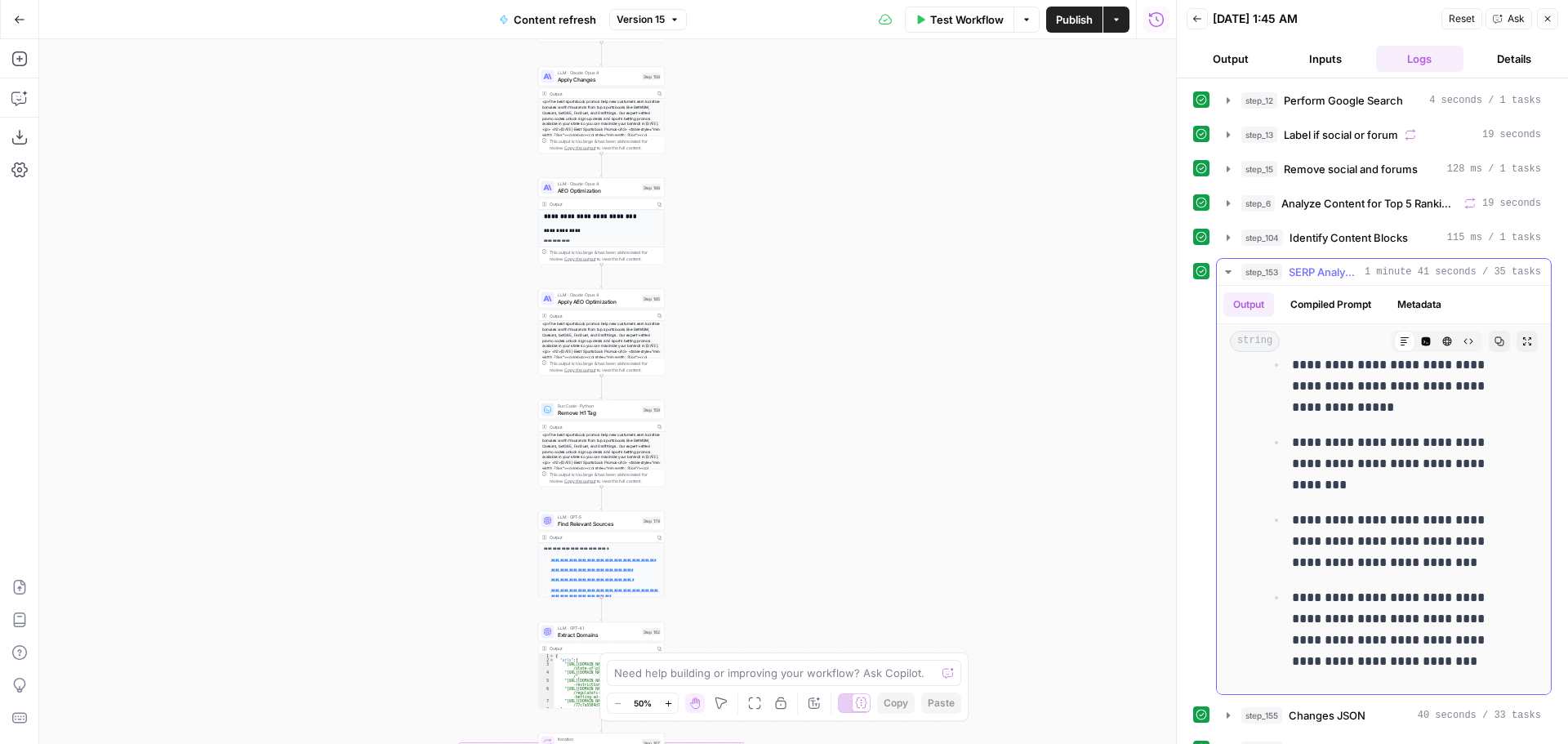
scroll to position [898, 0]
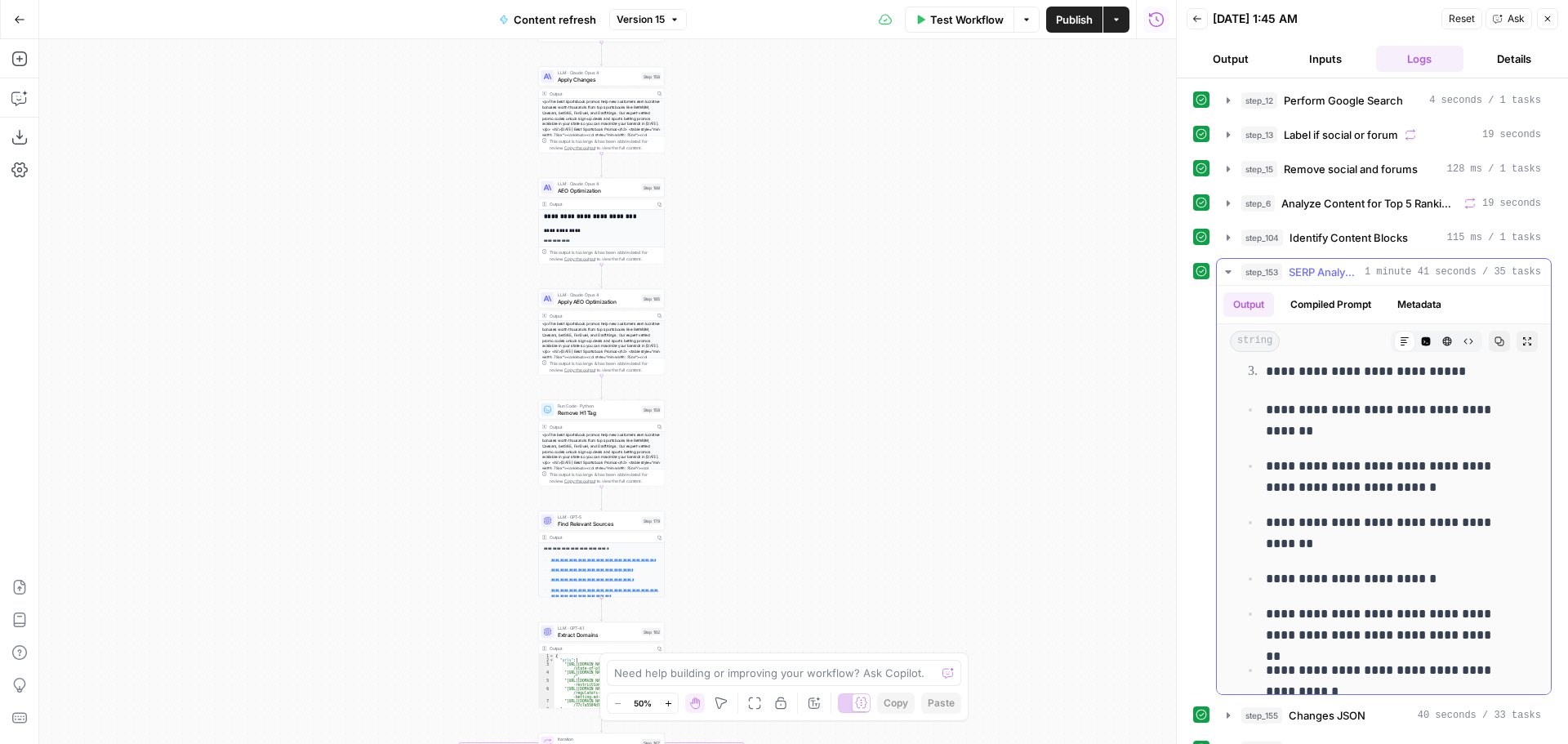
click at [1427, 305] on button "Metadata" at bounding box center [1419, 305] width 64 height 25
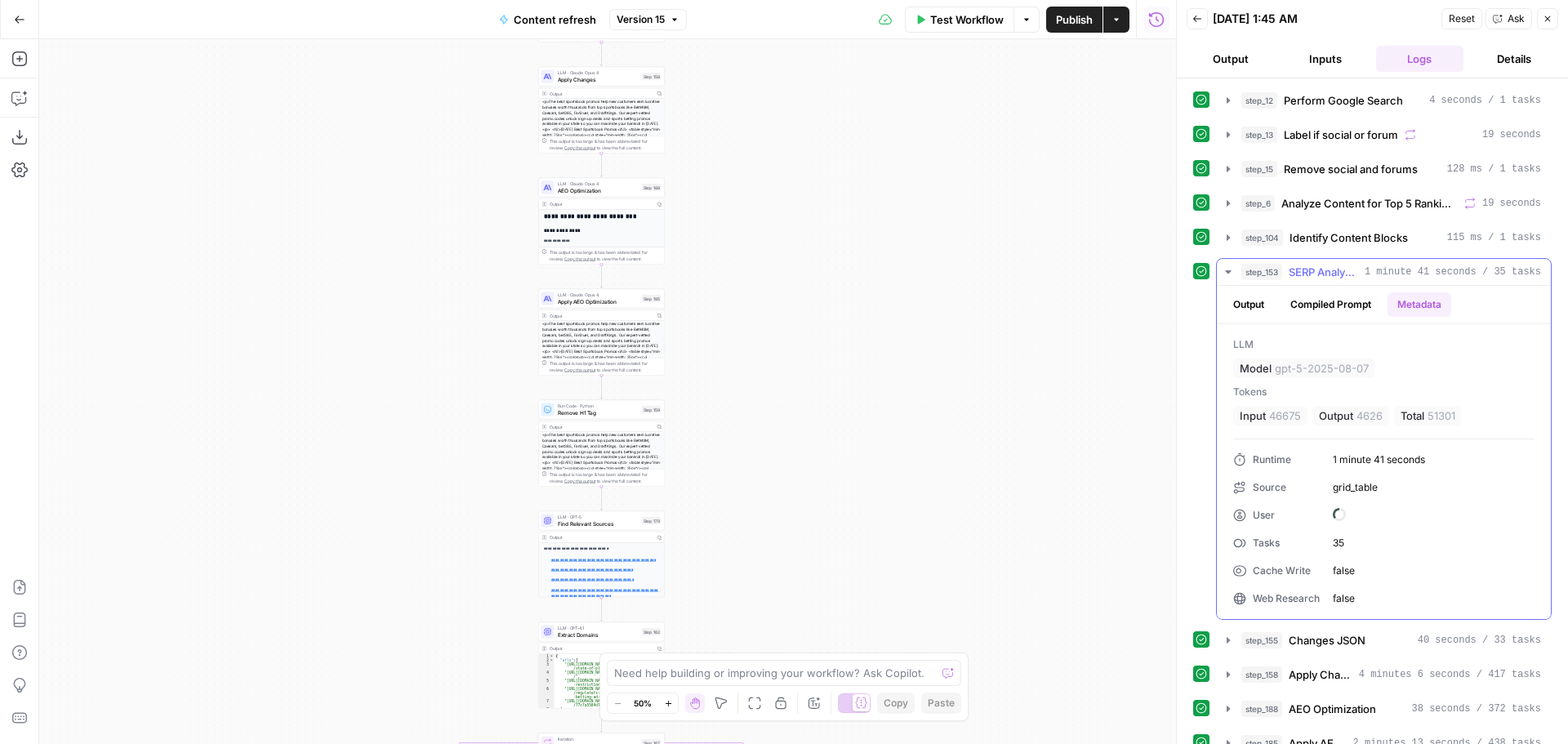
scroll to position [0, 0]
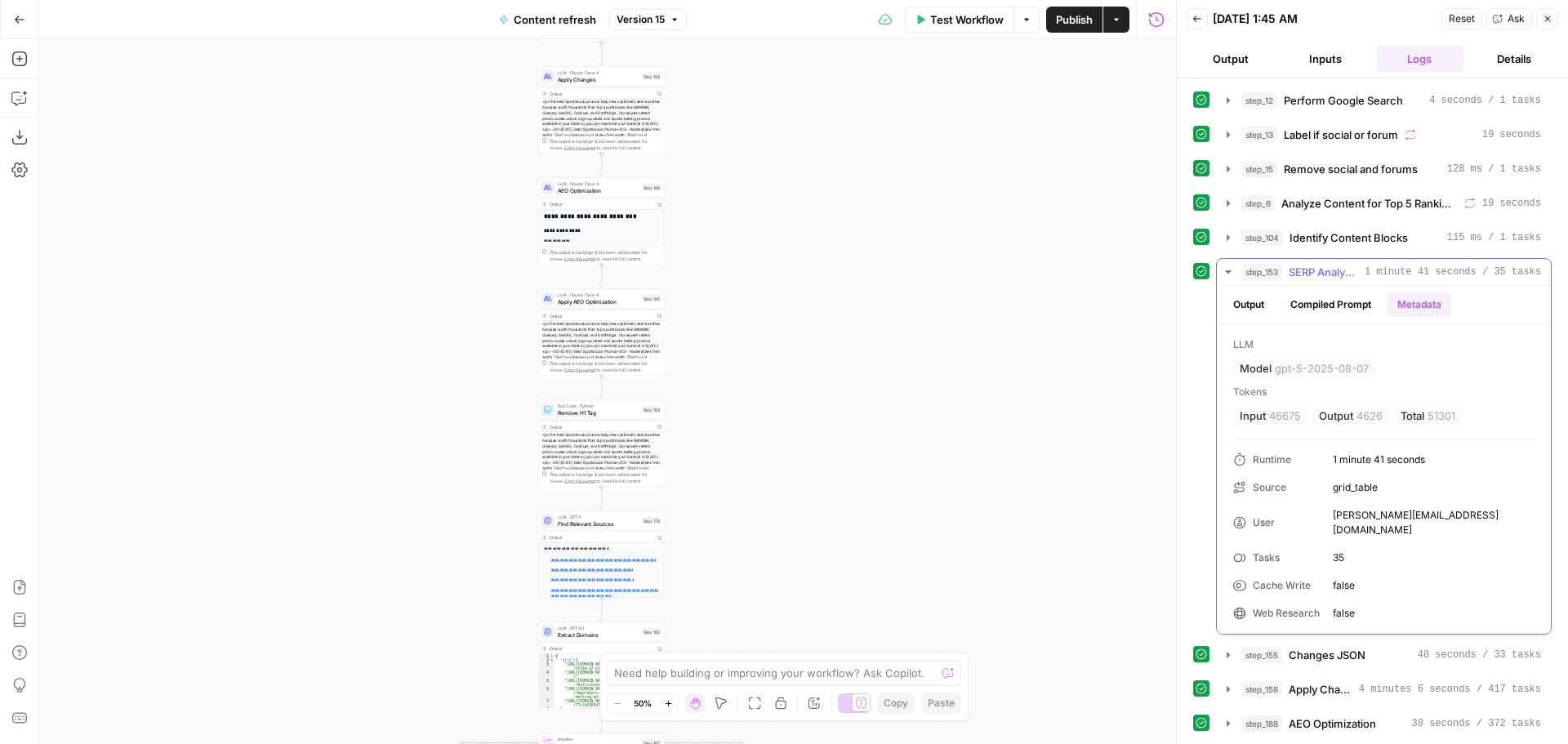
click at [1264, 304] on button "Output" at bounding box center [1249, 305] width 51 height 25
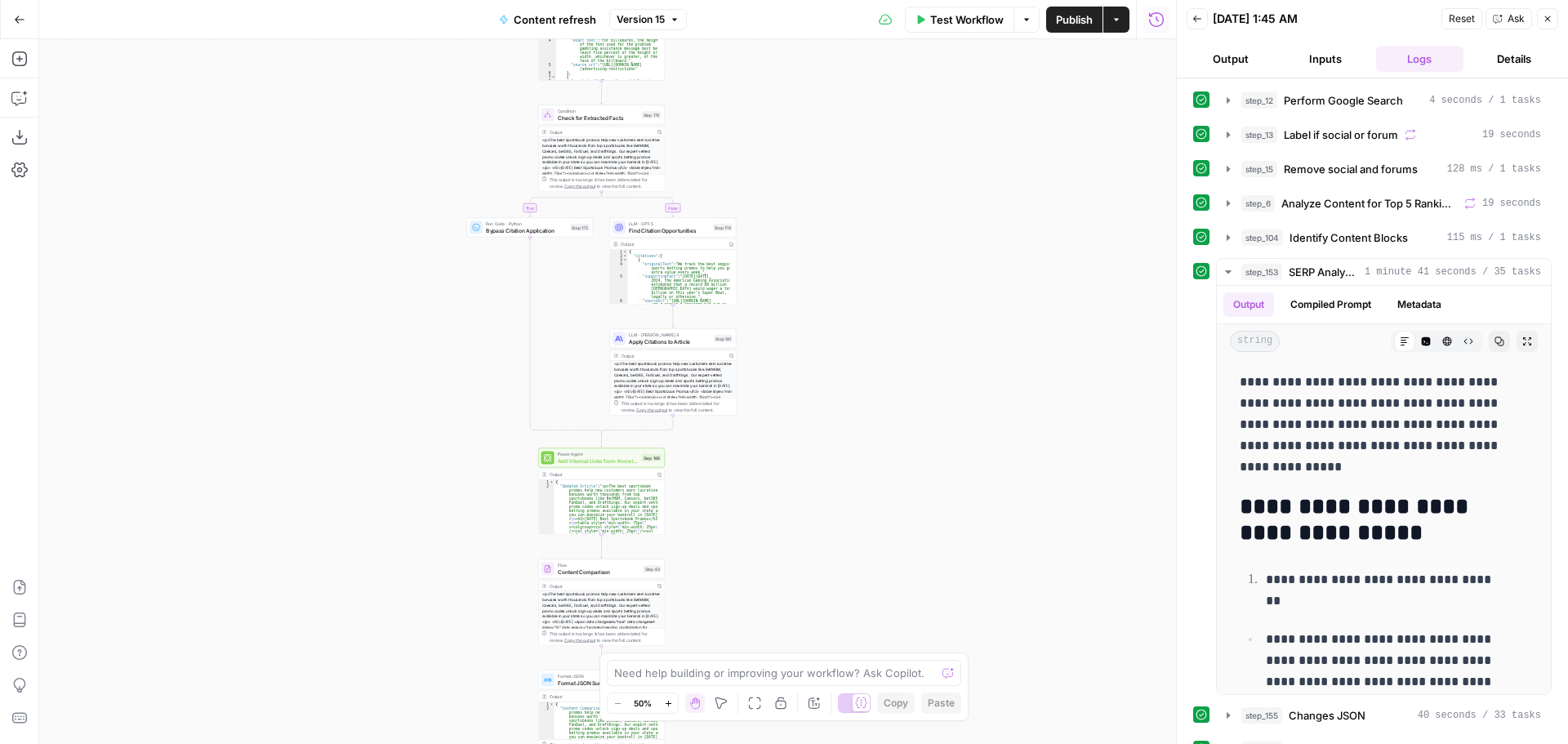
click at [678, 387] on div "<p>The best sportsbook promos help new customers earn lucrative bonuses worth t…" at bounding box center [673, 406] width 125 height 88
click at [692, 380] on div "<p>The best sportsbook promos help new customers earn lucrative bonuses worth t…" at bounding box center [673, 406] width 125 height 88
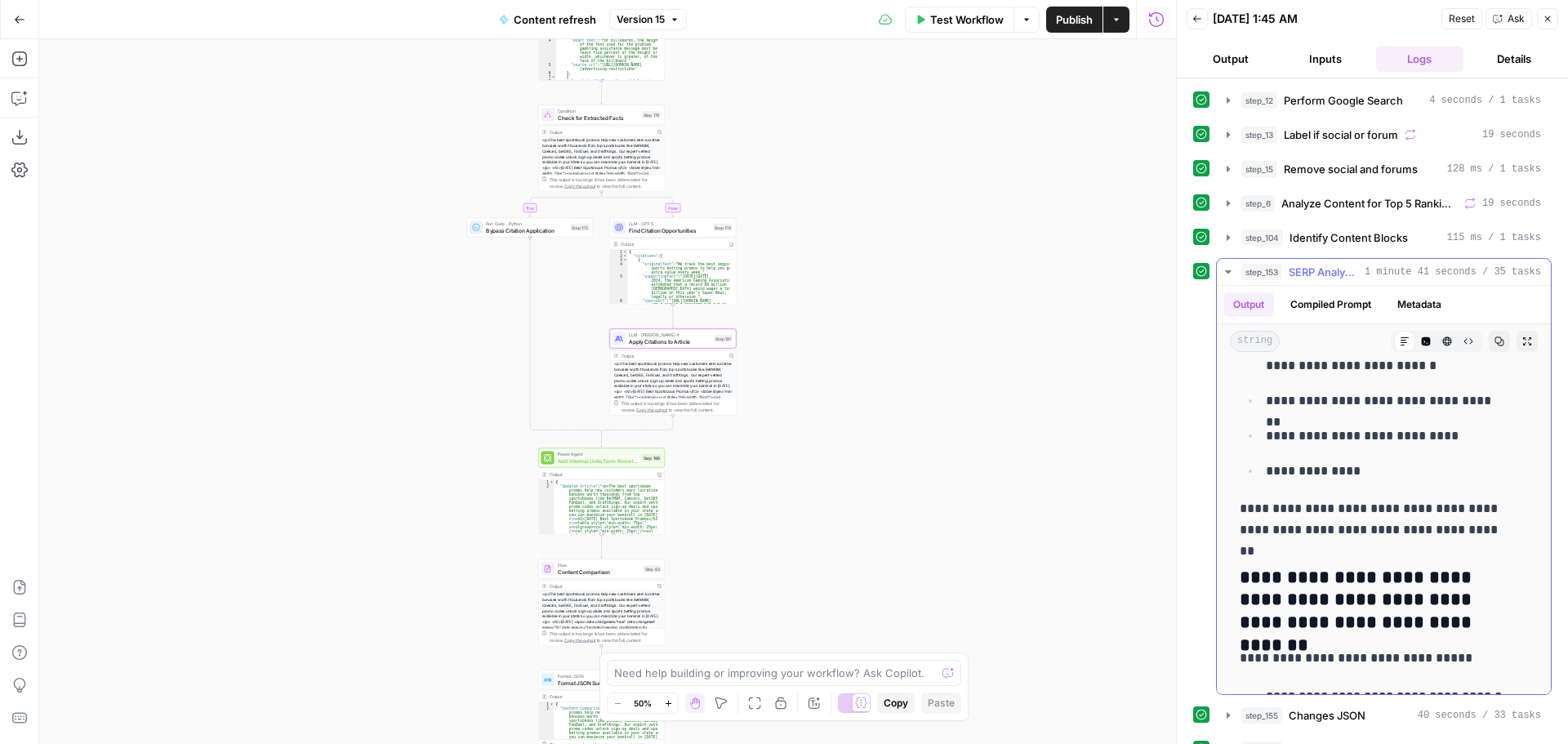
scroll to position [2450, 0]
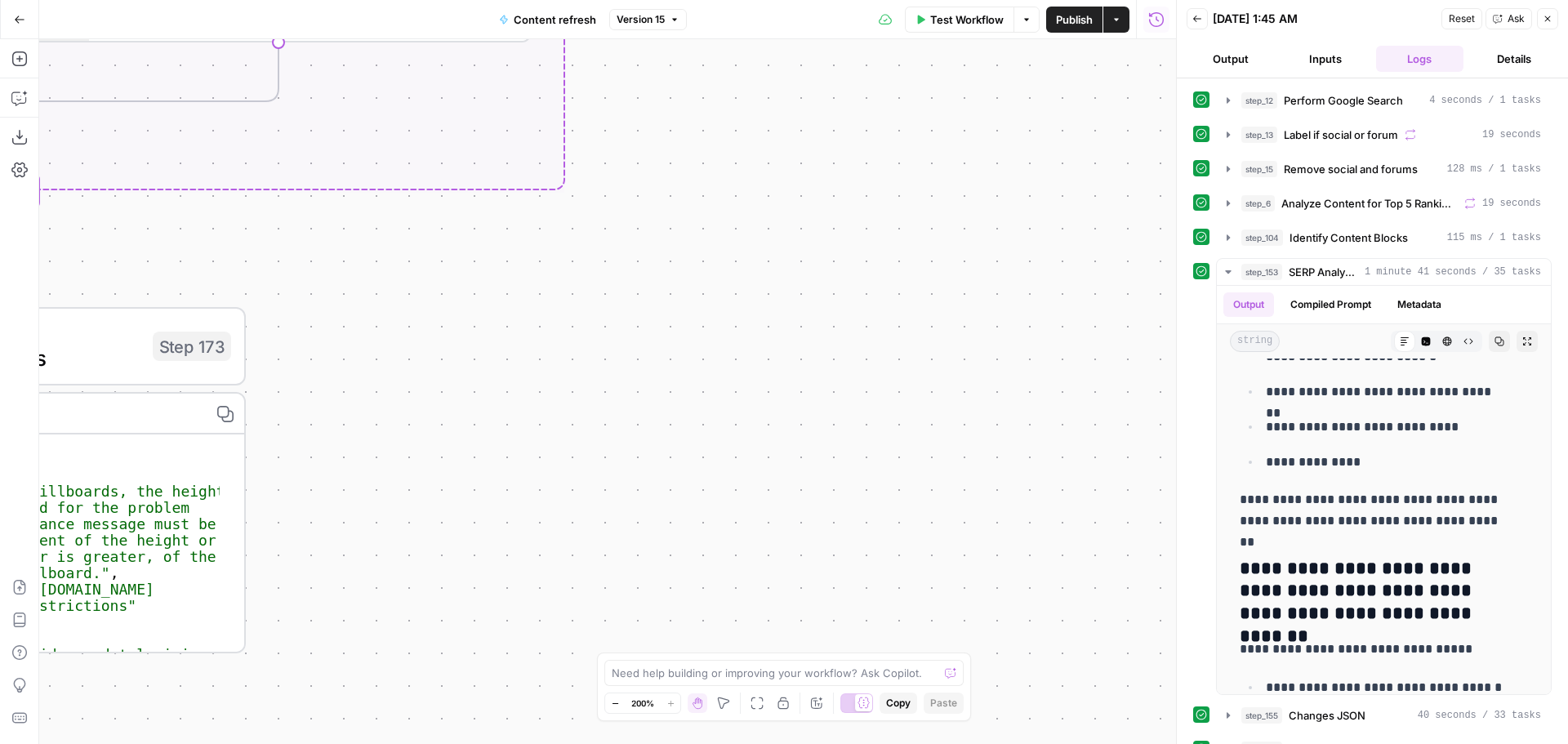
drag, startPoint x: 755, startPoint y: 324, endPoint x: 1131, endPoint y: 418, distance: 387.6
click at [1131, 418] on div "true false false true false true Workflow Set Inputs Inputs Google Search Perfo…" at bounding box center [607, 392] width 1136 height 705
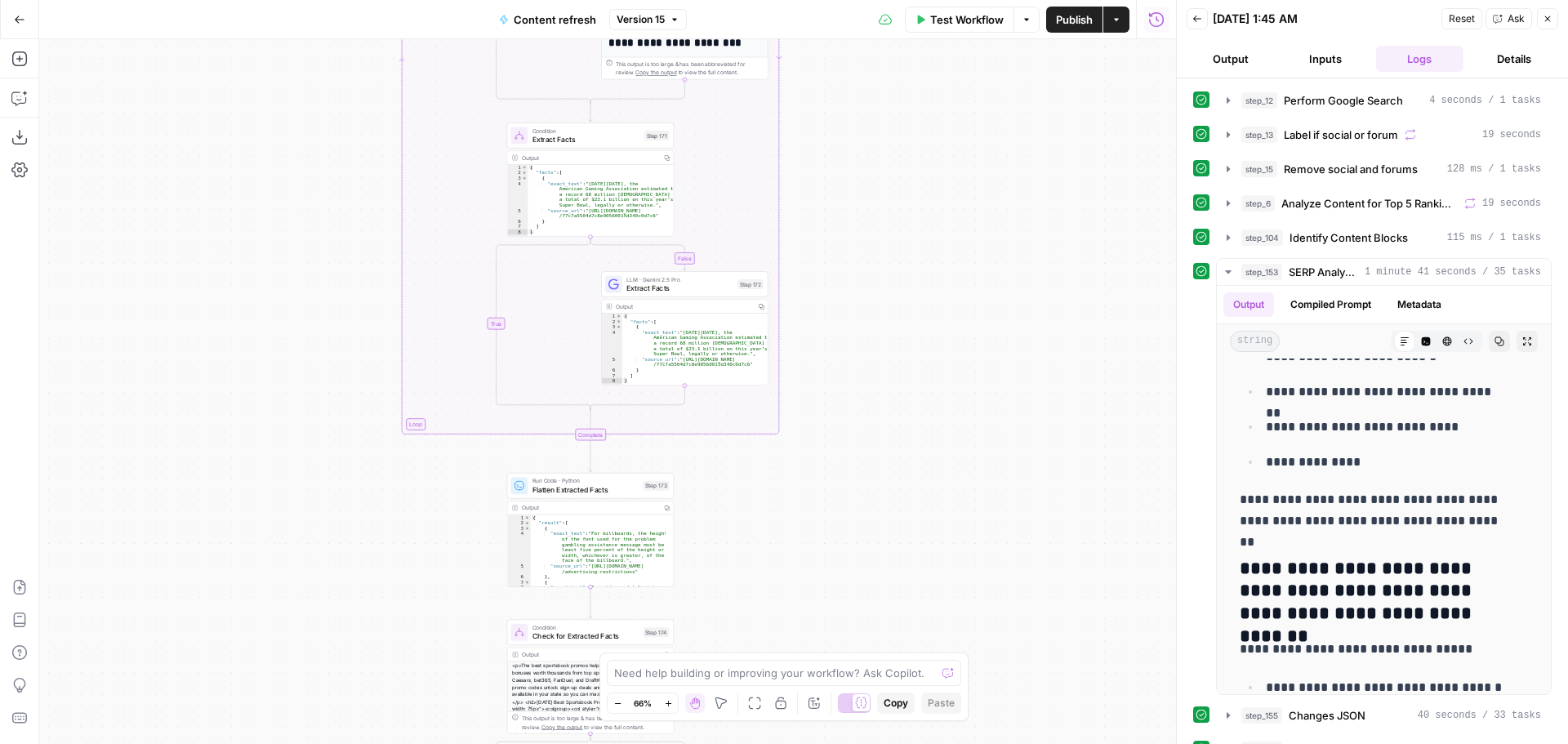
drag, startPoint x: 788, startPoint y: 440, endPoint x: 820, endPoint y: 477, distance: 48.9
click at [820, 477] on div "true false false true false true Workflow Set Inputs Inputs Google Search Perfo…" at bounding box center [607, 392] width 1136 height 705
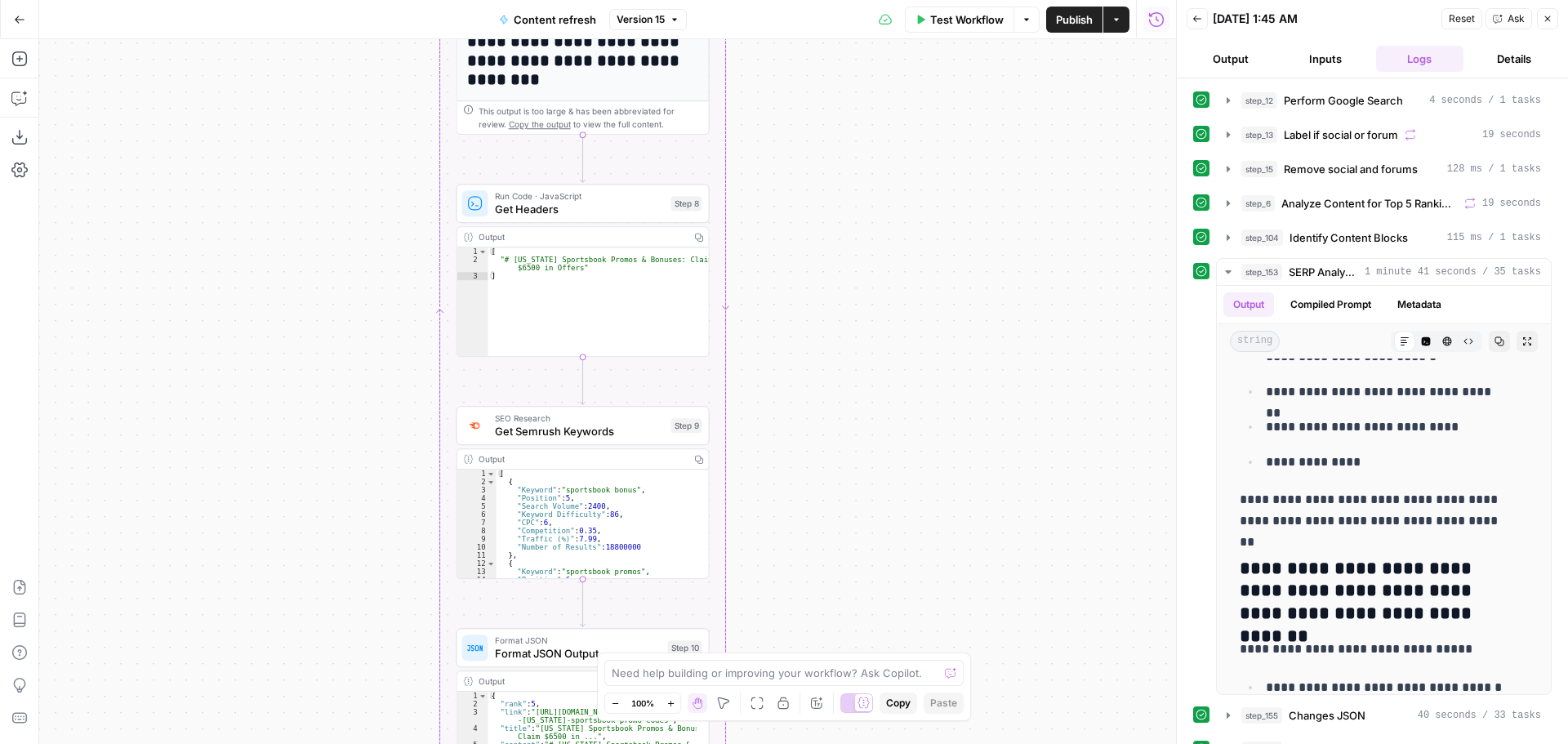
drag, startPoint x: 849, startPoint y: 479, endPoint x: 851, endPoint y: 447, distance: 32.1
click at [852, 494] on div "true false false true false true Workflow Set Inputs Inputs Google Search Perfo…" at bounding box center [607, 392] width 1136 height 705
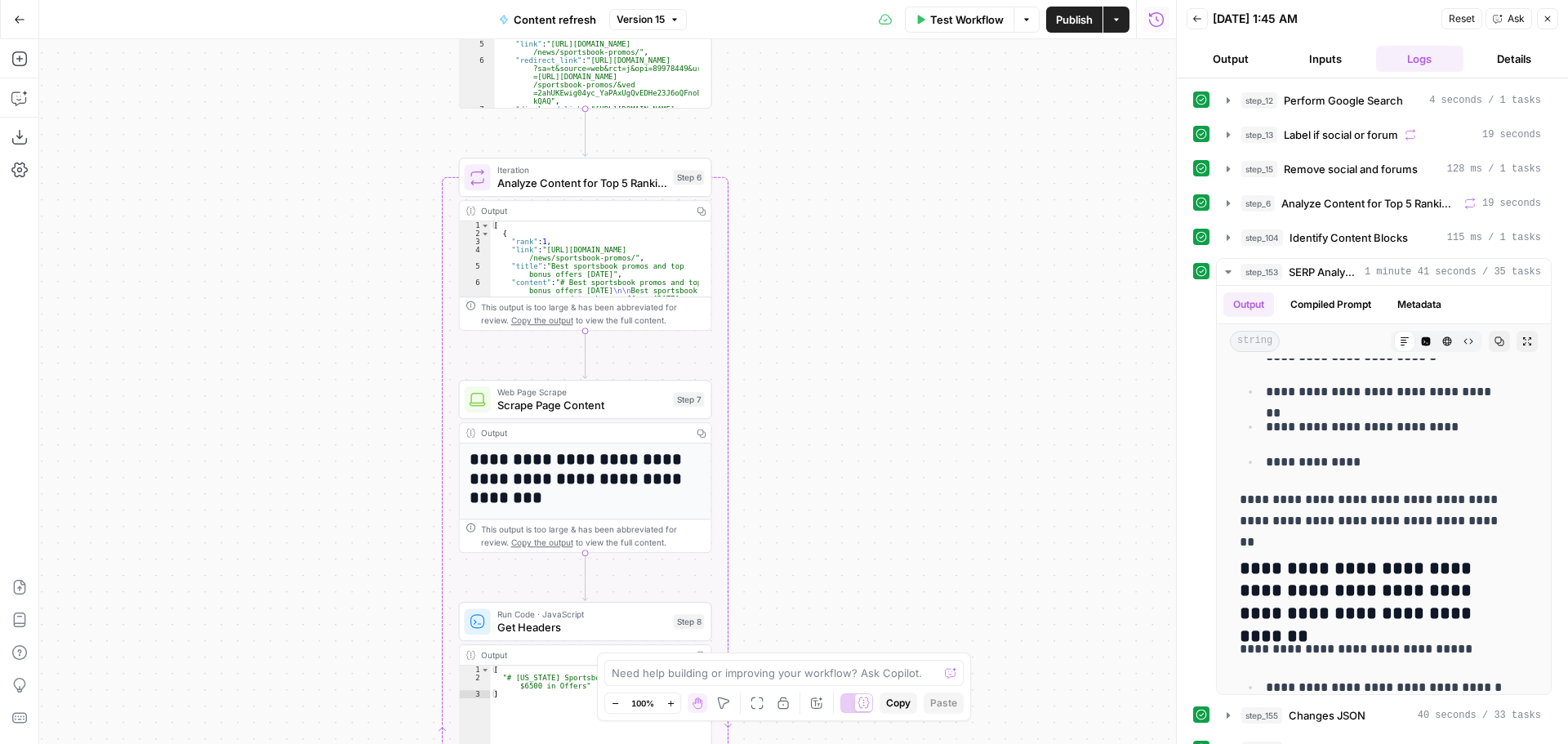
click at [1208, 24] on div "Back 08/13/25 at 1:45 AM Reset Ask Close" at bounding box center [1372, 19] width 372 height 25
click at [1228, 276] on icon "button" at bounding box center [1228, 272] width 13 height 13
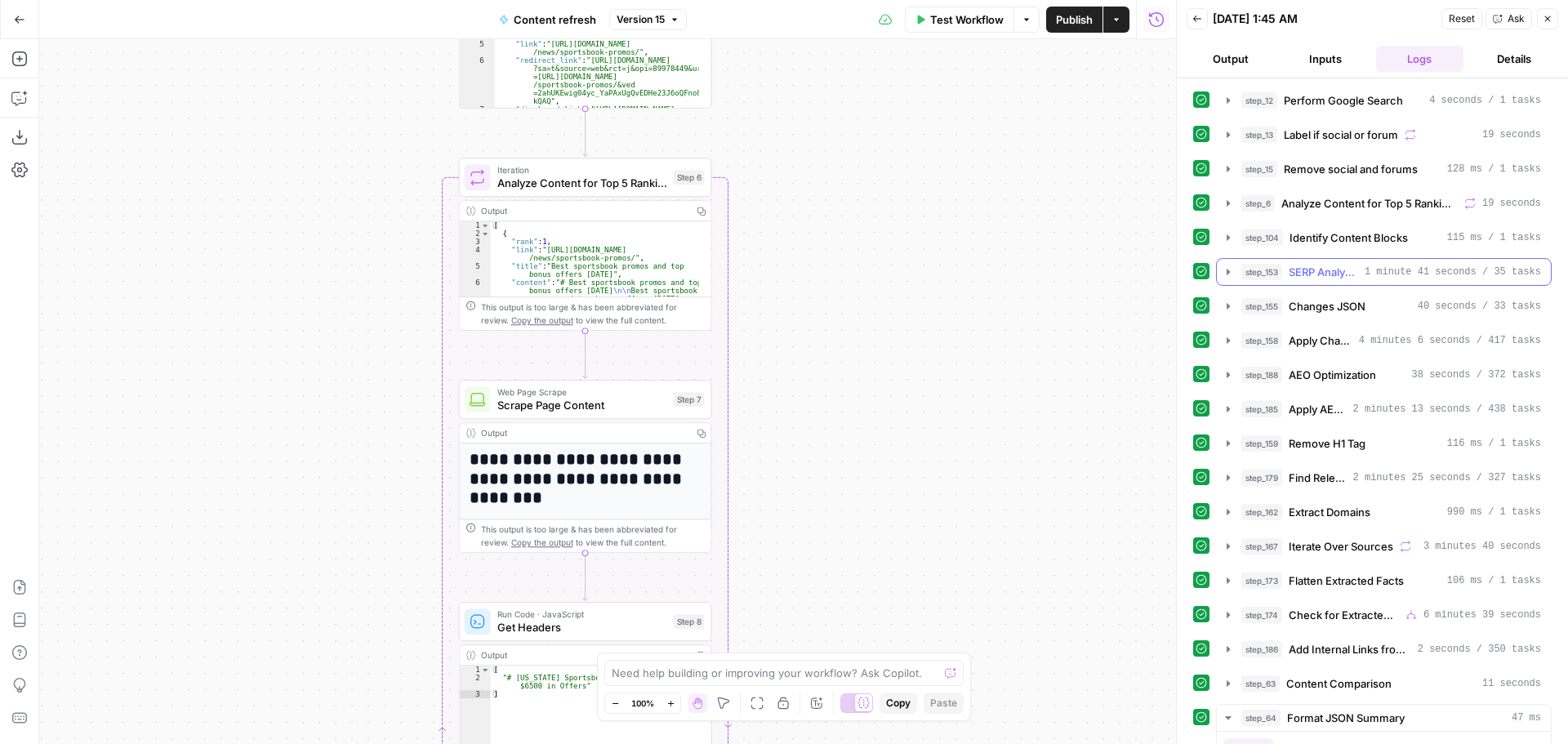
click at [1227, 275] on icon "button" at bounding box center [1228, 272] width 13 height 13
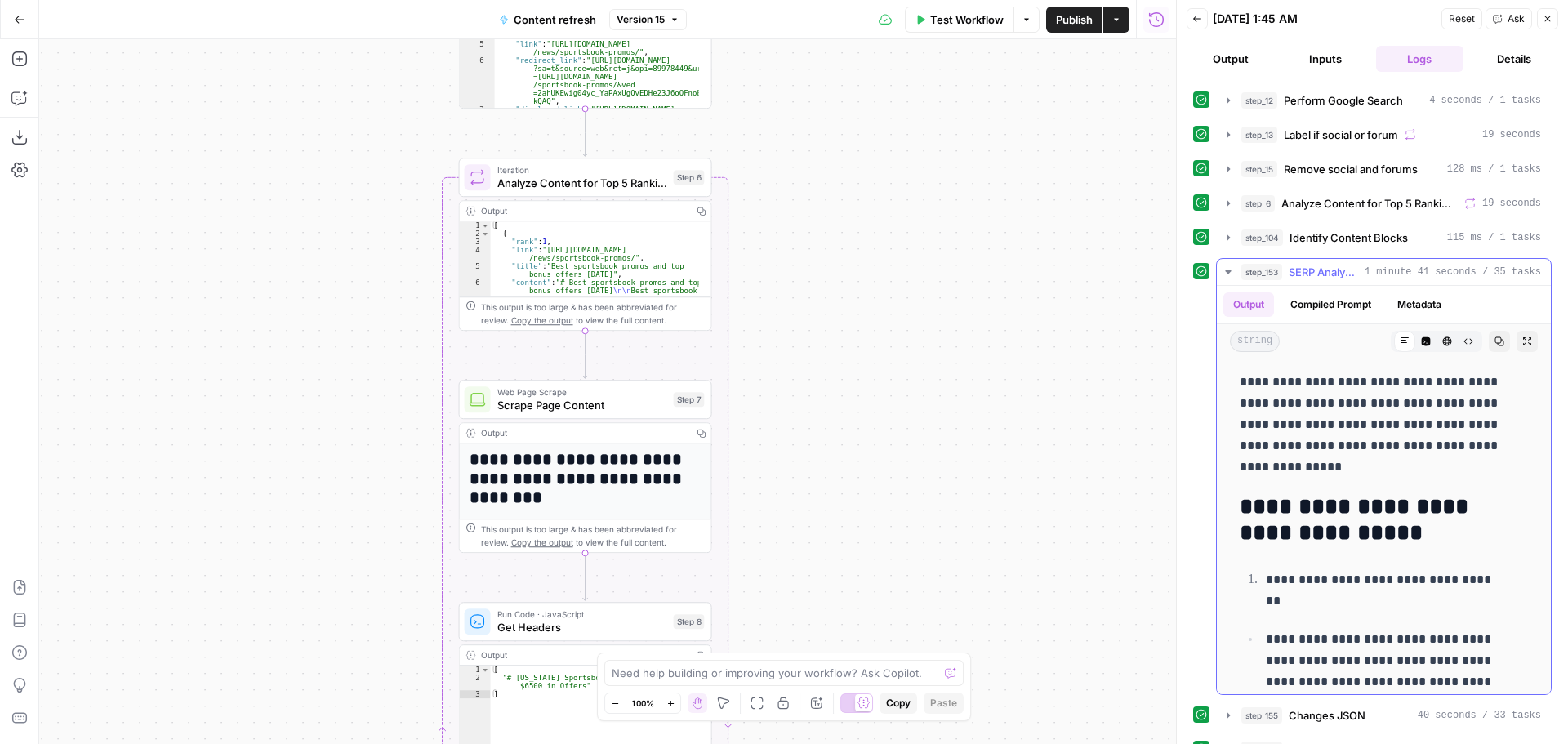
click at [1227, 275] on icon "button" at bounding box center [1228, 272] width 13 height 13
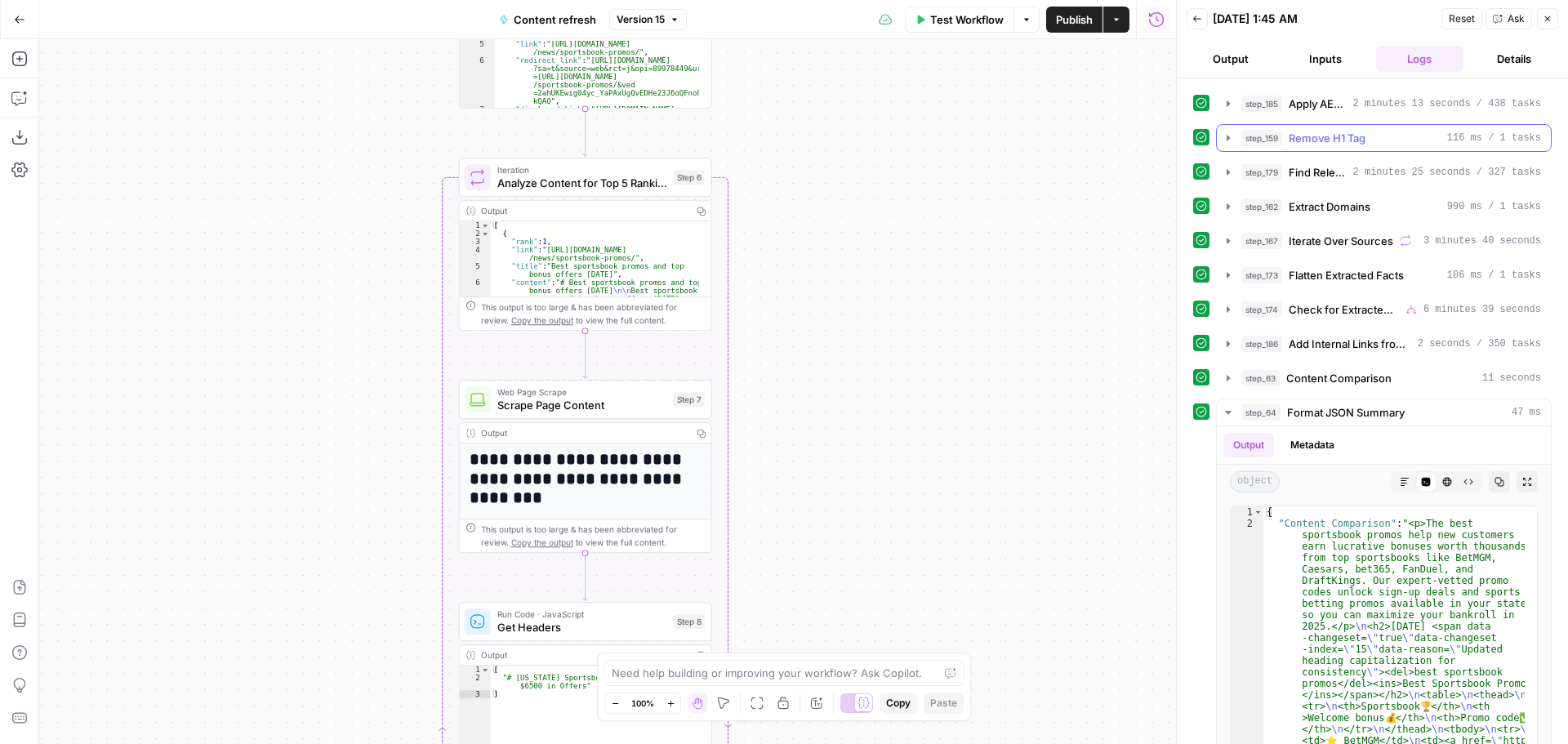
scroll to position [327, 0]
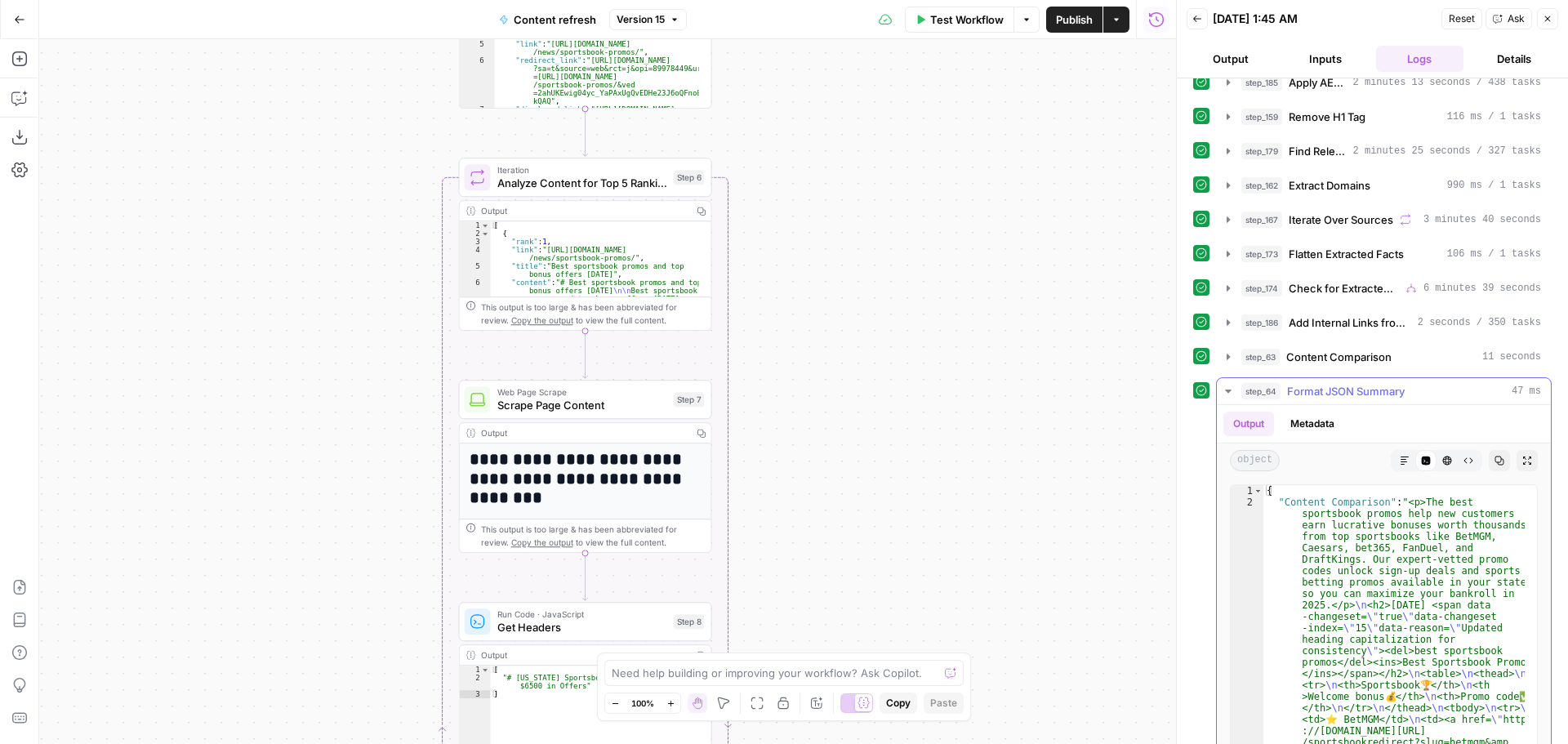
click at [1225, 392] on icon "button" at bounding box center [1228, 391] width 13 height 13
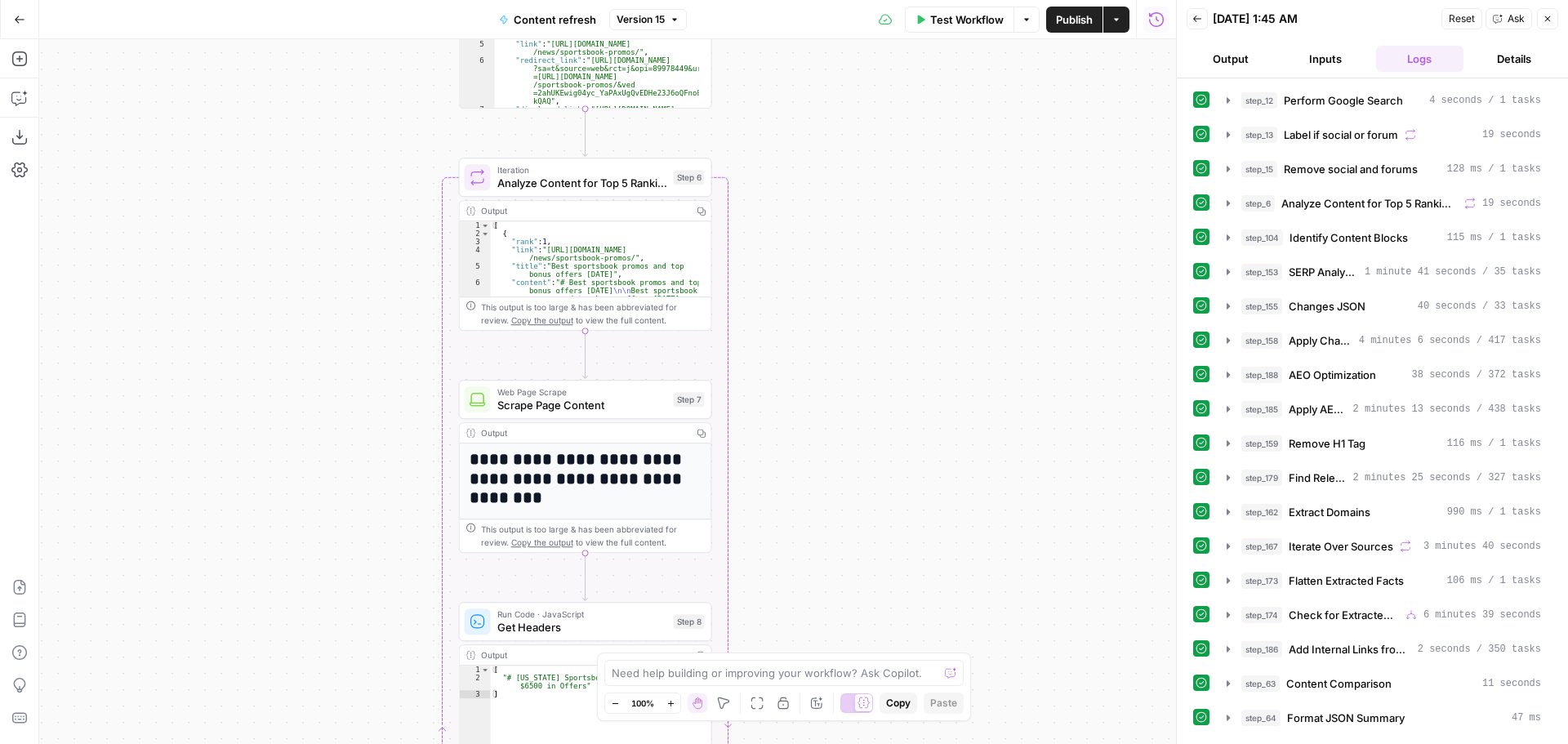
scroll to position [0, 0]
click at [19, 25] on icon "button" at bounding box center [20, 20] width 11 height 11
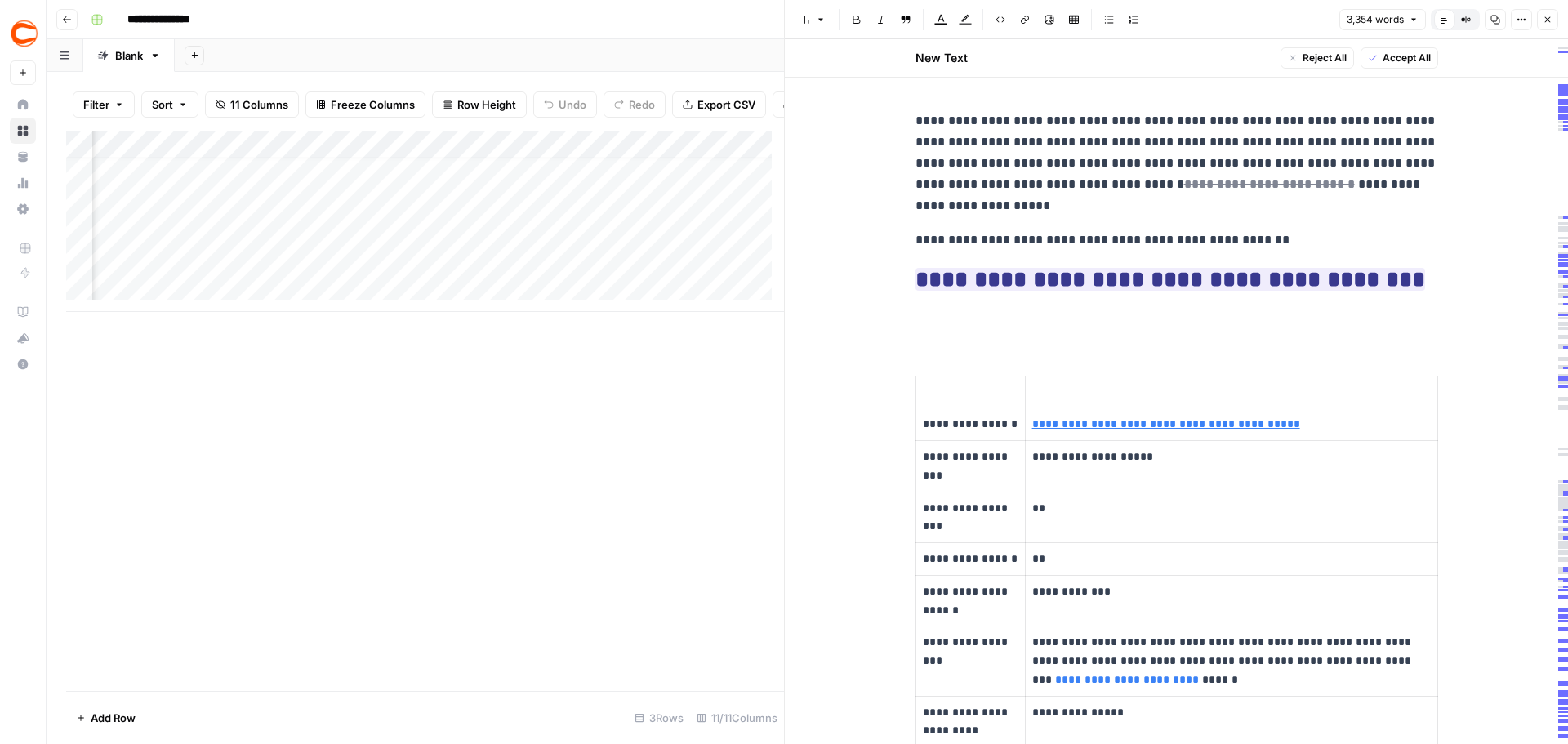
click at [1548, 18] on icon "button" at bounding box center [1548, 20] width 10 height 10
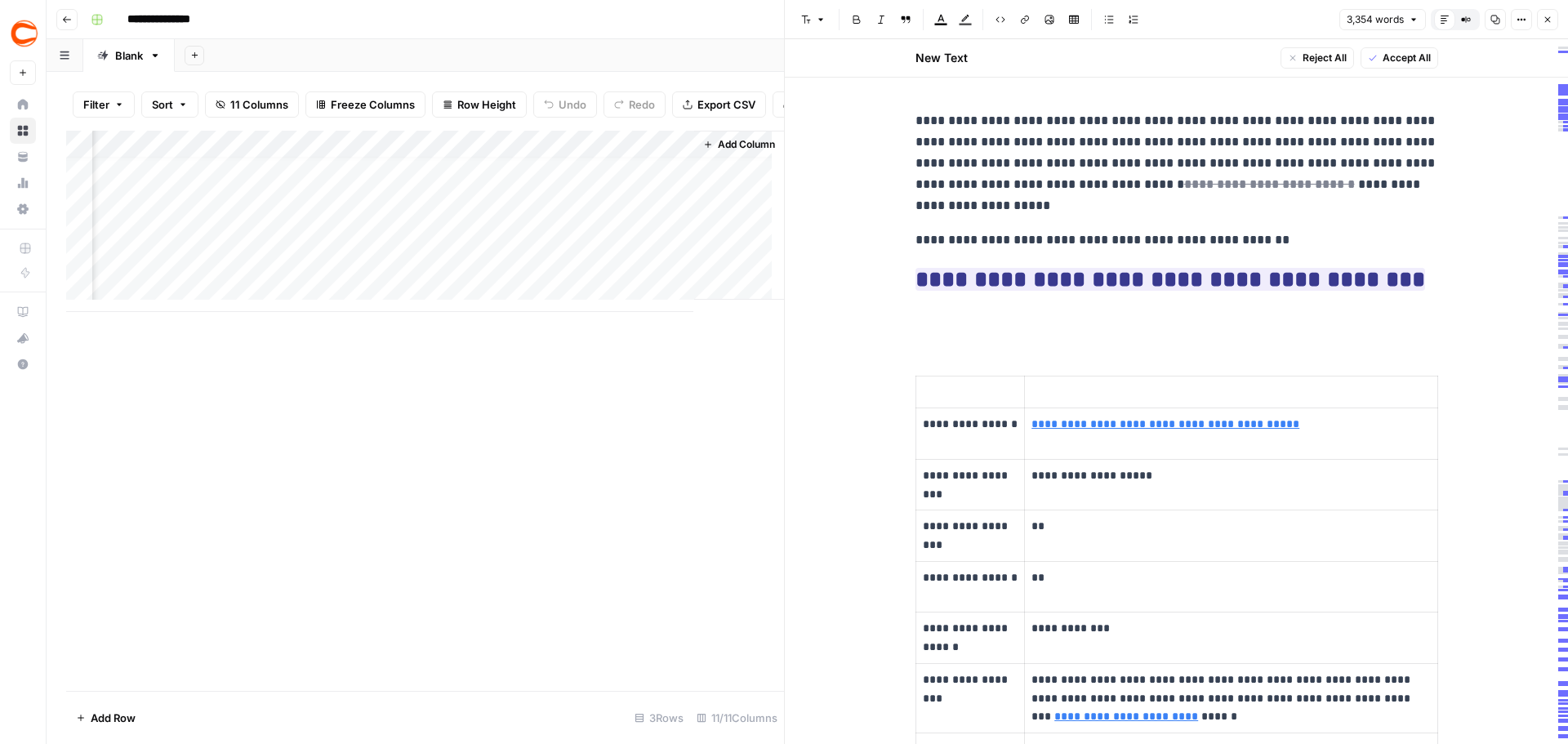
click at [1545, 20] on icon "button" at bounding box center [1548, 20] width 10 height 10
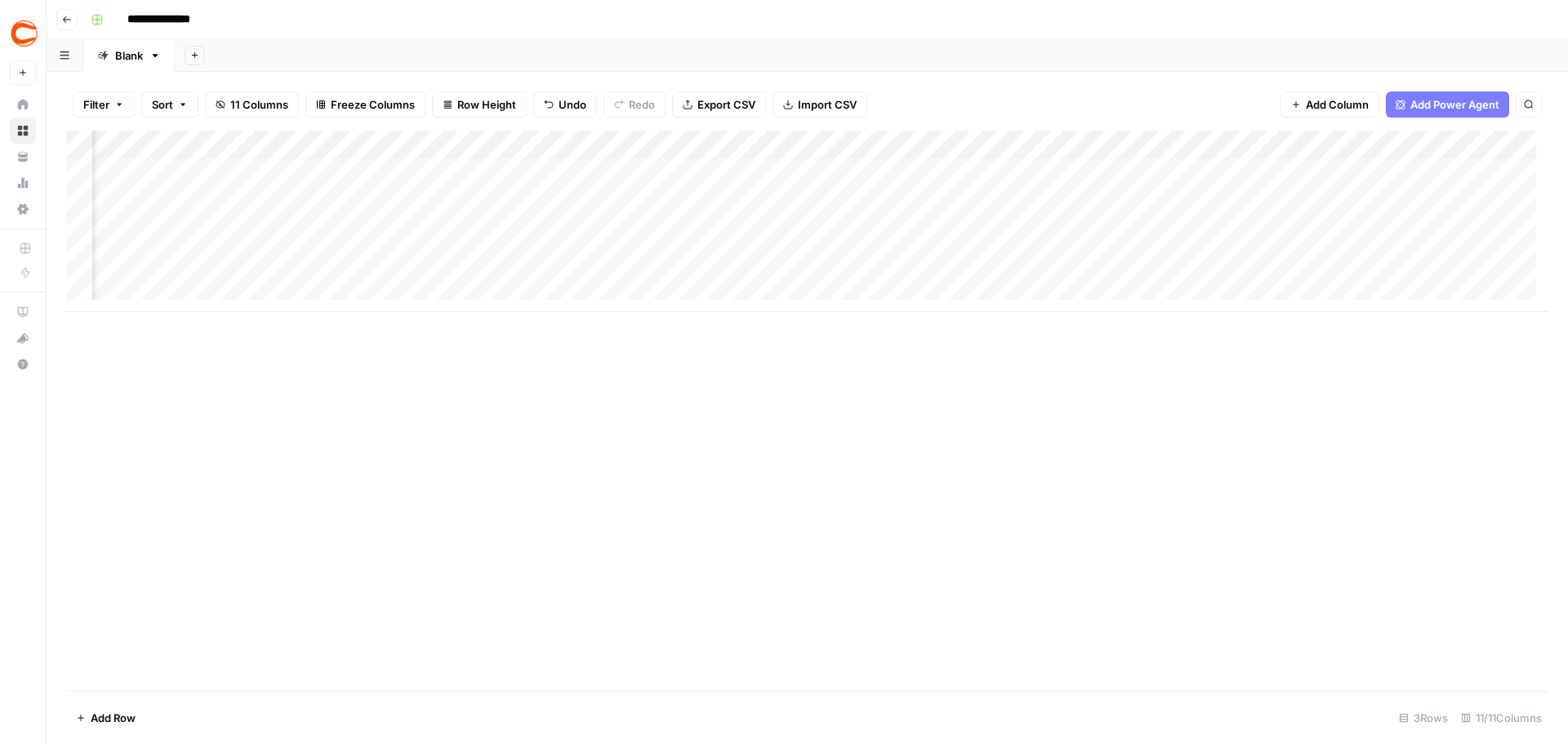
scroll to position [0, 287]
click at [1077, 168] on div "Add Column" at bounding box center [807, 220] width 1482 height 181
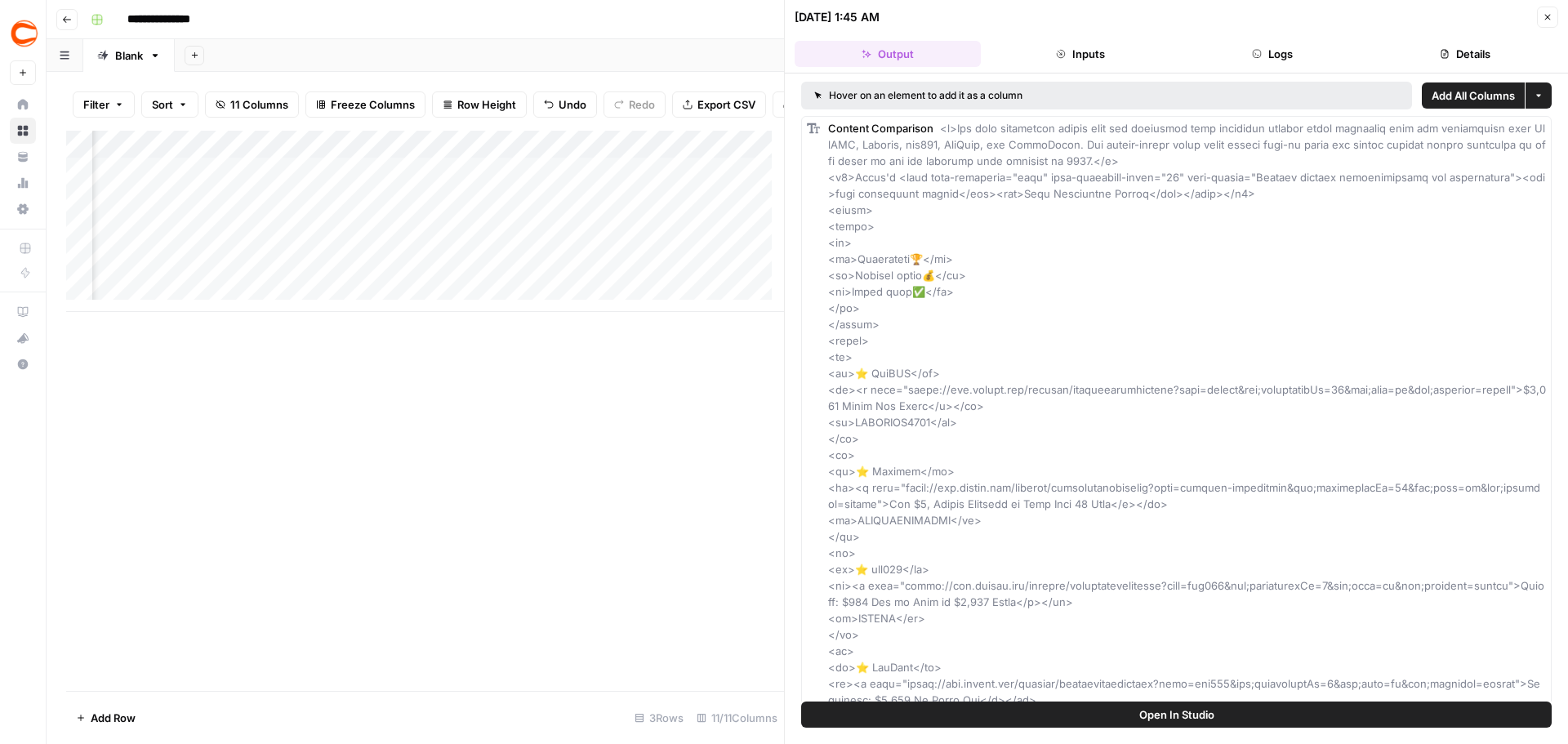
click at [1543, 15] on icon "button" at bounding box center [1548, 17] width 10 height 10
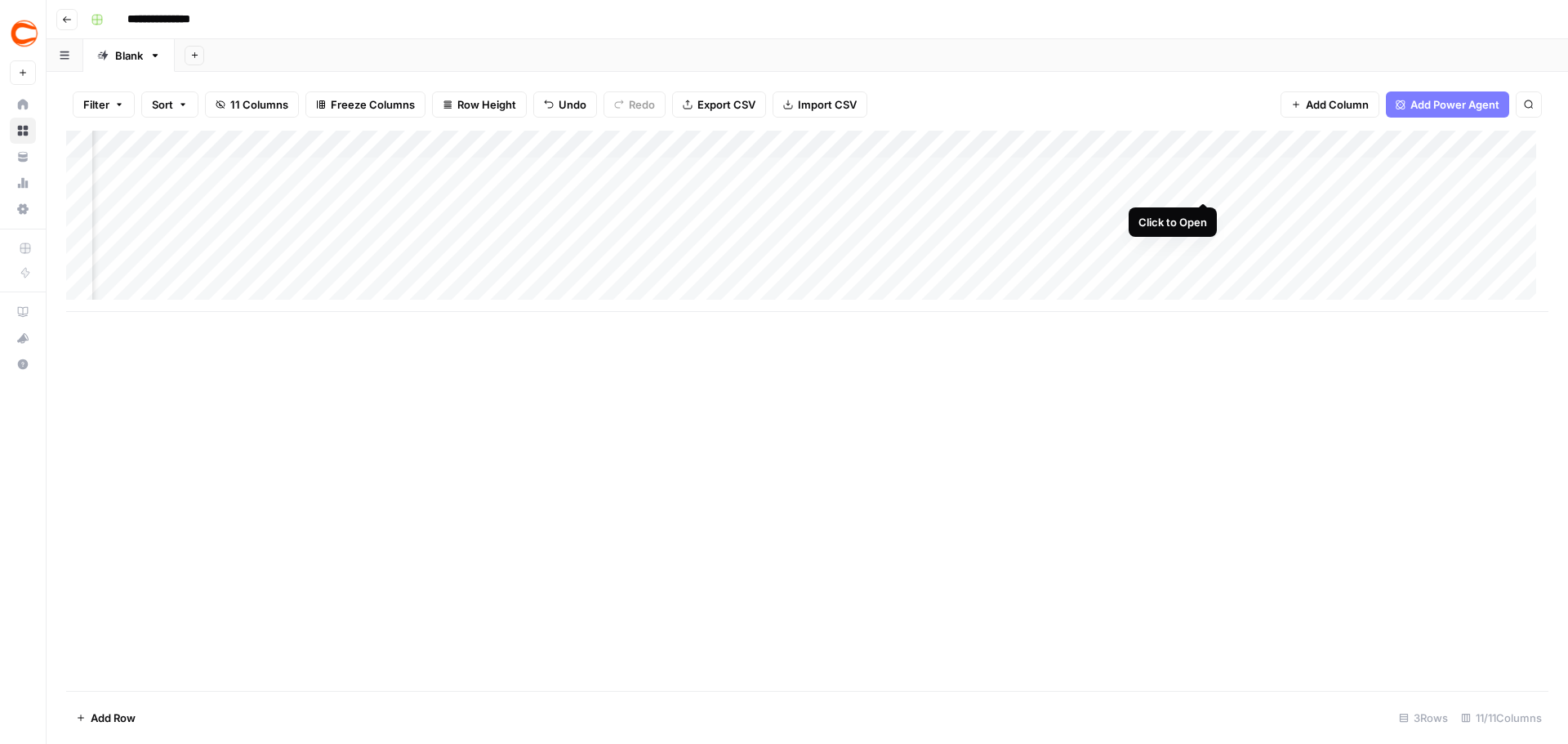
click at [1206, 173] on div "Add Column" at bounding box center [807, 220] width 1482 height 181
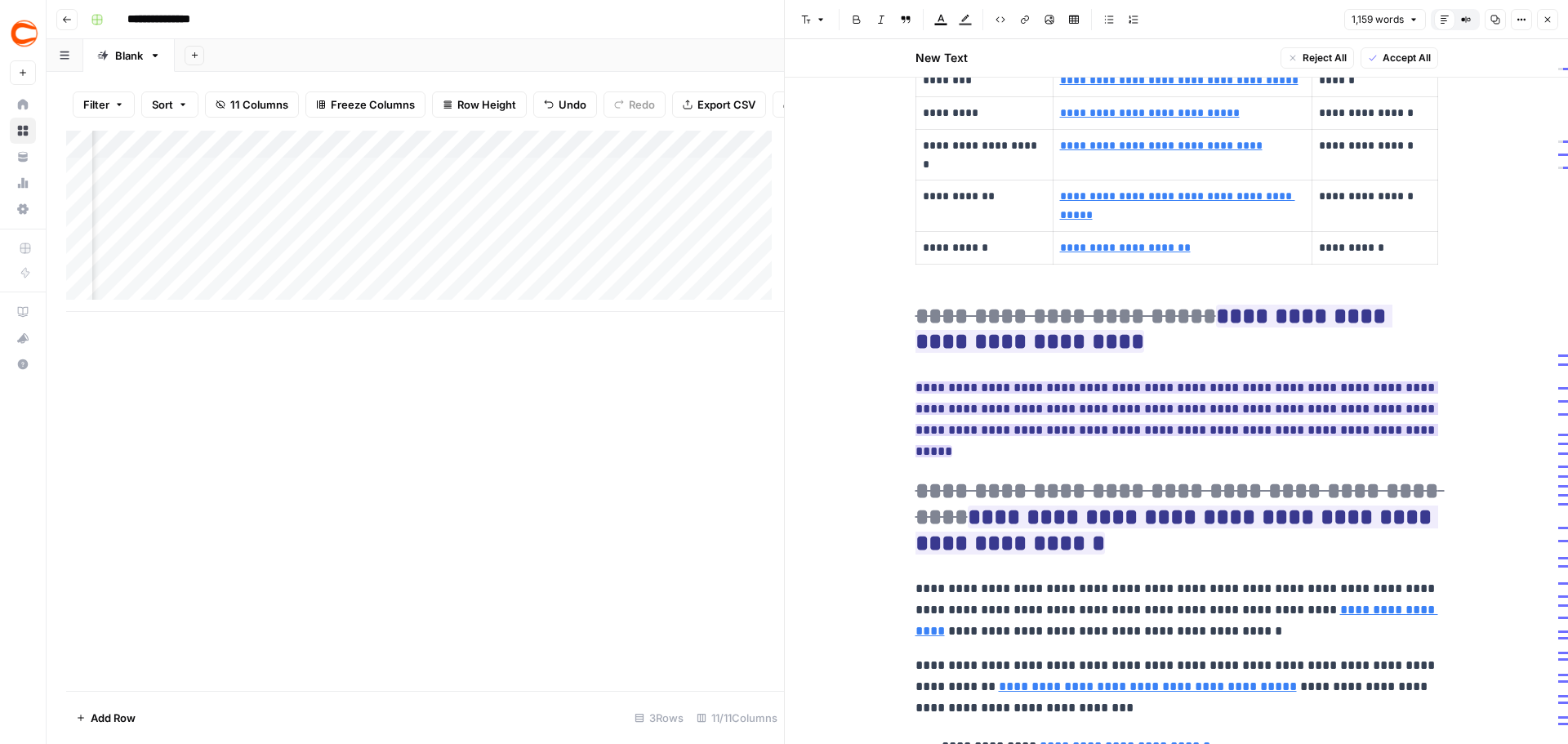
scroll to position [490, 0]
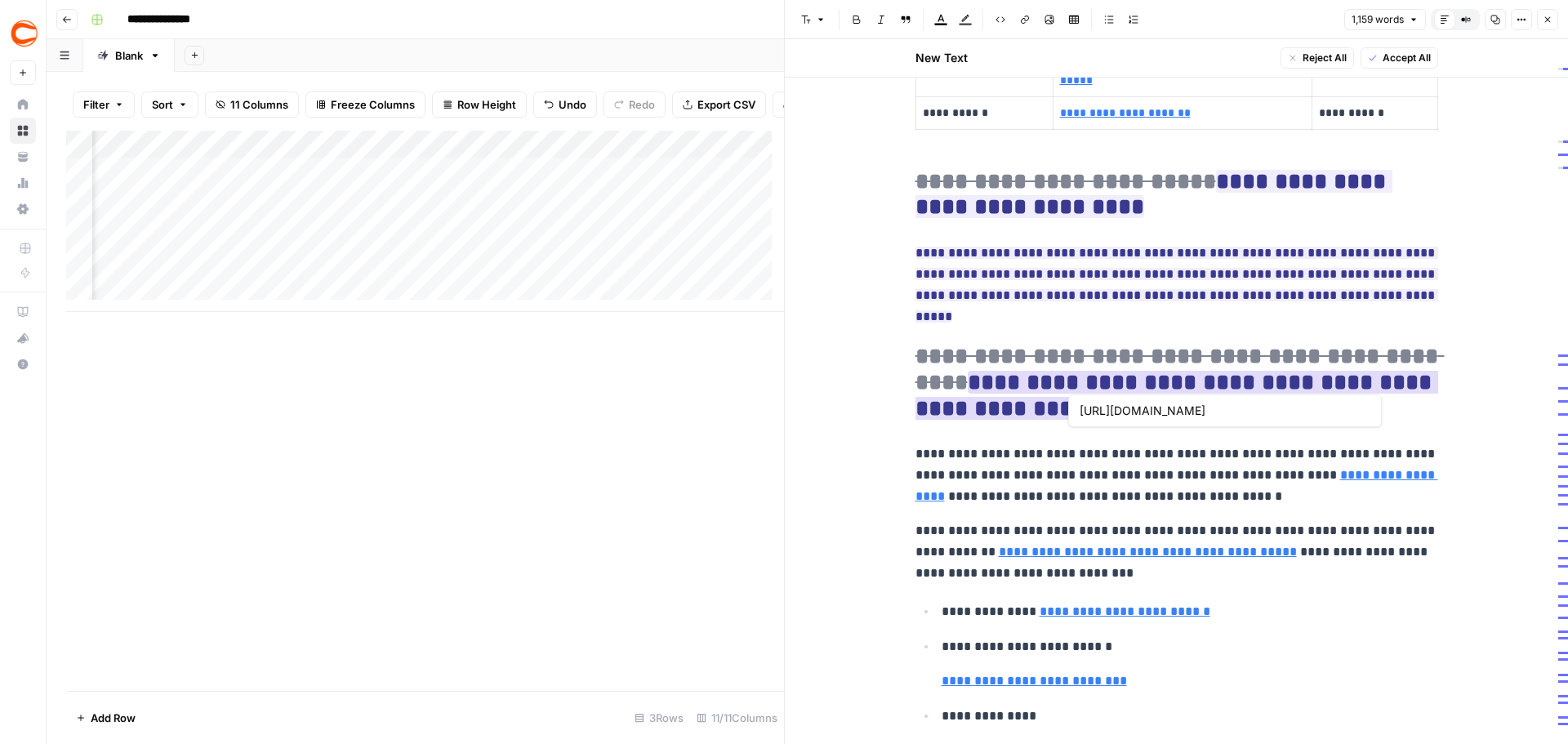
type input "#betmgm-anchor"
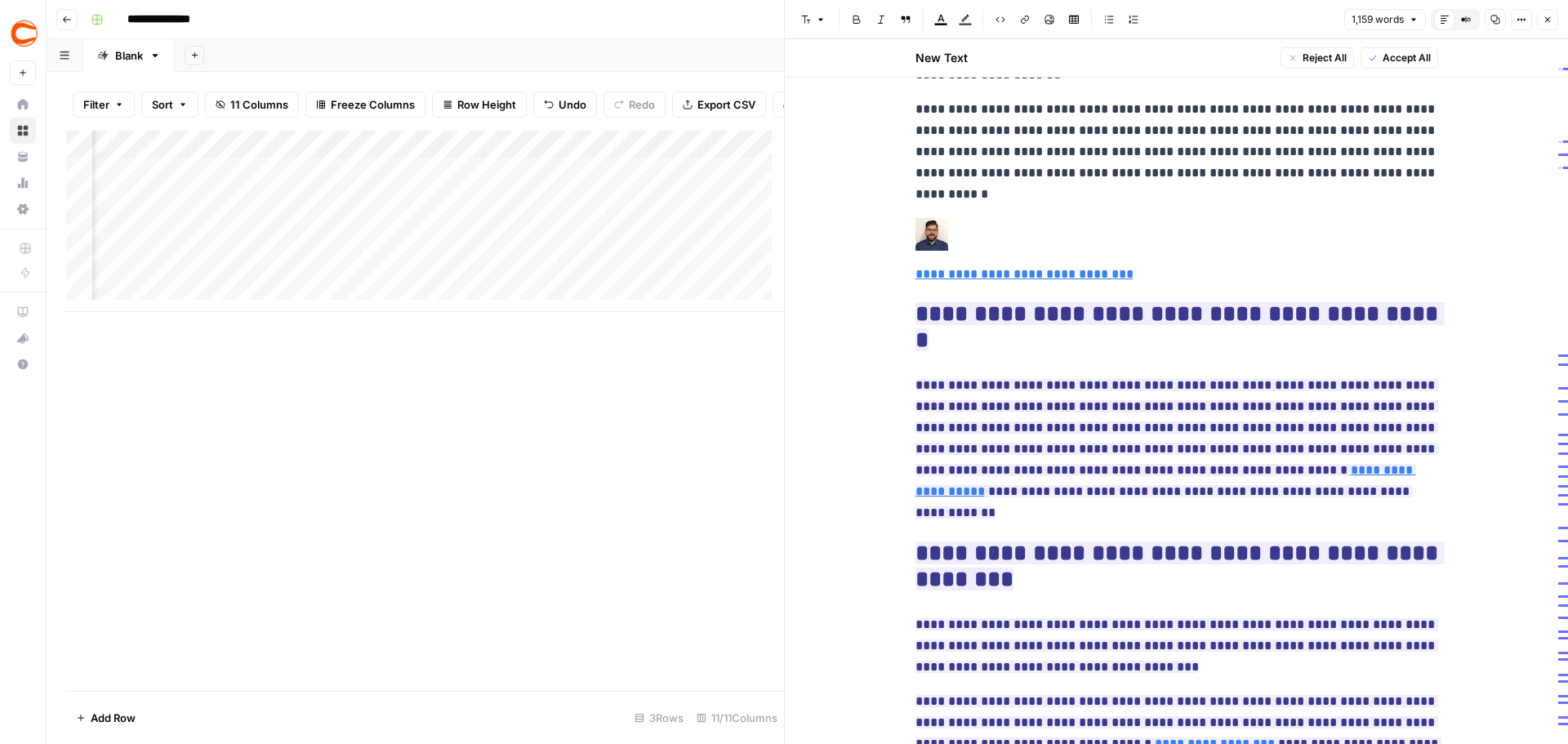
scroll to position [2042, 0]
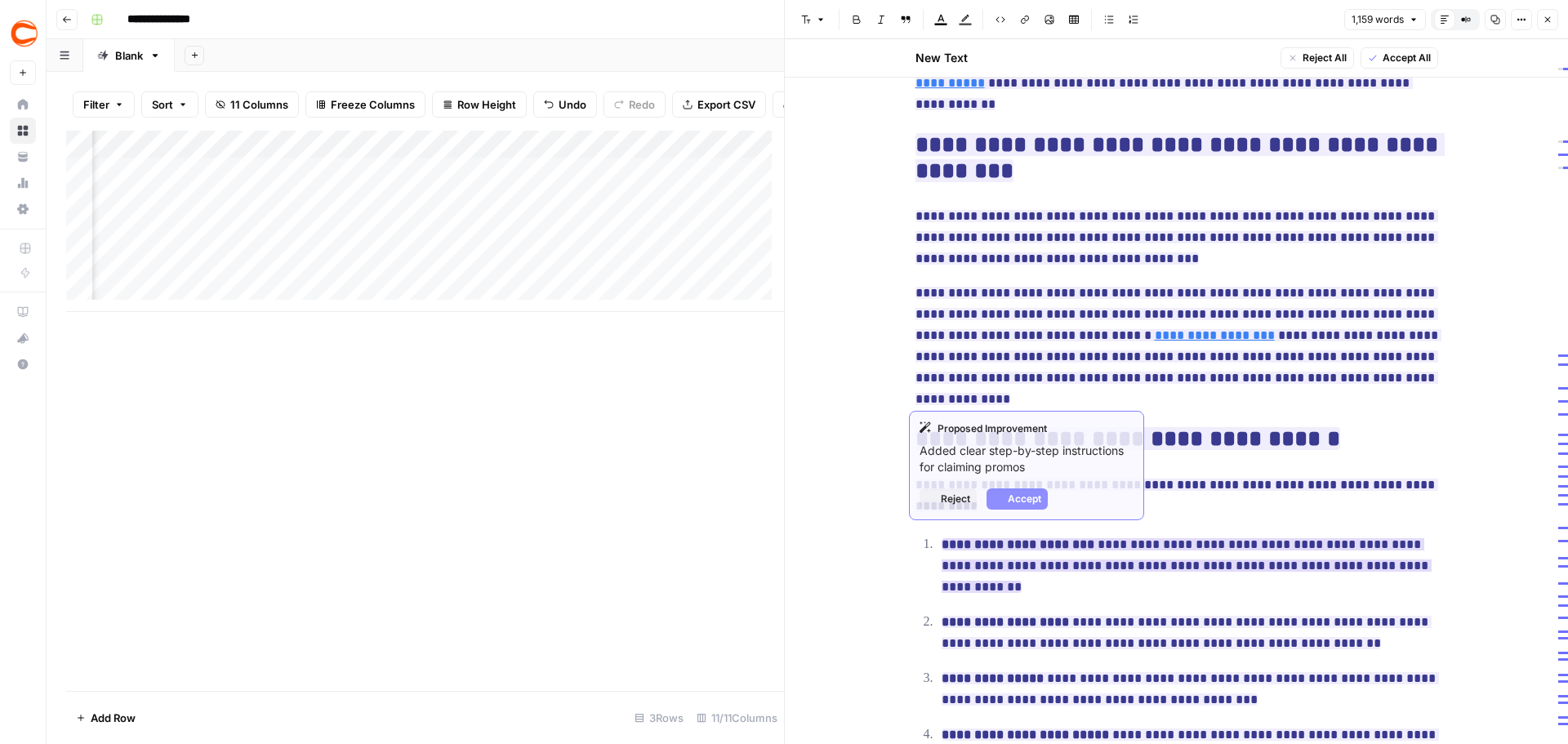
drag, startPoint x: 1253, startPoint y: 397, endPoint x: 1306, endPoint y: 465, distance: 86.2
click at [1253, 474] on p "**********" at bounding box center [1176, 496] width 523 height 43
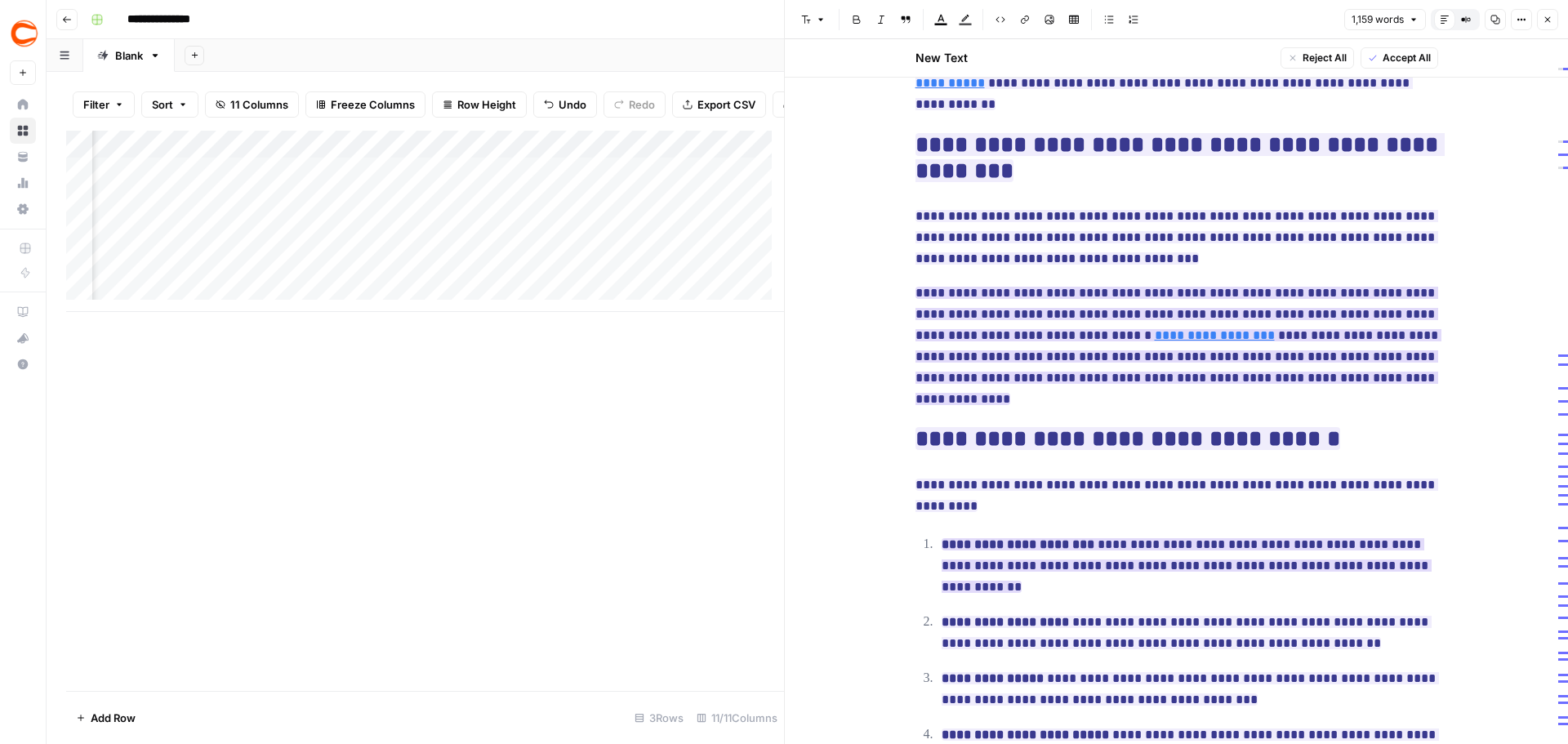
click at [1170, 295] on ins "**********" at bounding box center [1178, 346] width 526 height 119
click at [1244, 289] on ins "**********" at bounding box center [1178, 346] width 526 height 119
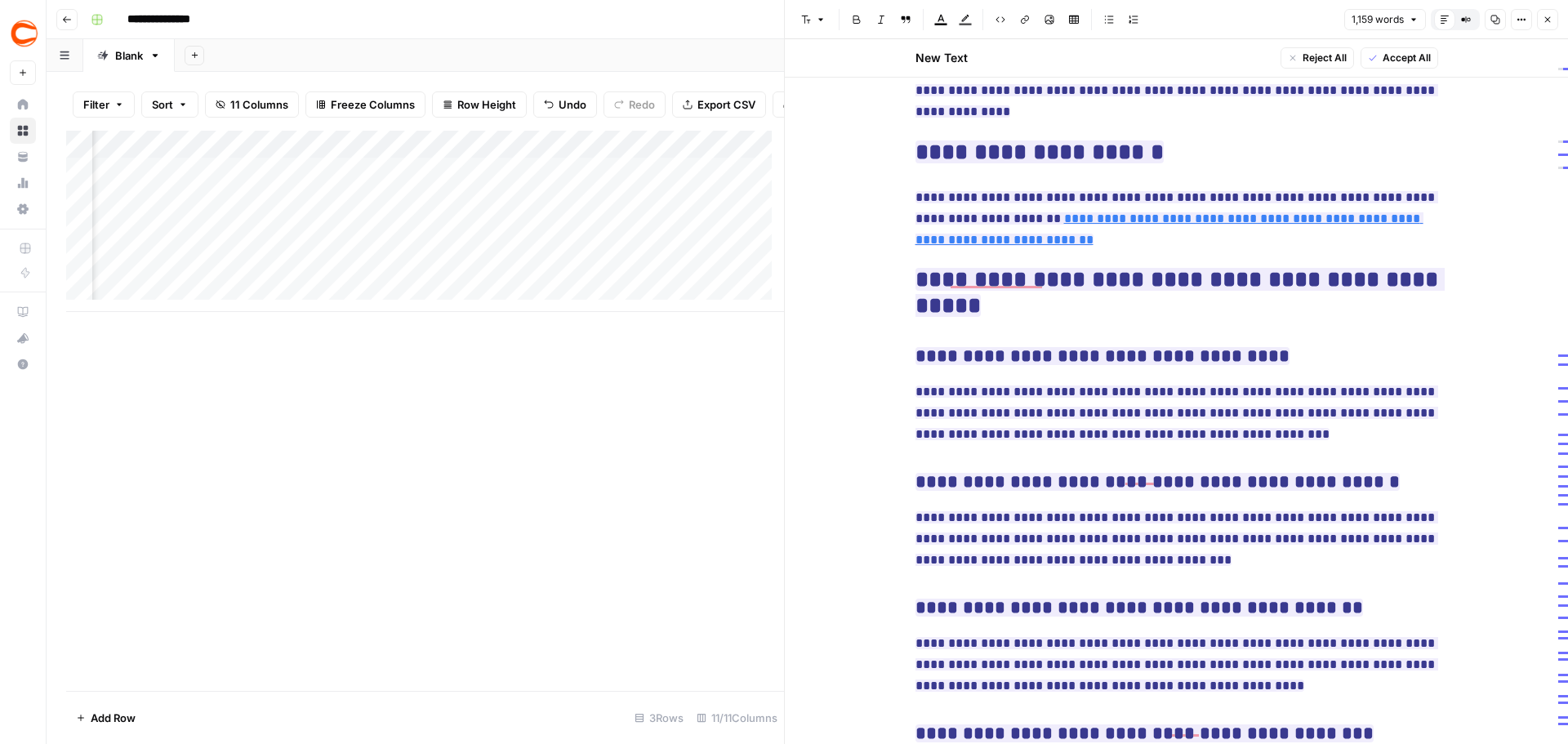
scroll to position [3432, 0]
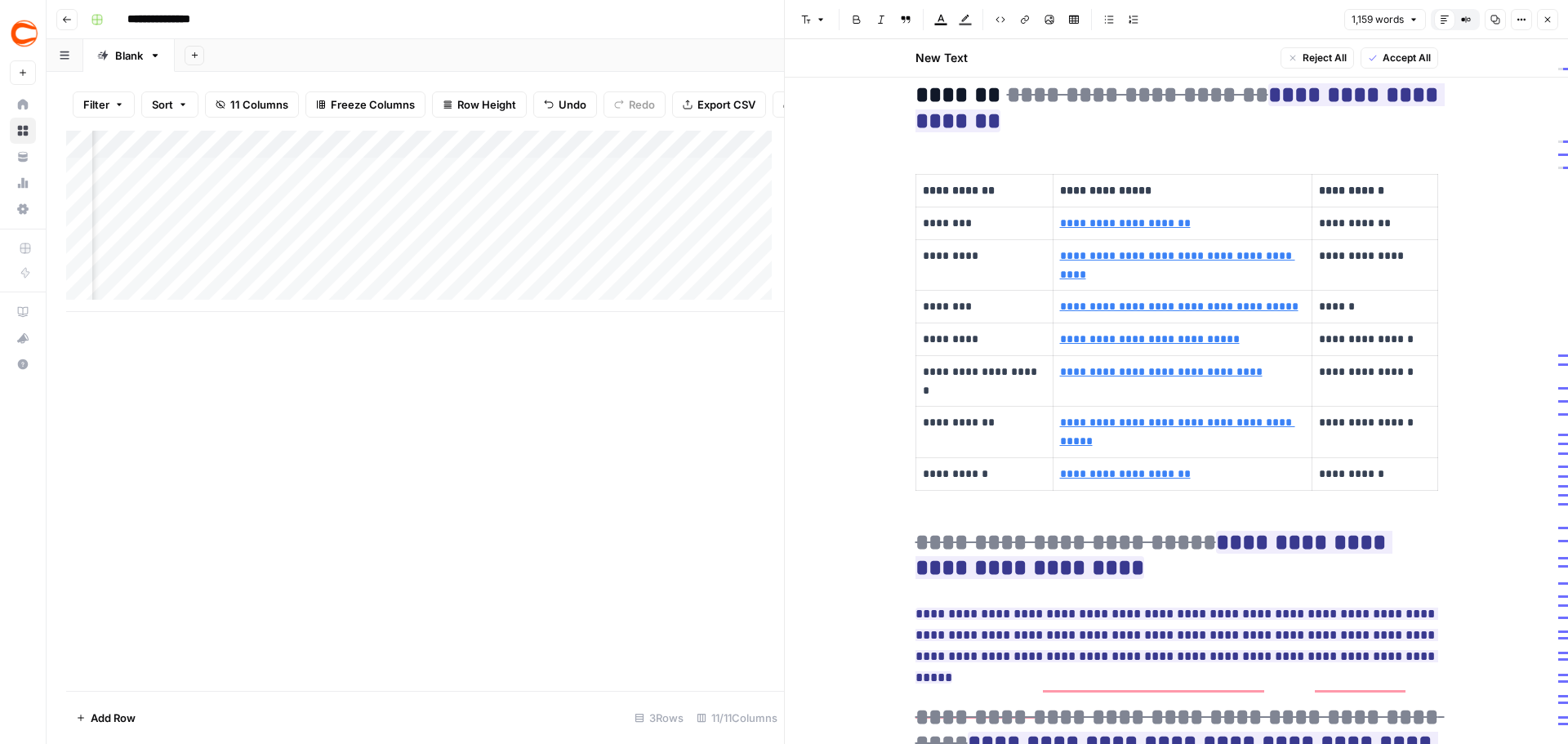
scroll to position [0, 0]
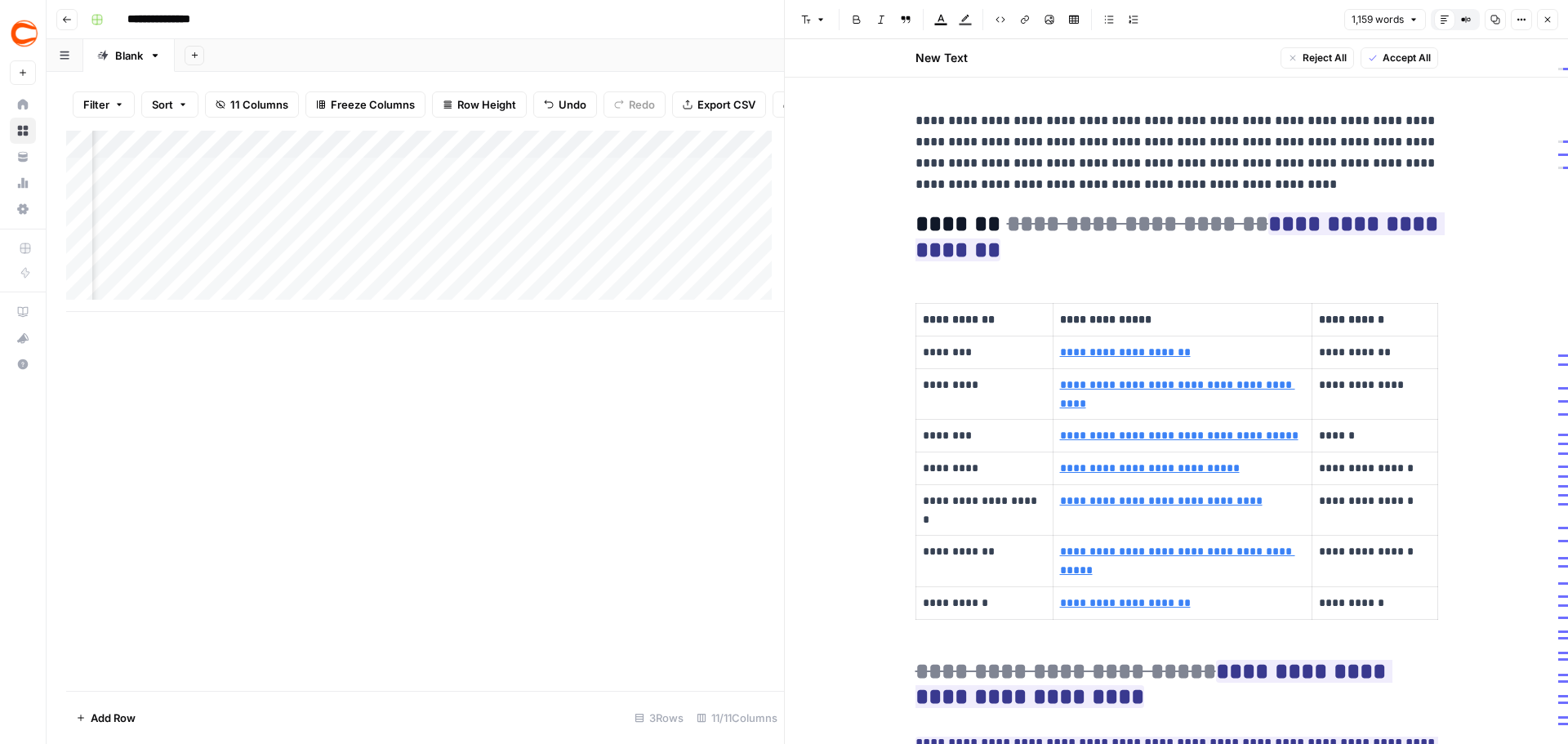
click at [920, 215] on h2 "**********" at bounding box center [1176, 238] width 523 height 52
click at [916, 216] on h2 "**********" at bounding box center [1176, 238] width 523 height 52
click at [915, 220] on h2 "**********" at bounding box center [1176, 238] width 523 height 52
type input "[URL][DOMAIN_NAME]"
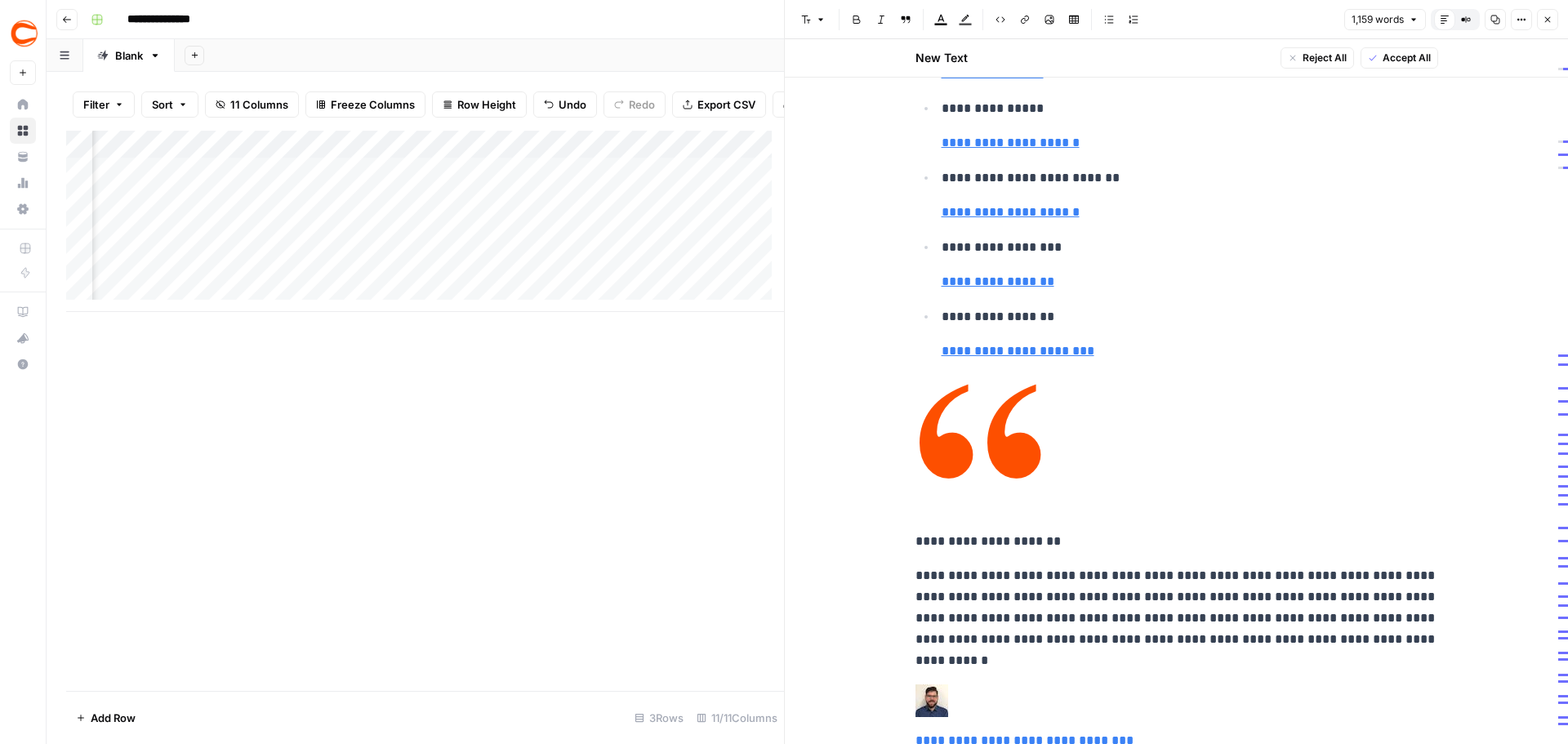
scroll to position [1307, 0]
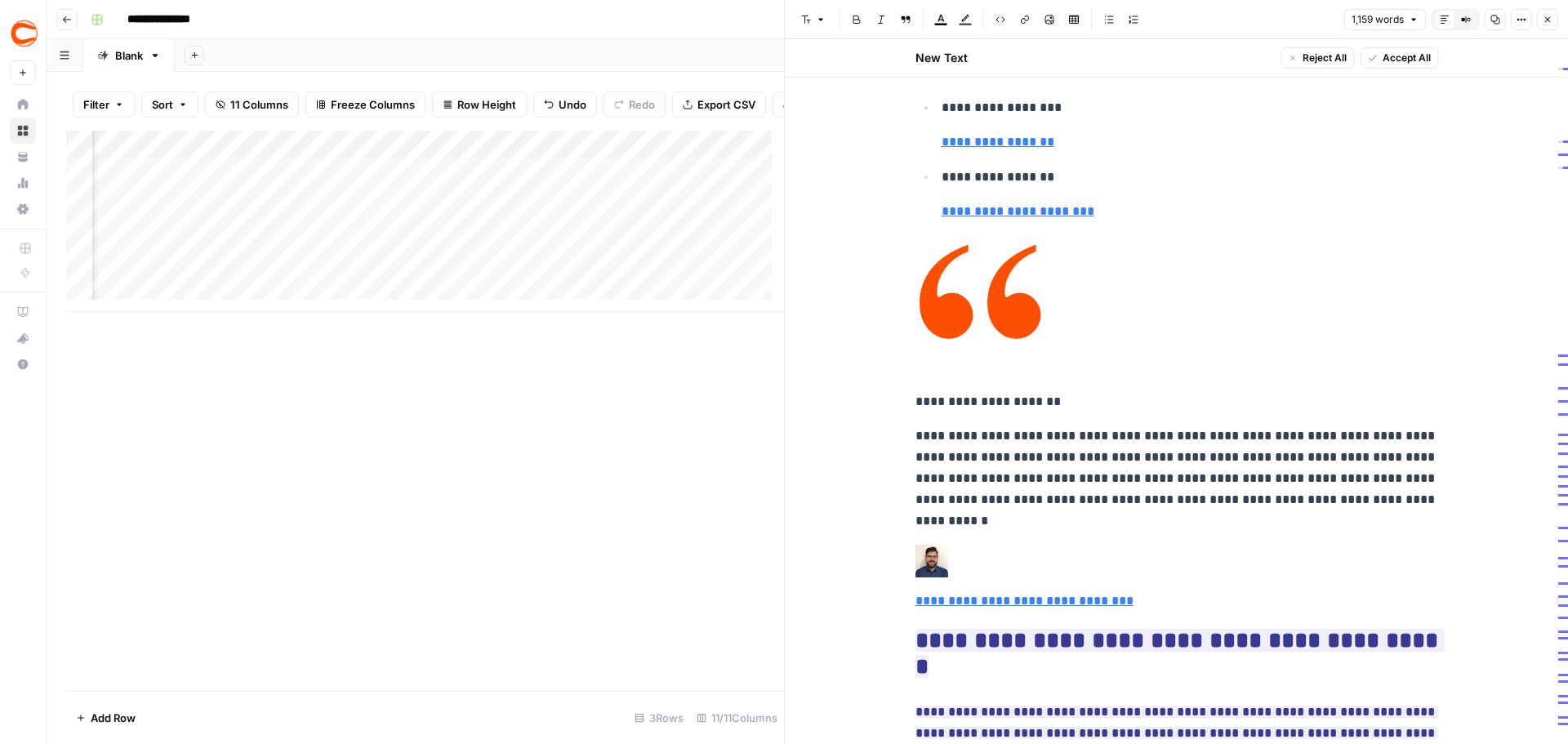
click at [1203, 463] on p "**********" at bounding box center [1176, 479] width 523 height 107
click at [524, 506] on div "Add Column" at bounding box center [425, 411] width 718 height 560
click at [1002, 425] on p "**********" at bounding box center [1176, 479] width 523 height 107
type input "content gap"
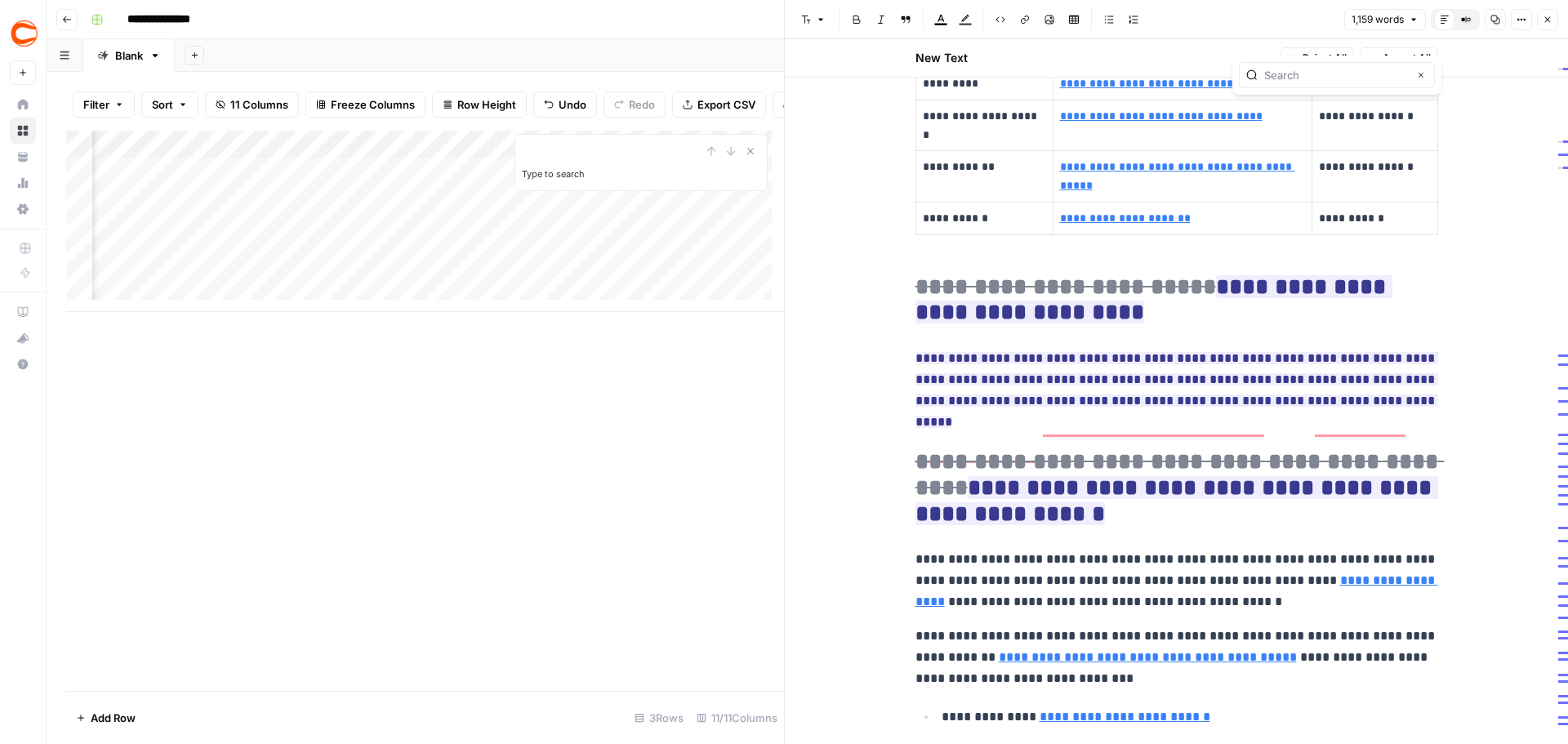
scroll to position [0, 0]
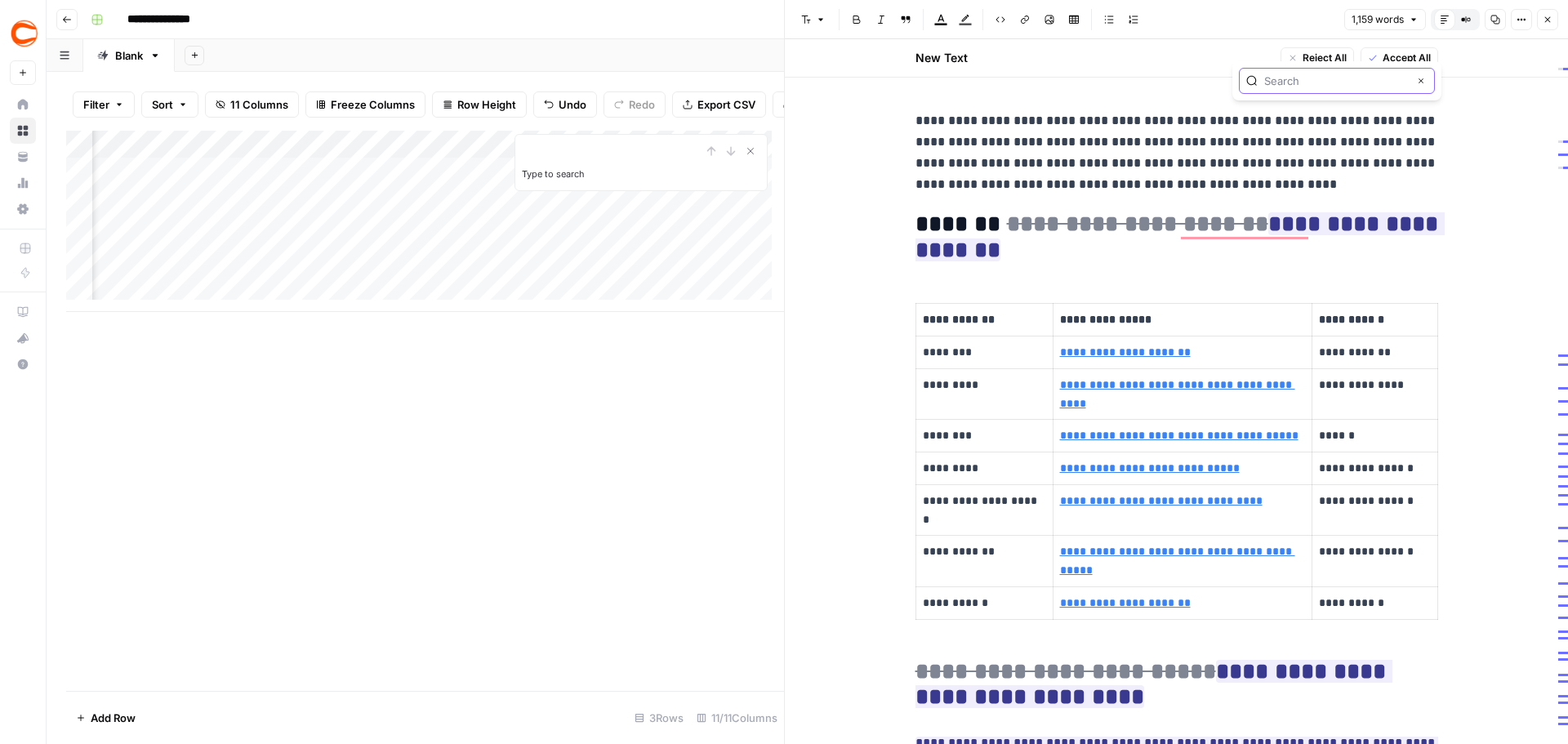
click at [1422, 84] on icon "button" at bounding box center [1421, 81] width 8 height 8
click at [1412, 18] on icon "button" at bounding box center [1413, 20] width 10 height 10
click at [1210, 136] on p "**********" at bounding box center [1176, 153] width 523 height 85
